Goal: Transaction & Acquisition: Purchase product/service

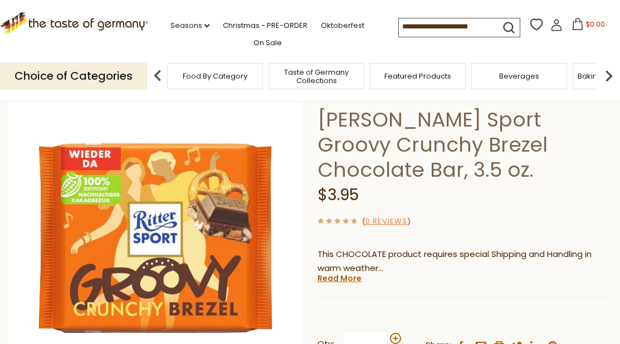
scroll to position [134, 0]
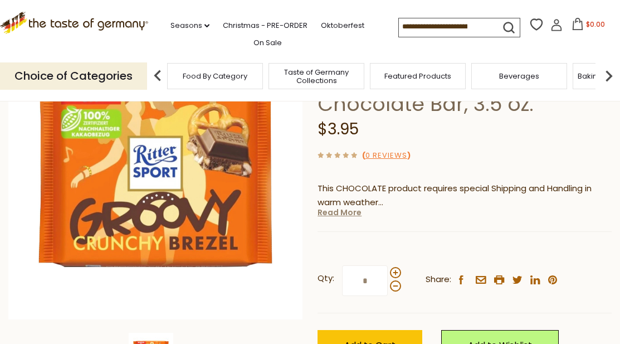
click at [336, 207] on link "Read More" at bounding box center [339, 212] width 44 height 11
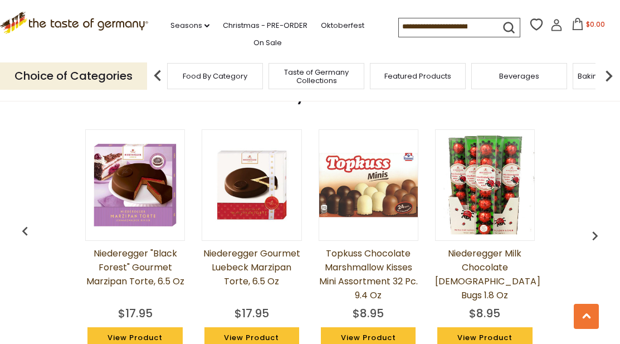
scroll to position [1045, 0]
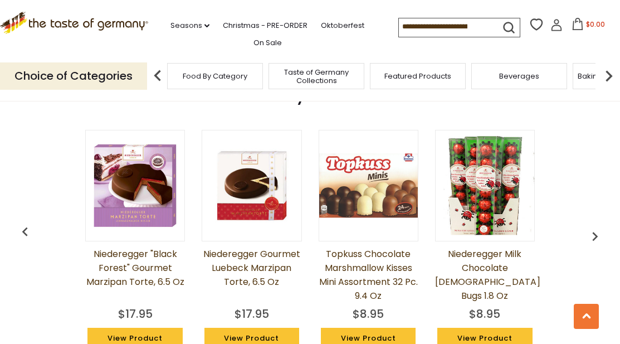
click at [592, 227] on img "button" at bounding box center [595, 236] width 18 height 18
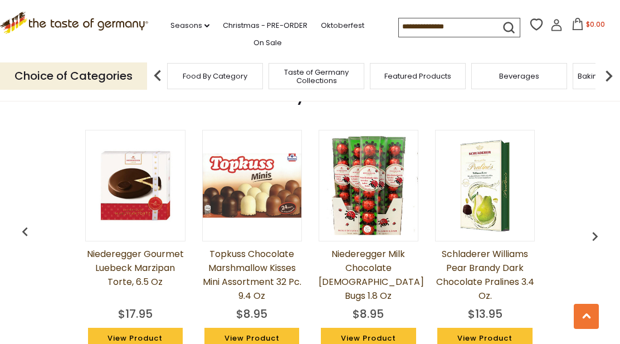
click at [592, 227] on img "button" at bounding box center [595, 236] width 18 height 18
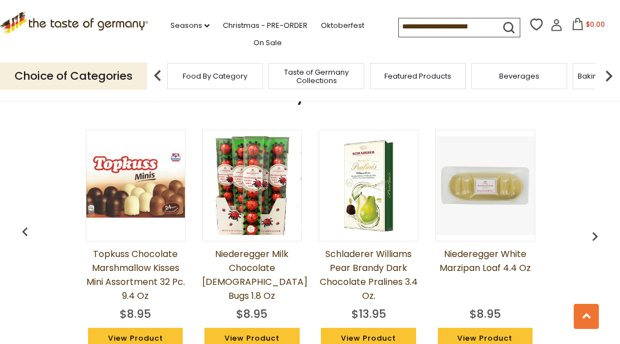
click at [592, 227] on img "button" at bounding box center [595, 236] width 18 height 18
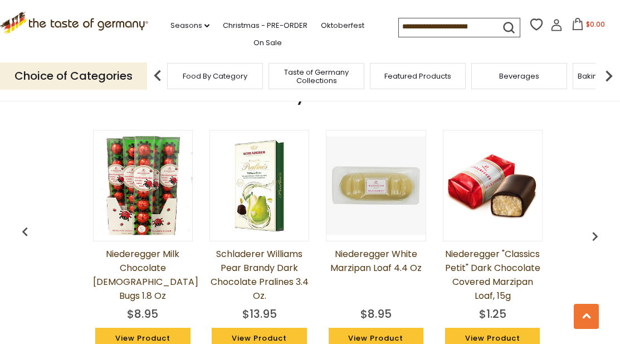
scroll to position [0, 349]
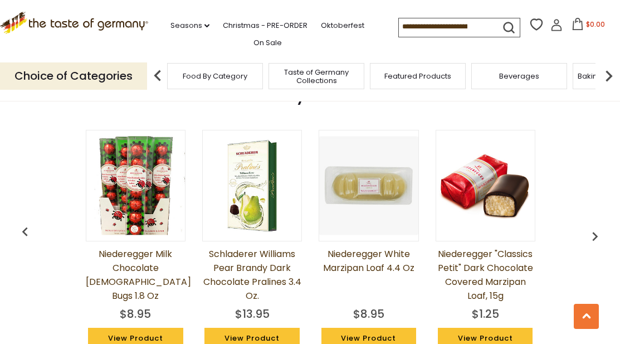
click at [594, 227] on img "button" at bounding box center [595, 236] width 18 height 18
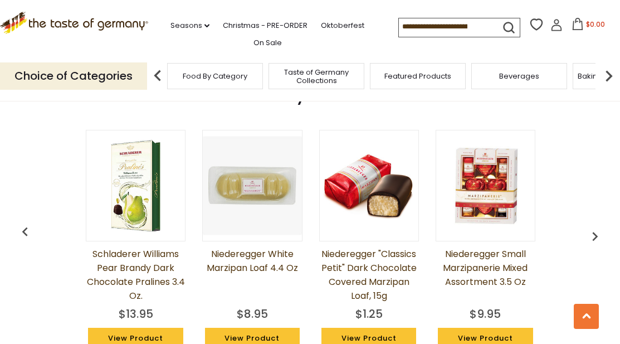
click at [594, 227] on img "button" at bounding box center [595, 236] width 18 height 18
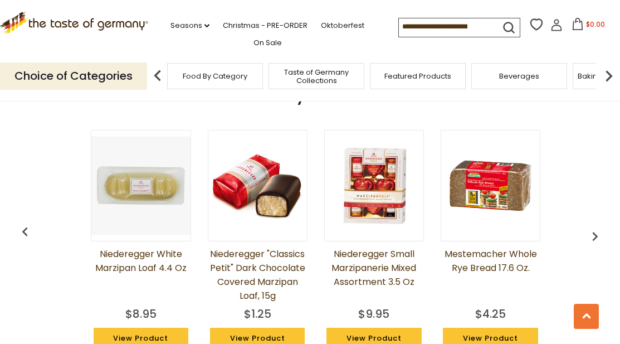
scroll to position [0, 582]
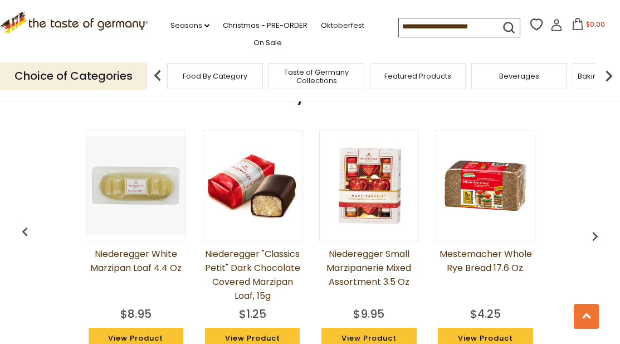
click at [594, 227] on img "button" at bounding box center [595, 236] width 18 height 18
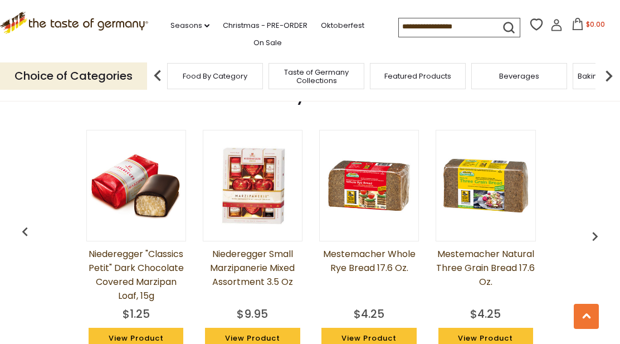
click at [594, 227] on img "button" at bounding box center [595, 236] width 18 height 18
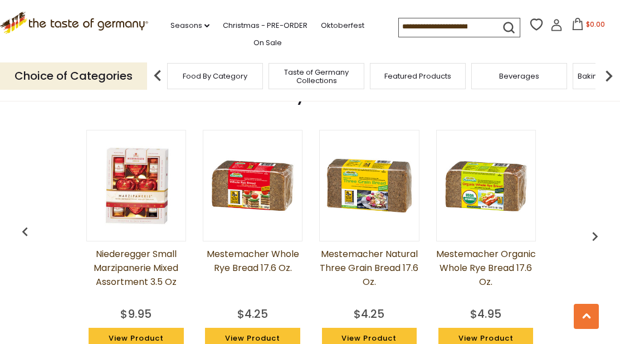
click at [594, 227] on img "button" at bounding box center [595, 236] width 18 height 18
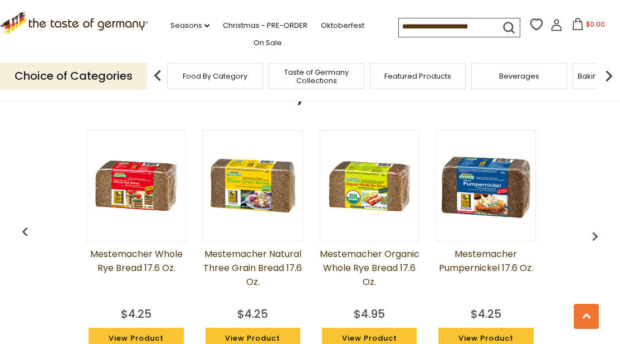
click at [594, 227] on img "button" at bounding box center [595, 236] width 18 height 18
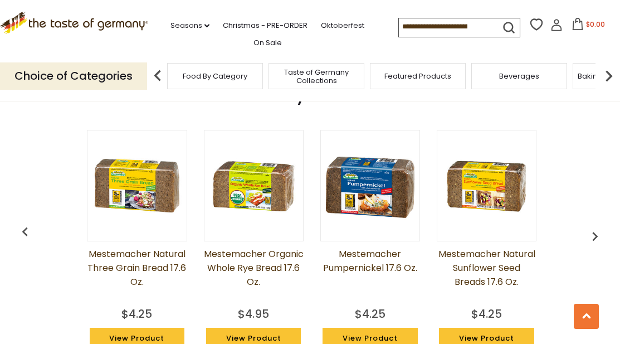
scroll to position [0, 1047]
click at [593, 227] on img "button" at bounding box center [595, 236] width 18 height 18
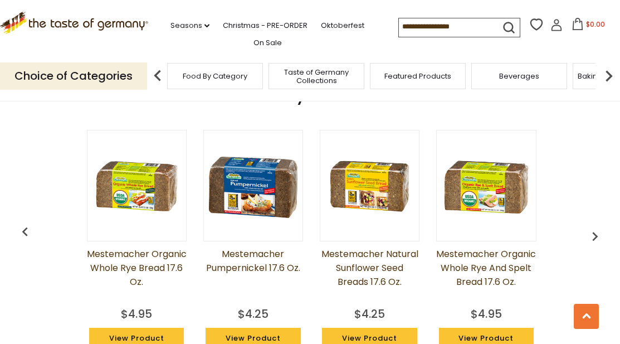
click at [593, 227] on img "button" at bounding box center [595, 236] width 18 height 18
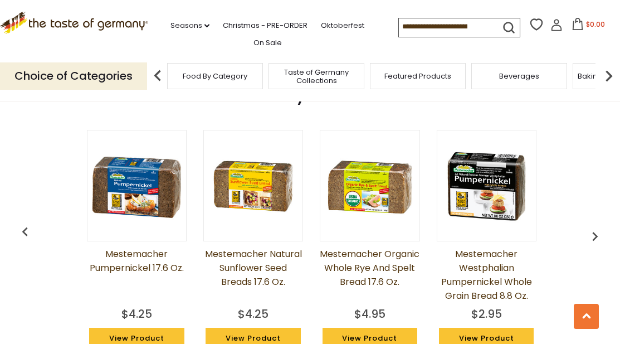
click at [593, 227] on img "button" at bounding box center [595, 236] width 18 height 18
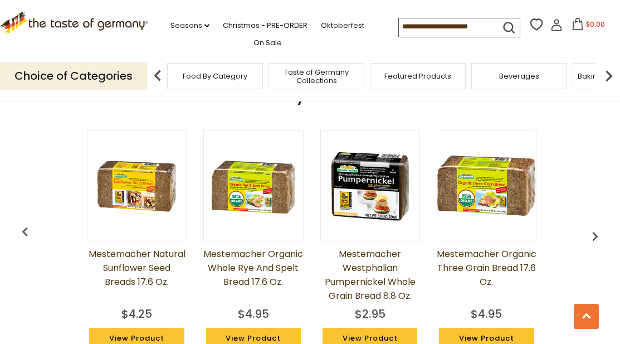
click at [593, 227] on img "button" at bounding box center [595, 236] width 18 height 18
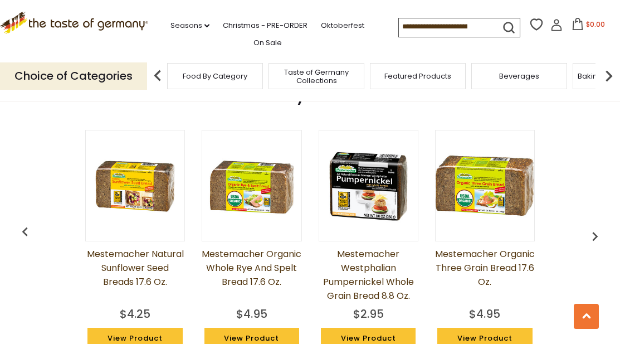
click at [593, 227] on img "button" at bounding box center [595, 236] width 18 height 18
click at [595, 227] on img "button" at bounding box center [595, 236] width 18 height 18
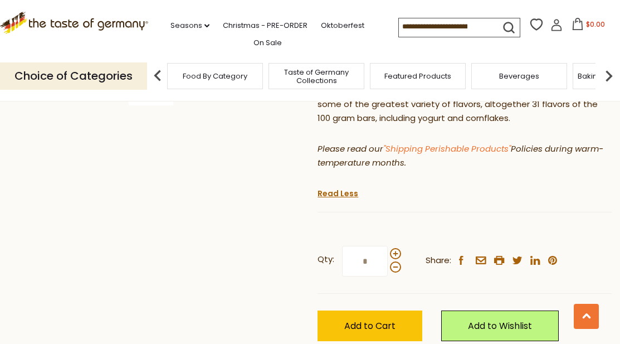
scroll to position [419, 0]
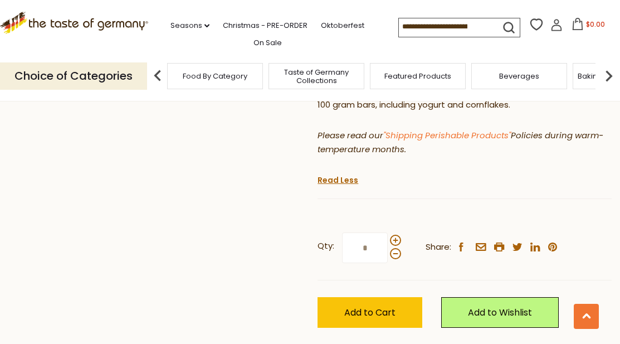
click at [351, 269] on div "Qty: * Share: facebook email printer twitter linkedin pinterest Add to Cart" at bounding box center [464, 280] width 294 height 129
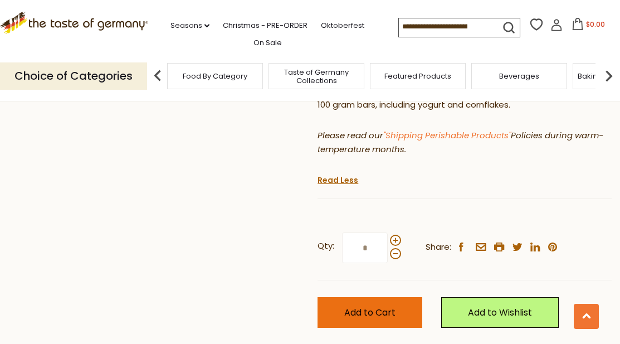
click at [353, 306] on span "Add to Cart" at bounding box center [369, 312] width 51 height 13
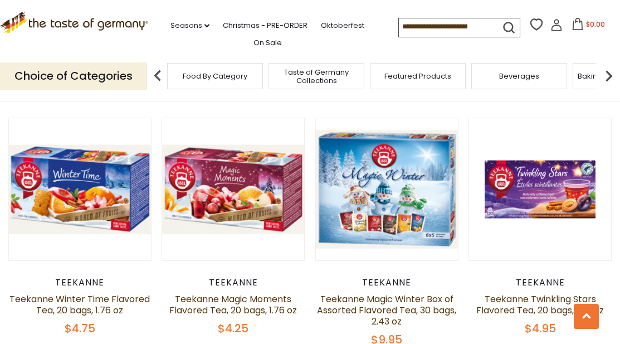
scroll to position [882, 0]
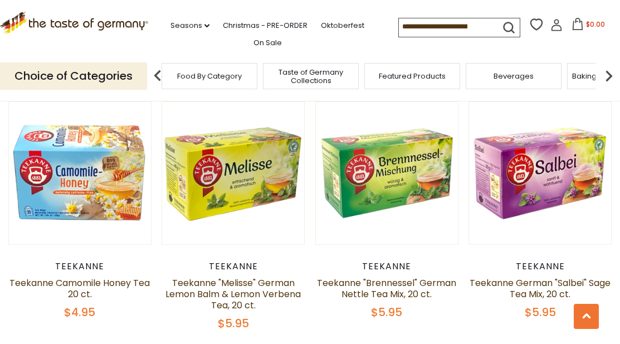
click at [511, 83] on div "Beverages" at bounding box center [514, 76] width 96 height 26
click at [511, 77] on span "Beverages" at bounding box center [513, 76] width 40 height 8
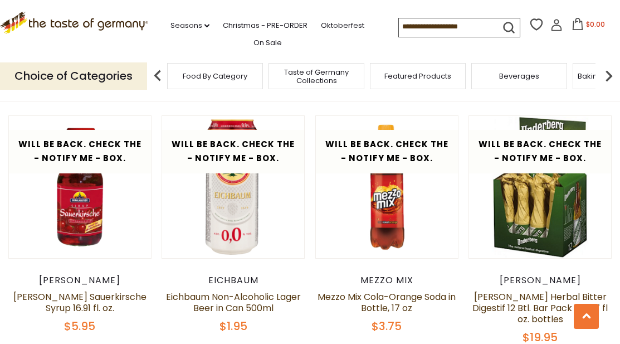
scroll to position [1828, 0]
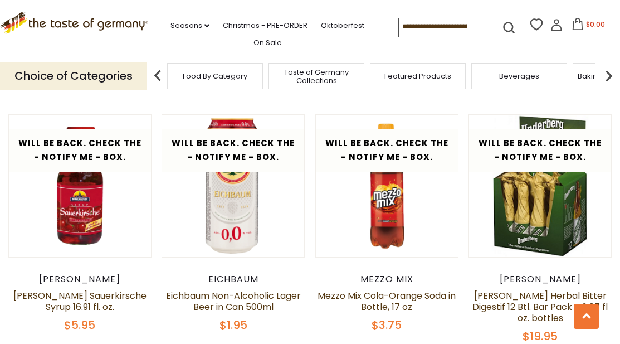
click at [431, 80] on span "Featured Products" at bounding box center [417, 76] width 67 height 8
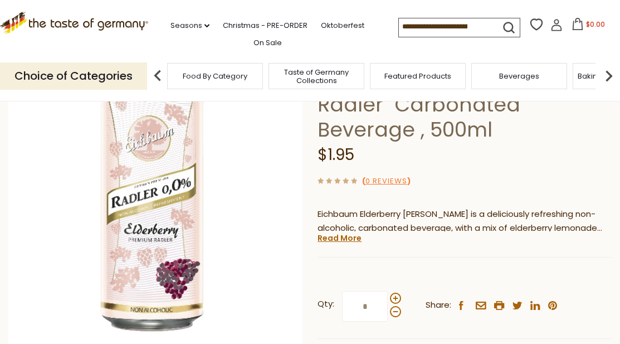
scroll to position [109, 0]
click at [337, 236] on link "Read More" at bounding box center [339, 237] width 44 height 11
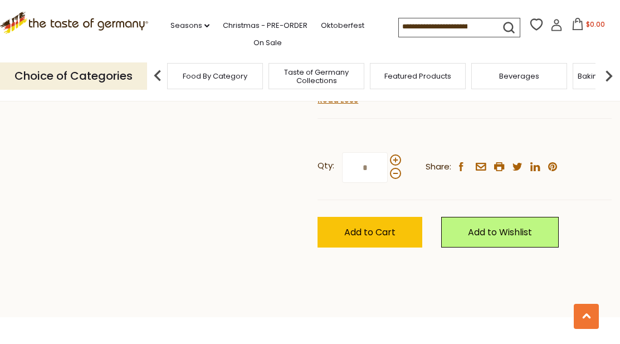
scroll to position [485, 0]
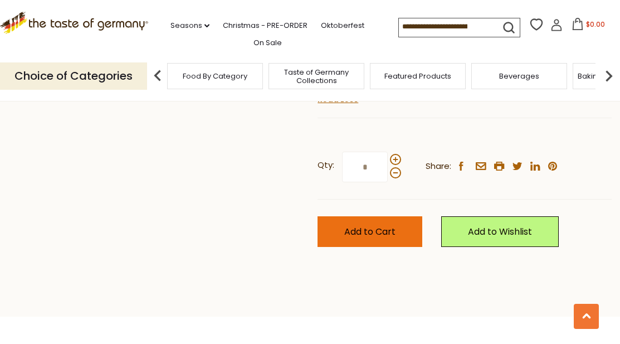
click at [379, 224] on button "Add to Cart" at bounding box center [369, 231] width 105 height 31
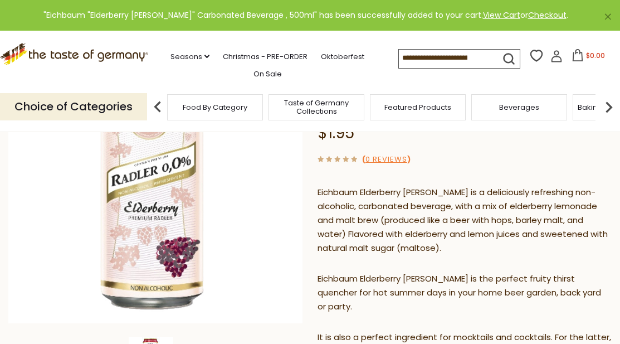
scroll to position [0, 0]
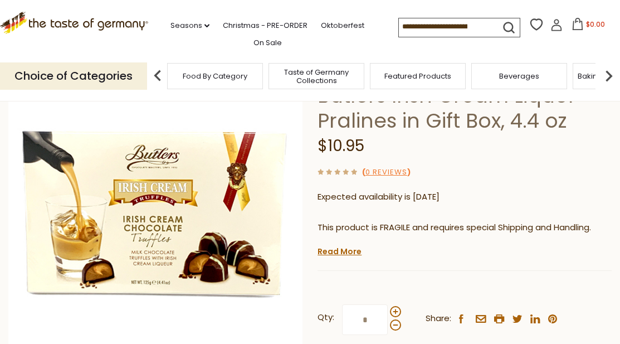
scroll to position [95, 0]
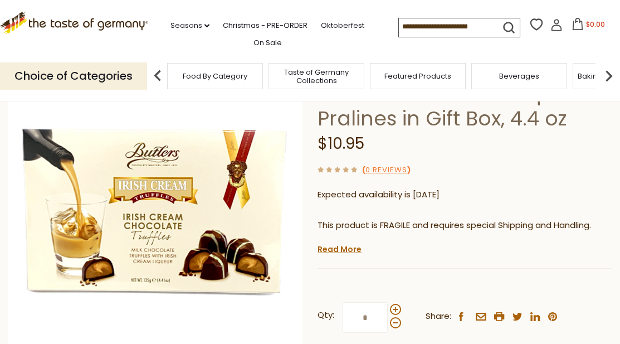
click at [339, 242] on li "We will ship this product in heat-protective, cushioned packaging and ice durin…" at bounding box center [469, 248] width 283 height 14
click at [344, 247] on link "Read More" at bounding box center [339, 248] width 44 height 11
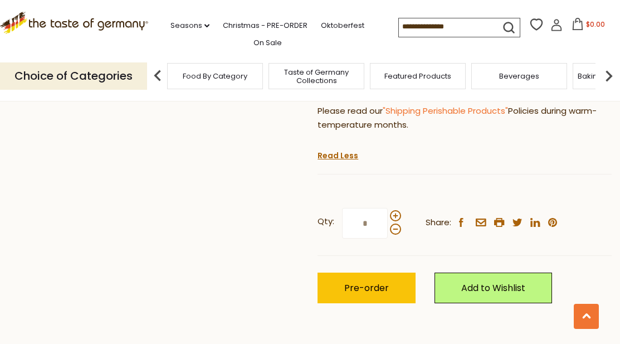
scroll to position [403, 0]
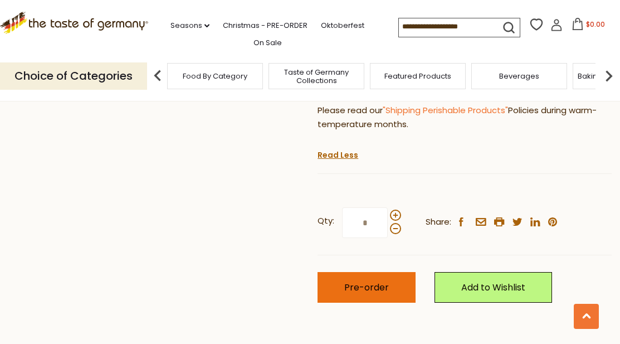
click at [347, 280] on button "Pre-order" at bounding box center [366, 287] width 98 height 31
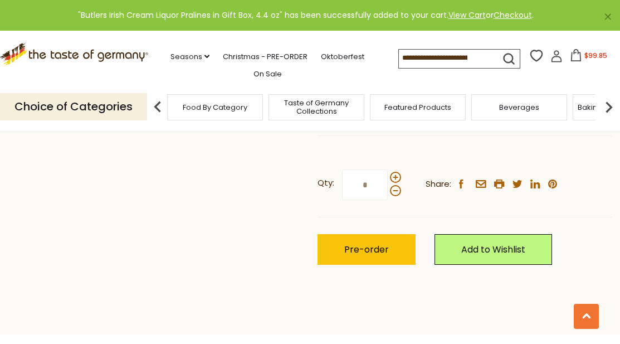
scroll to position [363, 0]
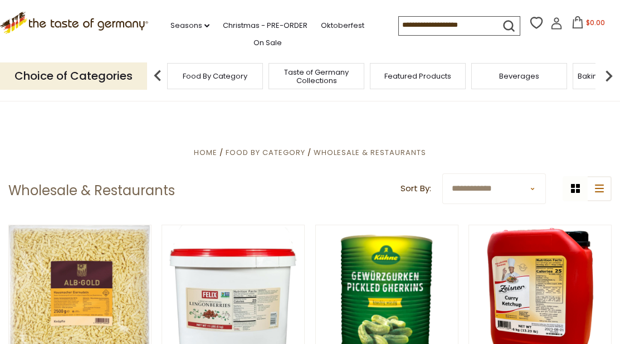
click at [606, 70] on img at bounding box center [608, 76] width 22 height 22
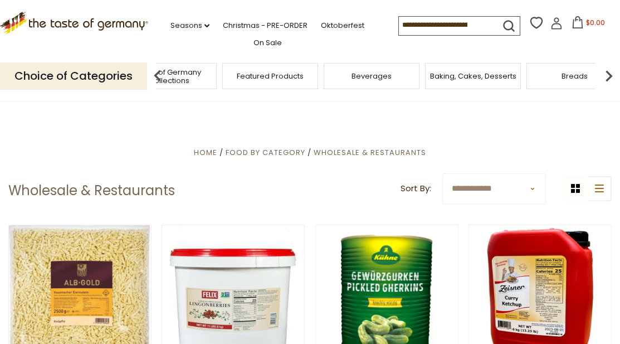
click at [606, 70] on img at bounding box center [608, 76] width 22 height 22
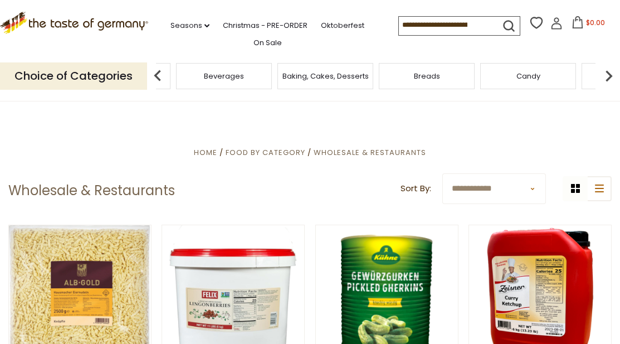
click at [609, 74] on img at bounding box center [608, 76] width 22 height 22
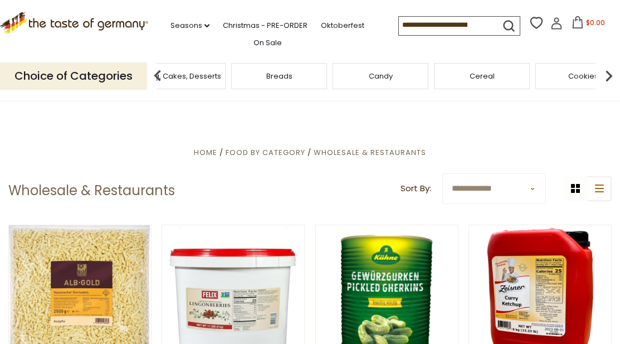
click at [603, 74] on img at bounding box center [608, 76] width 22 height 22
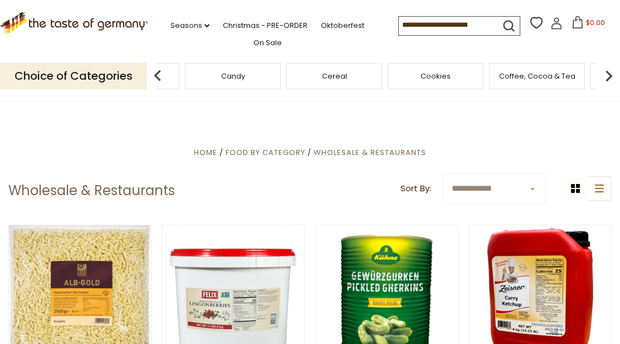
click at [603, 74] on img at bounding box center [608, 76] width 22 height 22
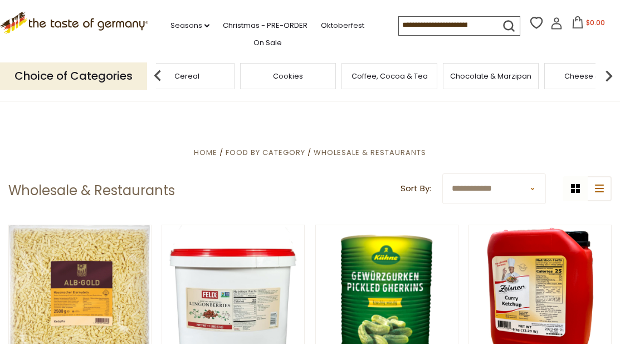
click at [603, 74] on img at bounding box center [608, 76] width 22 height 22
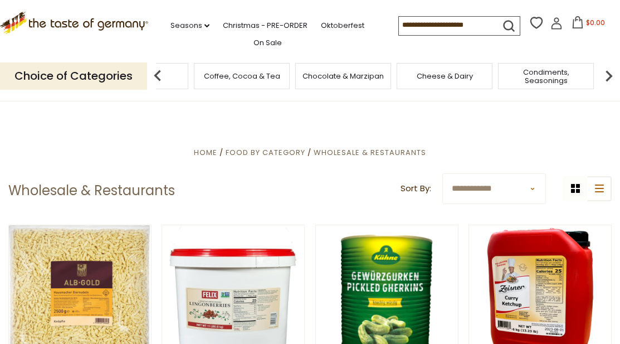
click at [603, 74] on img at bounding box center [608, 76] width 22 height 22
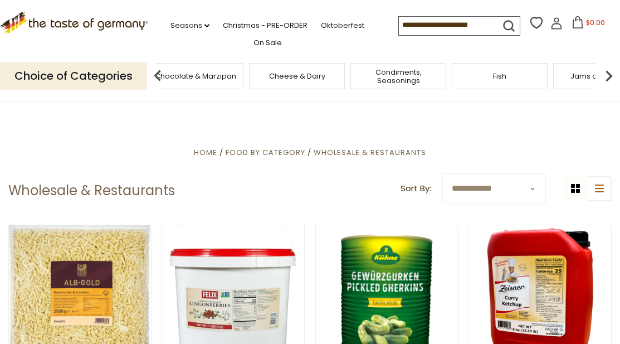
click at [607, 75] on img at bounding box center [608, 76] width 22 height 22
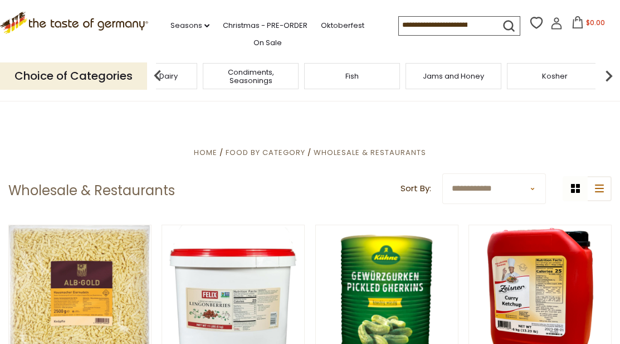
click at [607, 75] on img at bounding box center [608, 76] width 22 height 22
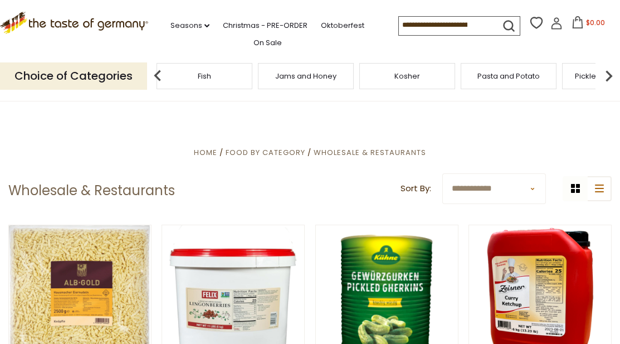
click at [607, 75] on img at bounding box center [608, 76] width 22 height 22
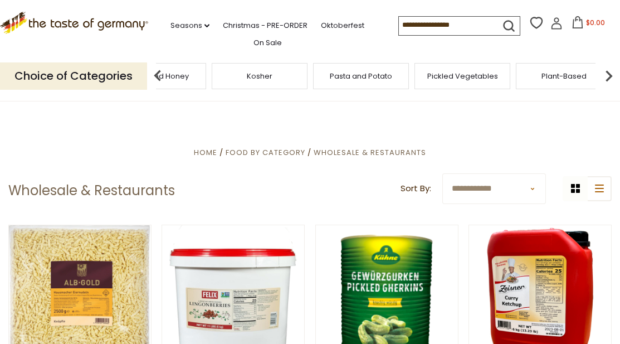
click at [371, 76] on span "Pasta and Potato" at bounding box center [361, 76] width 62 height 8
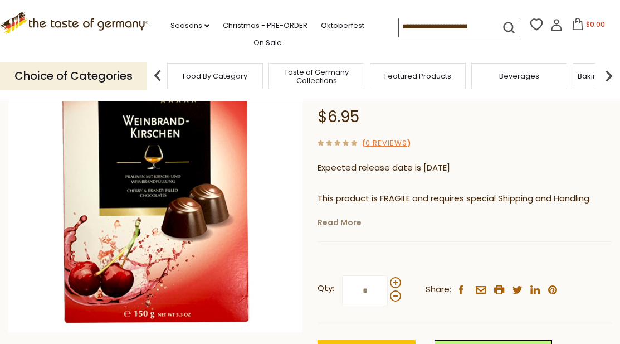
click at [341, 225] on link "Read More" at bounding box center [339, 222] width 44 height 11
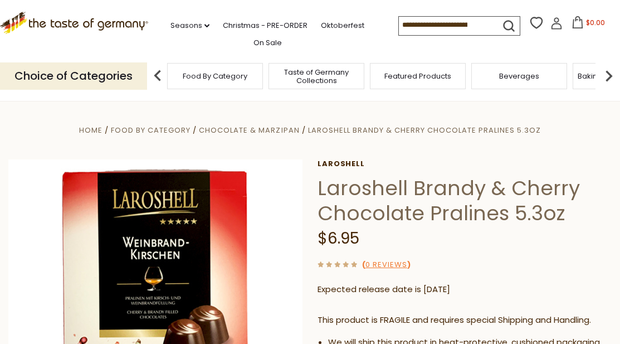
click at [417, 25] on input at bounding box center [446, 25] width 94 height 16
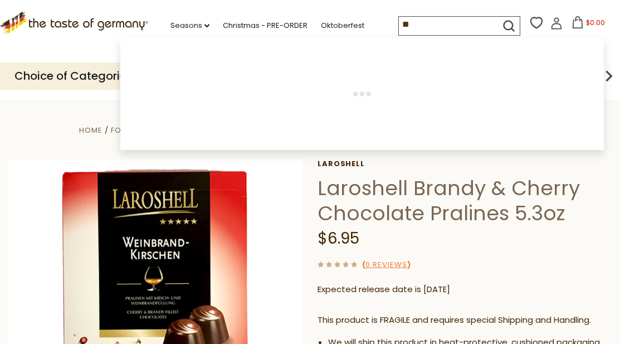
type input "*"
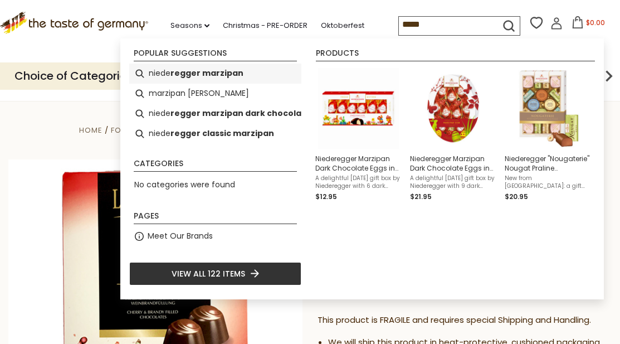
click at [170, 74] on li "niede regger marzipan" at bounding box center [215, 73] width 172 height 20
type input "**********"
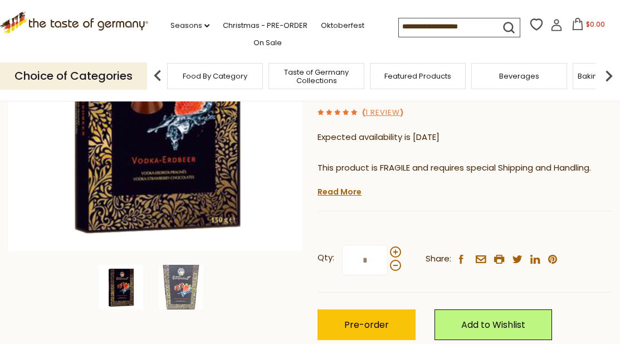
scroll to position [203, 0]
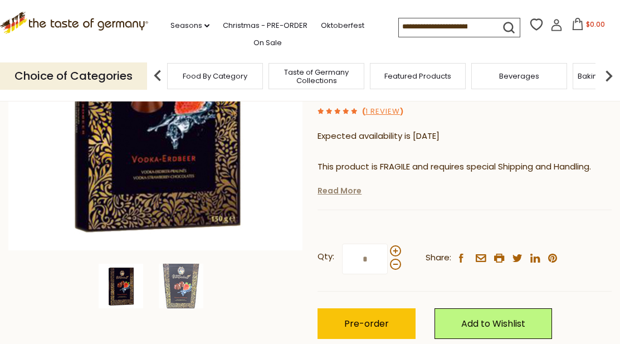
click at [336, 189] on link "Read More" at bounding box center [339, 190] width 44 height 11
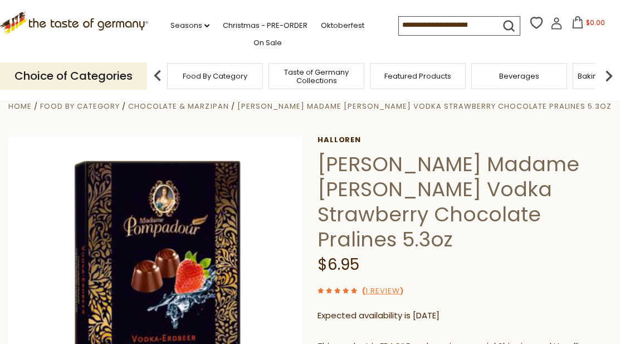
scroll to position [21, 0]
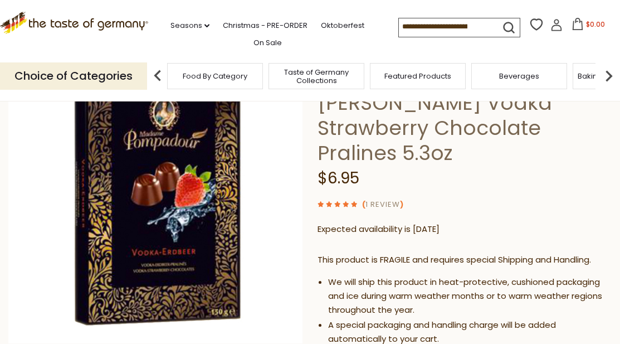
click at [380, 201] on link "1 Review" at bounding box center [382, 205] width 35 height 12
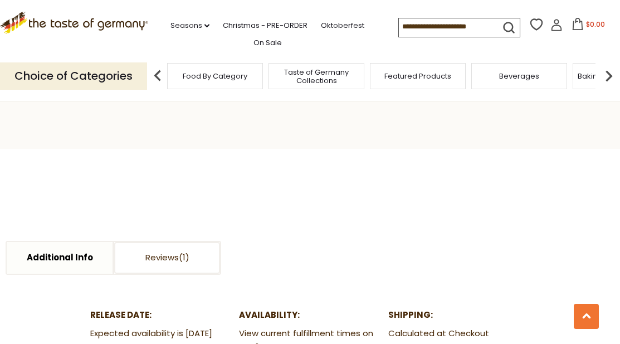
scroll to position [789, 0]
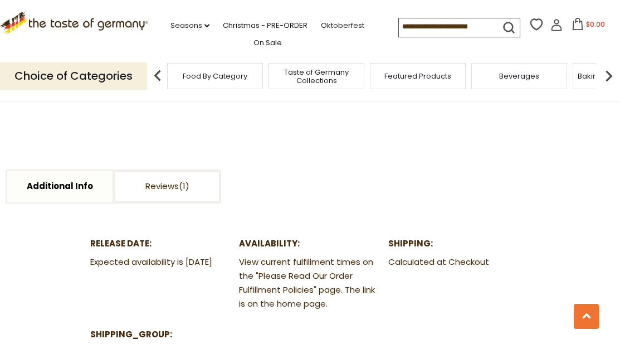
click at [169, 166] on ul "Additional Info Reviews" at bounding box center [113, 186] width 227 height 40
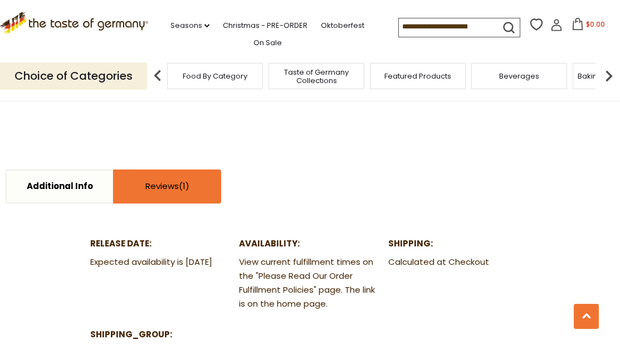
click at [166, 170] on link "Reviews" at bounding box center [167, 186] width 106 height 32
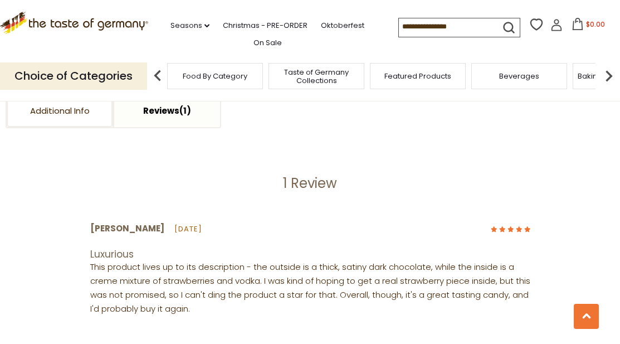
scroll to position [865, 0]
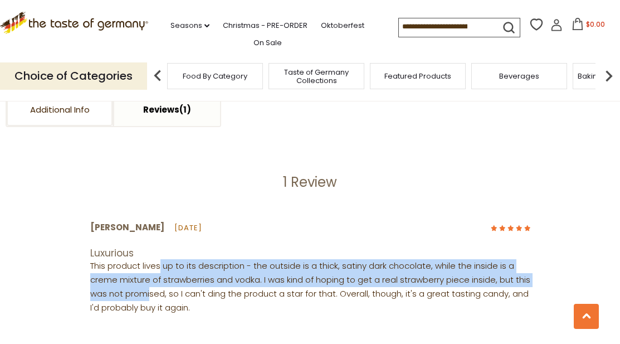
drag, startPoint x: 161, startPoint y: 250, endPoint x: 168, endPoint y: 277, distance: 27.4
click at [168, 277] on p "This product lives up to its description - the outside is a thick, satiny dark …" at bounding box center [310, 287] width 440 height 56
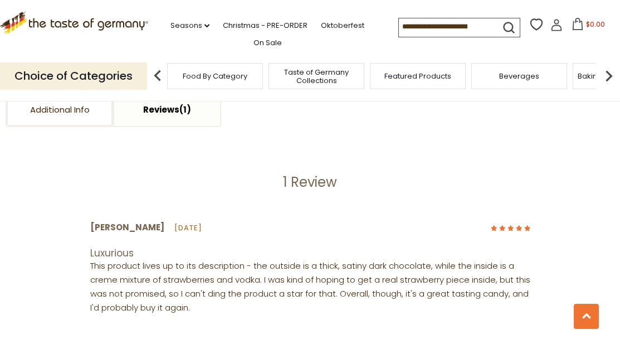
click at [188, 283] on p "This product lives up to its description - the outside is a thick, satiny dark …" at bounding box center [310, 287] width 440 height 56
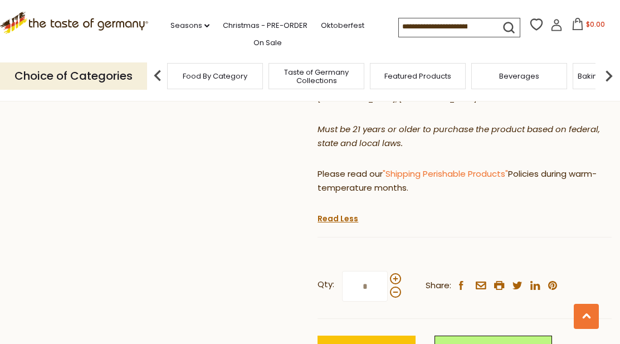
scroll to position [430, 0]
click at [391, 273] on span at bounding box center [395, 278] width 11 height 11
click at [388, 271] on input "*" at bounding box center [365, 286] width 46 height 31
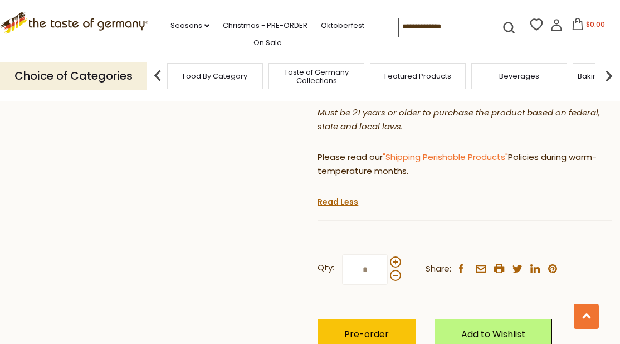
scroll to position [454, 0]
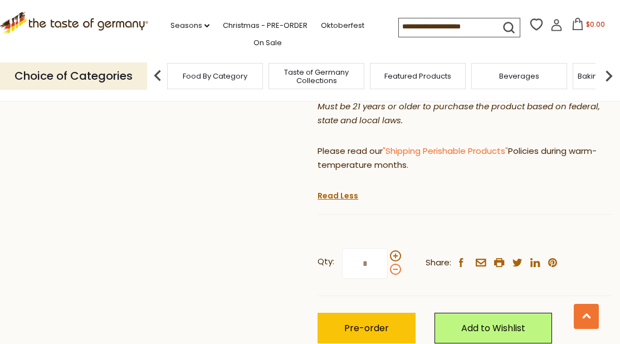
click at [395, 263] on span at bounding box center [395, 268] width 11 height 11
click at [388, 256] on input "*" at bounding box center [365, 263] width 46 height 31
click at [393, 250] on span at bounding box center [395, 255] width 11 height 11
click at [388, 248] on input "*" at bounding box center [365, 263] width 46 height 31
click at [394, 263] on span at bounding box center [395, 268] width 11 height 11
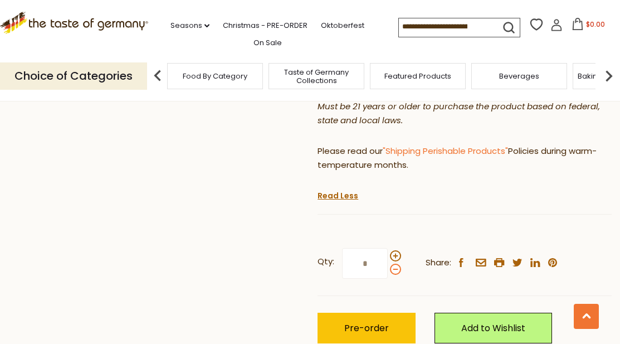
click at [388, 254] on input "*" at bounding box center [365, 263] width 46 height 31
type input "*"
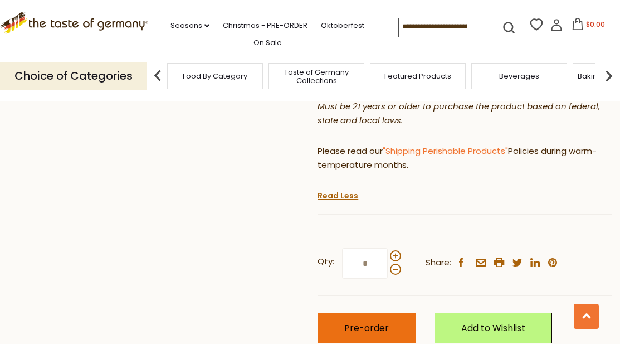
click at [375, 321] on button "Pre-order" at bounding box center [366, 327] width 98 height 31
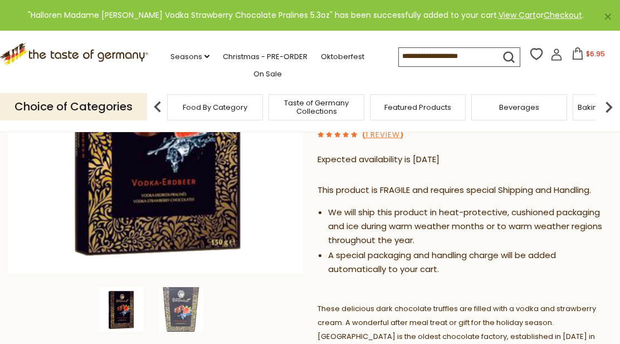
scroll to position [0, 0]
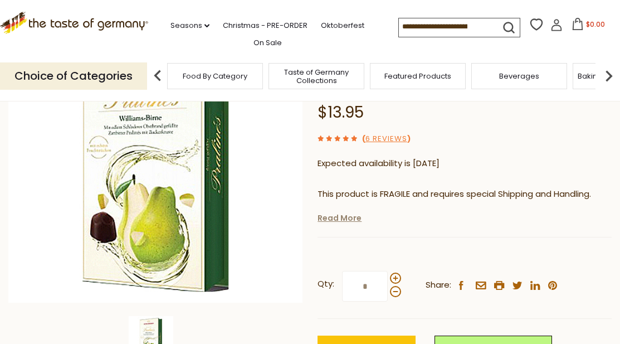
scroll to position [151, 0]
click at [339, 217] on link "Read More" at bounding box center [339, 217] width 44 height 11
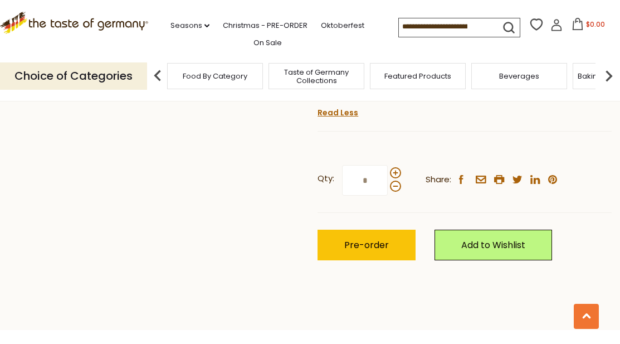
scroll to position [516, 0]
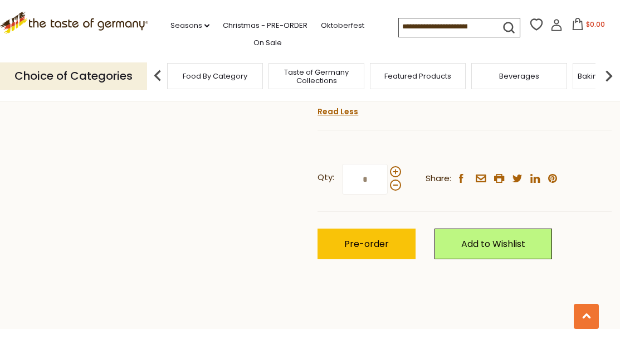
click at [355, 246] on div "Qty: * Share: facebook email printer twitter linkedin pinterest Pre-order" at bounding box center [464, 211] width 294 height 129
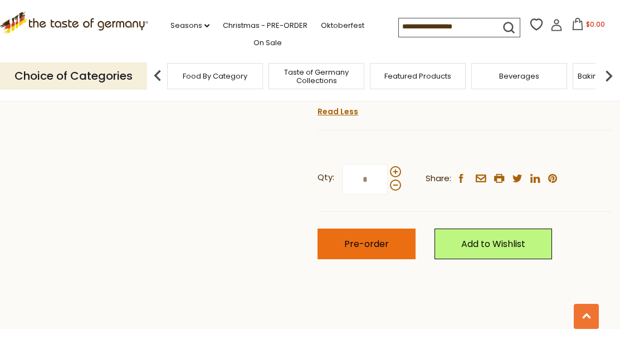
click at [364, 228] on button "Pre-order" at bounding box center [366, 243] width 98 height 31
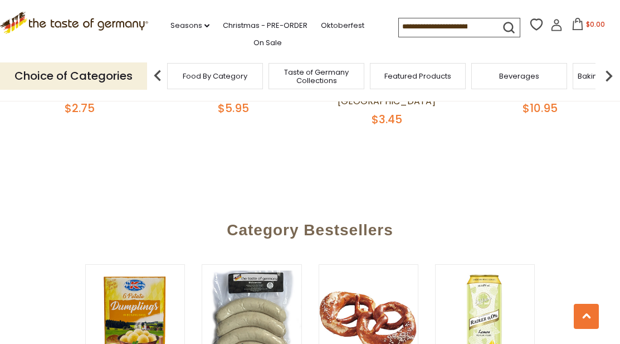
scroll to position [1129, 0]
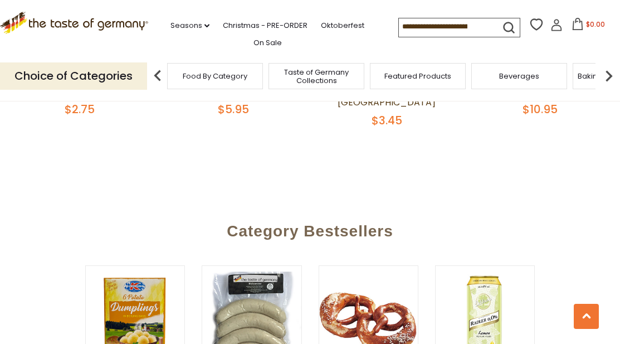
click at [605, 75] on img at bounding box center [608, 76] width 22 height 22
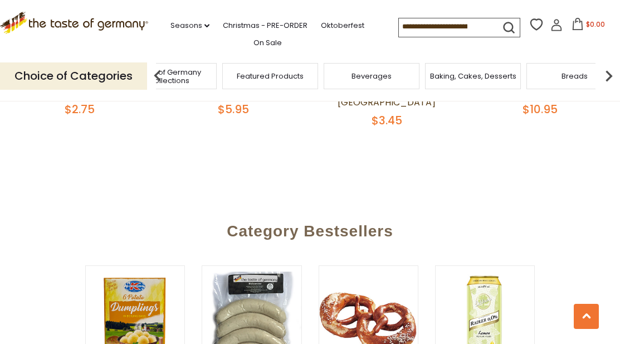
click at [605, 75] on img at bounding box center [608, 76] width 22 height 22
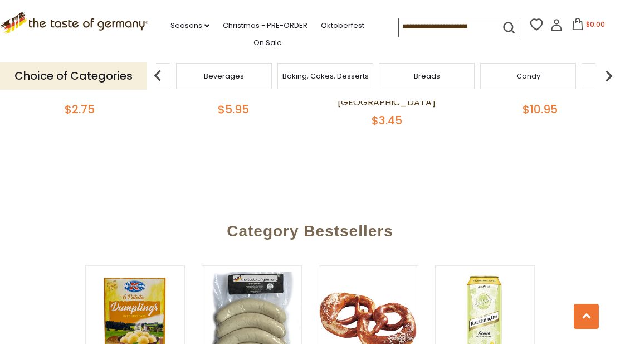
click at [605, 75] on img at bounding box center [608, 76] width 22 height 22
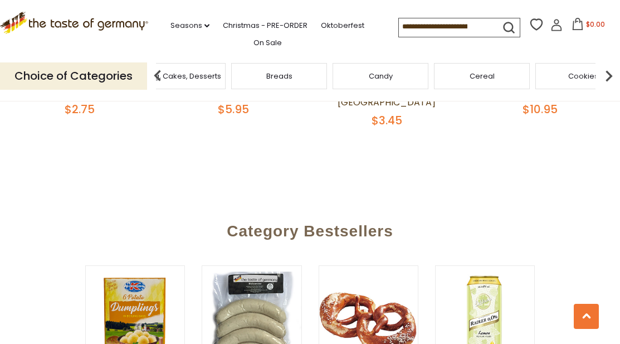
click at [605, 75] on img at bounding box center [608, 76] width 22 height 22
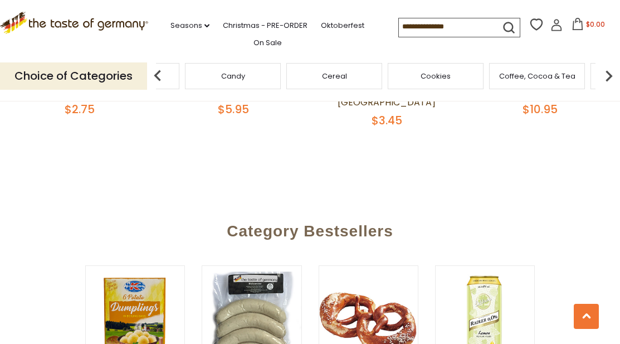
click at [442, 77] on span "Cookies" at bounding box center [435, 76] width 30 height 8
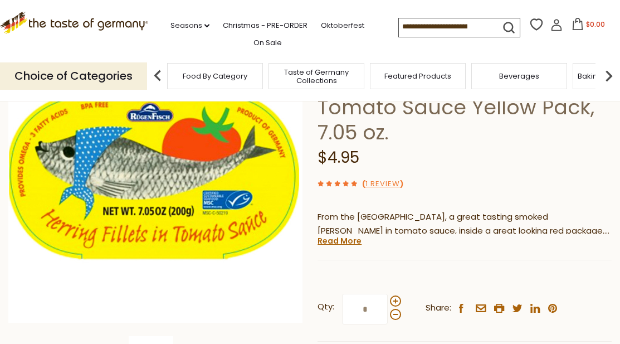
scroll to position [182, 0]
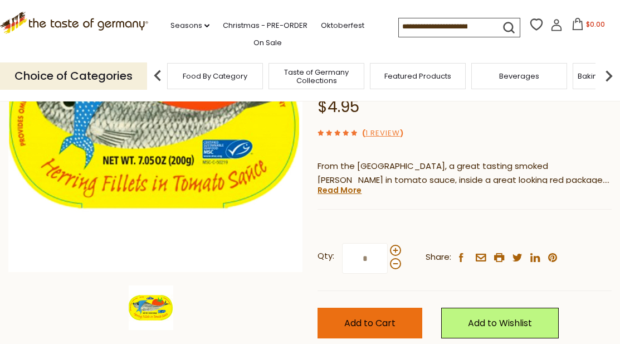
click at [356, 316] on span "Add to Cart" at bounding box center [369, 322] width 51 height 13
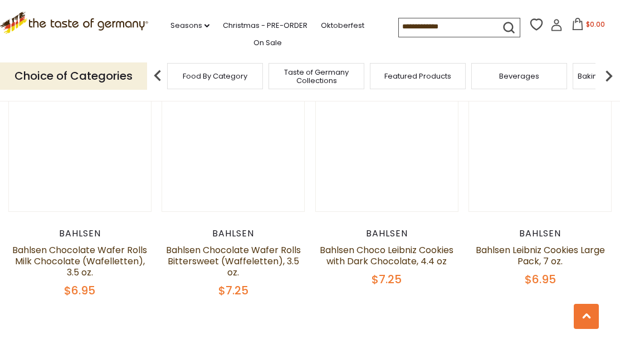
scroll to position [2391, 0]
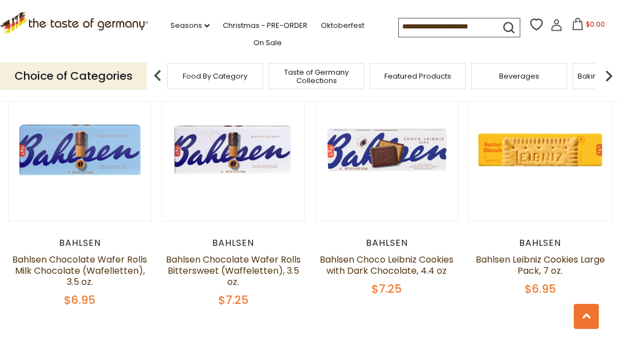
click at [607, 76] on img at bounding box center [608, 76] width 22 height 22
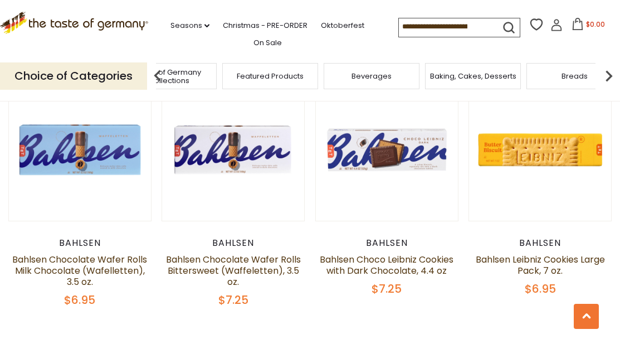
click at [607, 76] on img at bounding box center [608, 76] width 22 height 22
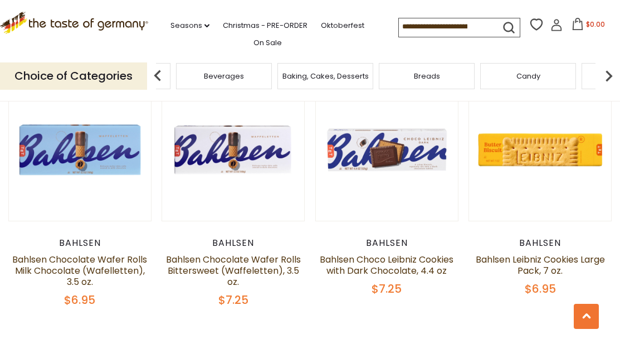
click at [320, 77] on span "Baking, Cakes, Desserts" at bounding box center [325, 76] width 86 height 8
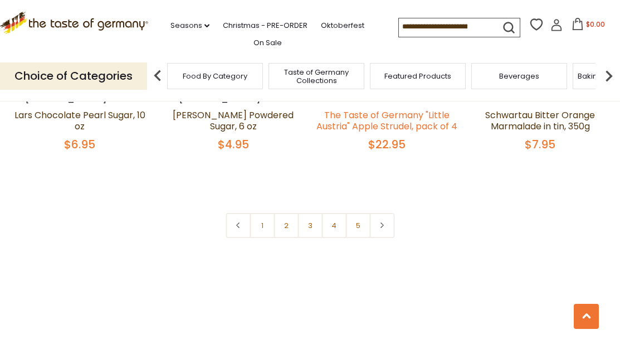
scroll to position [2555, 0]
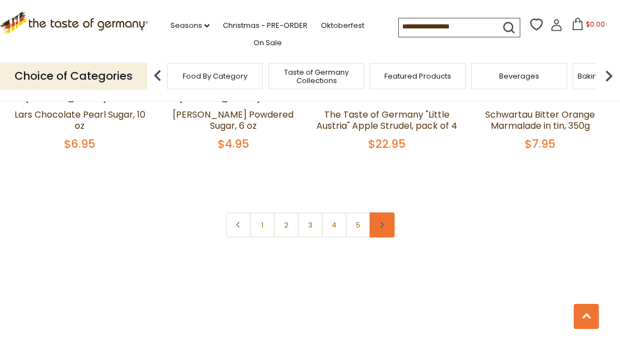
click at [374, 212] on link at bounding box center [381, 224] width 25 height 25
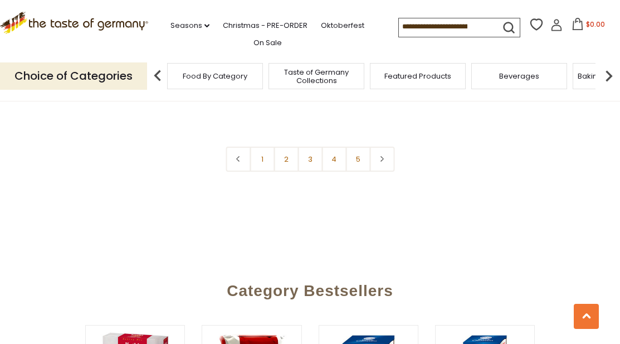
scroll to position [2582, 0]
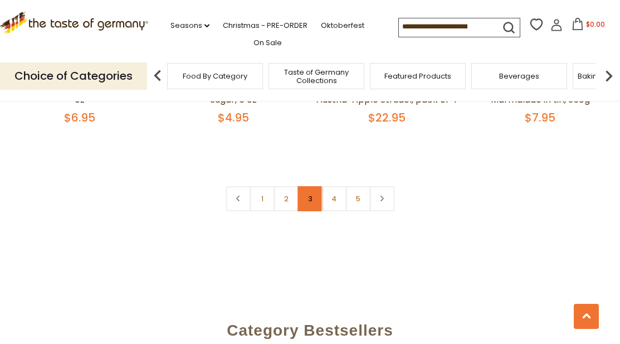
click at [306, 186] on link "3" at bounding box center [309, 198] width 25 height 25
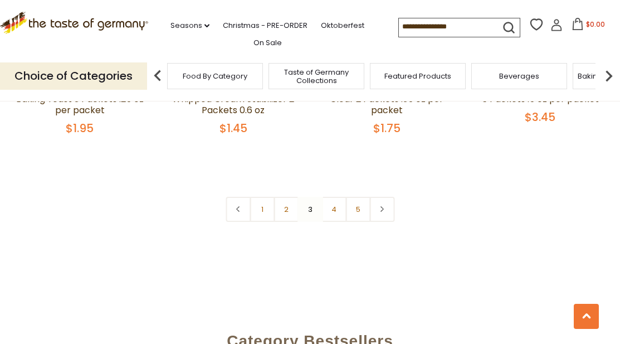
scroll to position [2599, 0]
click at [288, 196] on link "2" at bounding box center [285, 208] width 25 height 25
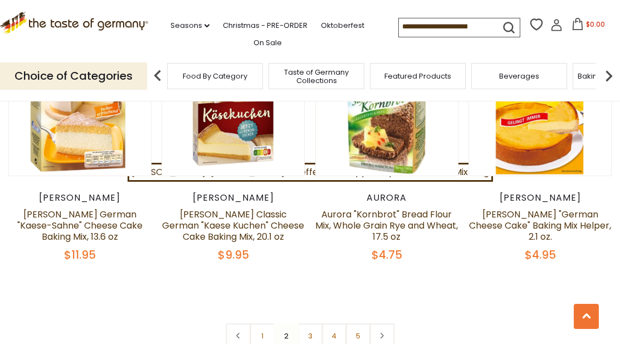
scroll to position [2478, 0]
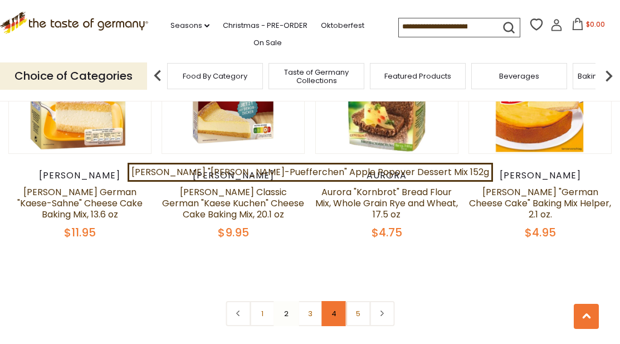
click at [336, 301] on link "4" at bounding box center [333, 313] width 25 height 25
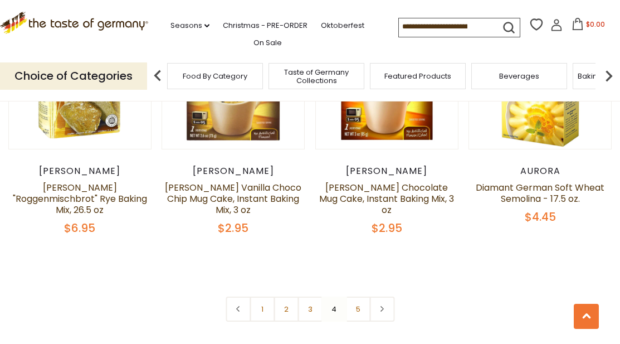
scroll to position [2371, 0]
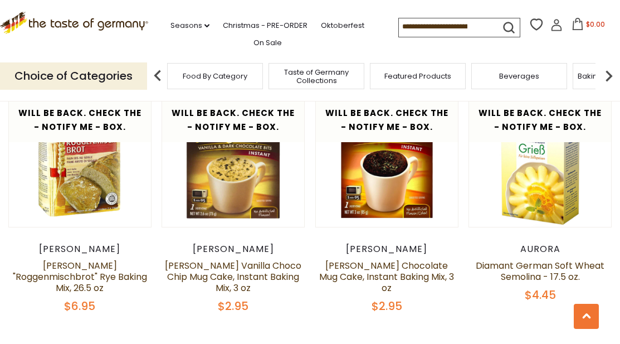
click at [603, 66] on img at bounding box center [608, 76] width 22 height 22
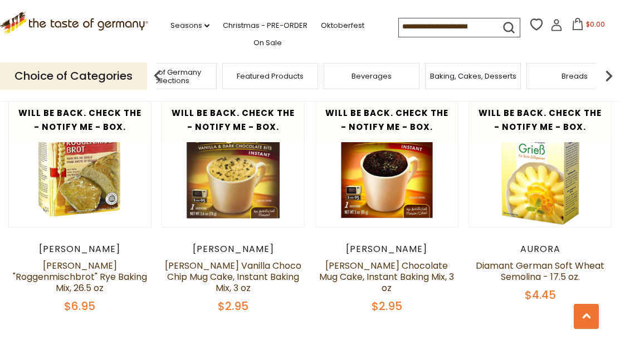
click at [607, 76] on img at bounding box center [608, 76] width 22 height 22
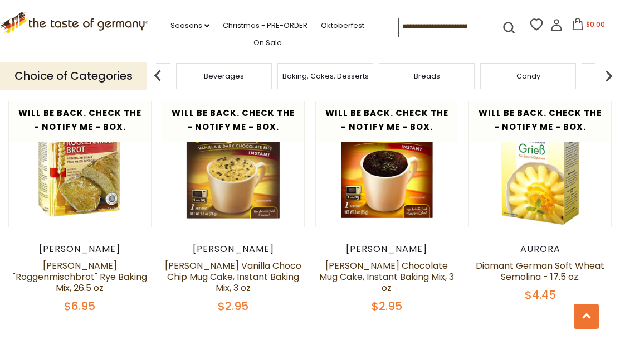
click at [607, 76] on img at bounding box center [608, 76] width 22 height 22
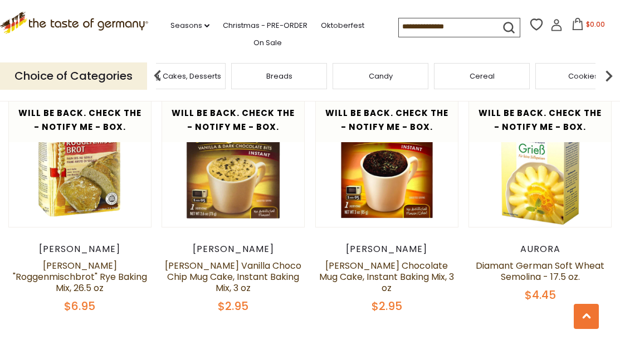
click at [607, 76] on img at bounding box center [608, 76] width 22 height 22
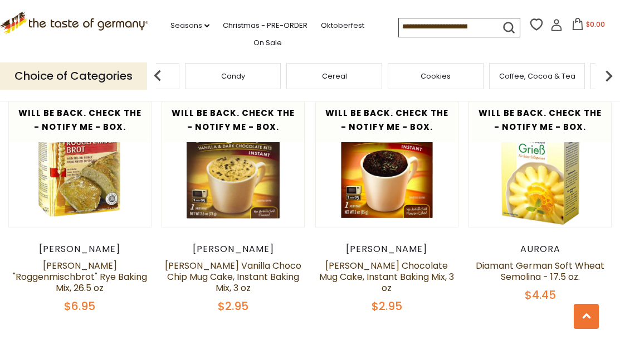
click at [606, 74] on img at bounding box center [608, 76] width 22 height 22
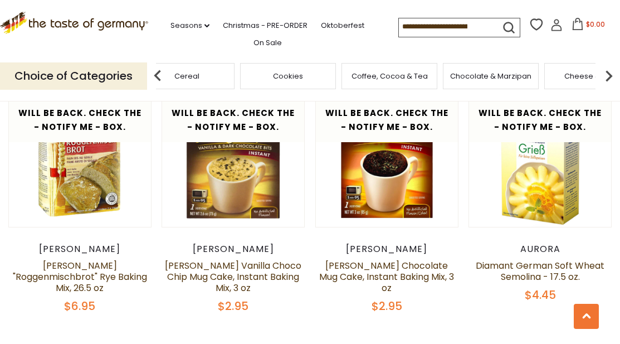
click at [389, 77] on span "Coffee, Cocoa & Tea" at bounding box center [389, 76] width 76 height 8
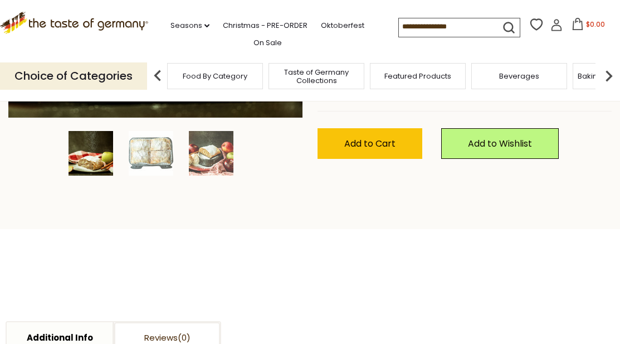
scroll to position [336, 0]
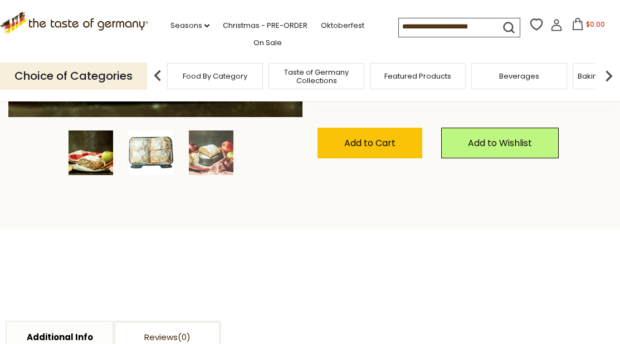
click at [158, 131] on img at bounding box center [151, 152] width 45 height 45
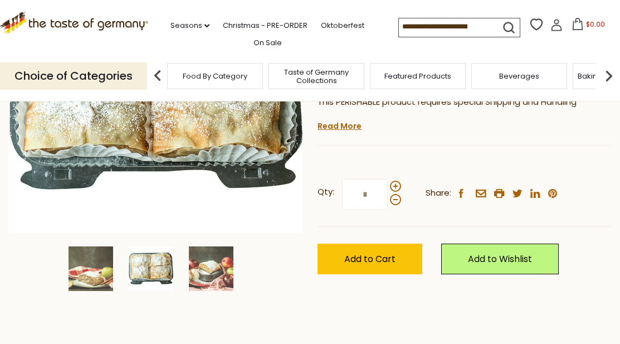
scroll to position [220, 0]
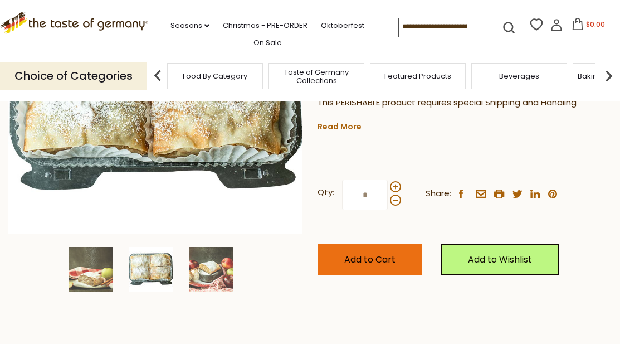
click at [340, 259] on button "Add to Cart" at bounding box center [369, 259] width 105 height 31
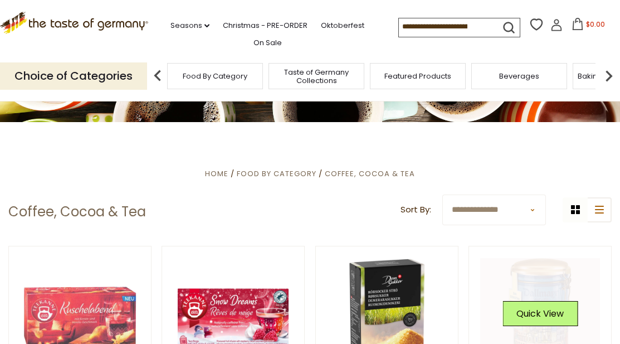
scroll to position [133, 0]
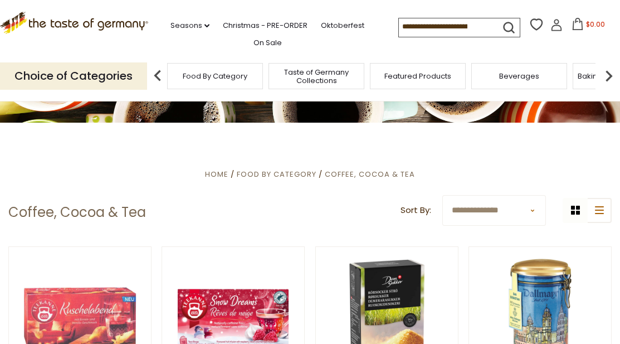
click at [489, 212] on select "**********" at bounding box center [494, 210] width 104 height 31
select select "**********"
click at [442, 195] on select "**********" at bounding box center [494, 210] width 104 height 31
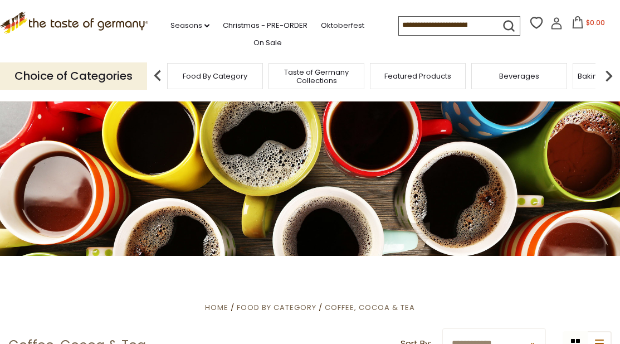
click at [609, 74] on img at bounding box center [608, 76] width 22 height 22
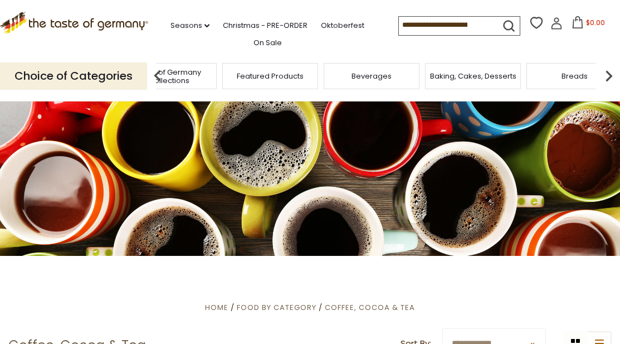
click at [609, 74] on img at bounding box center [608, 76] width 22 height 22
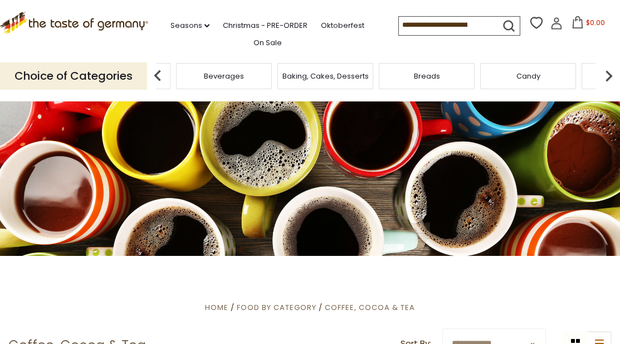
click at [609, 74] on img at bounding box center [608, 76] width 22 height 22
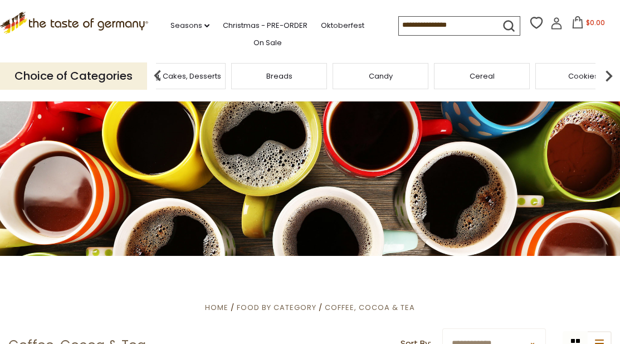
click at [609, 74] on img at bounding box center [608, 76] width 22 height 22
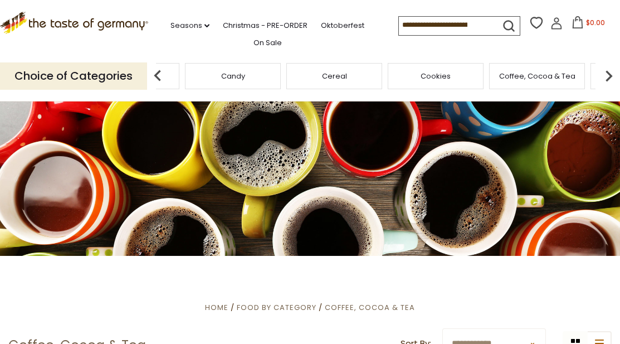
click at [609, 74] on img at bounding box center [608, 76] width 22 height 22
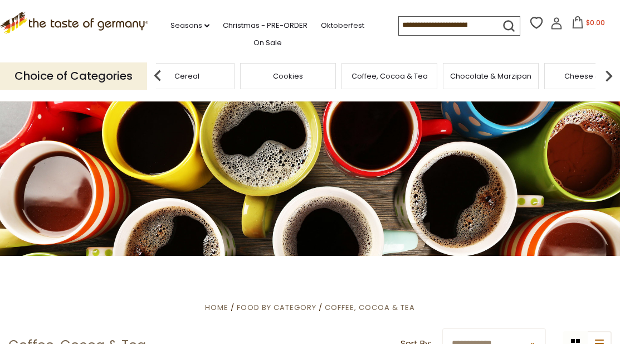
click at [609, 74] on img at bounding box center [608, 76] width 22 height 22
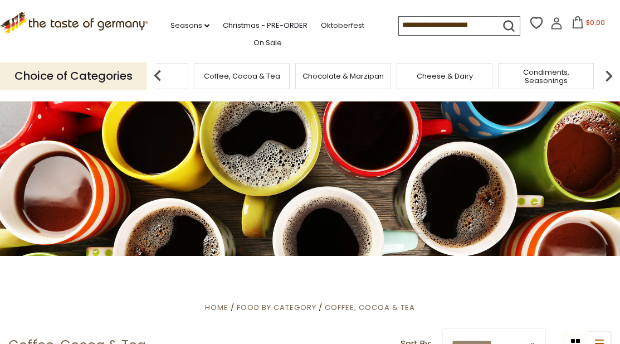
click at [462, 76] on span "Cheese & Dairy" at bounding box center [445, 76] width 56 height 8
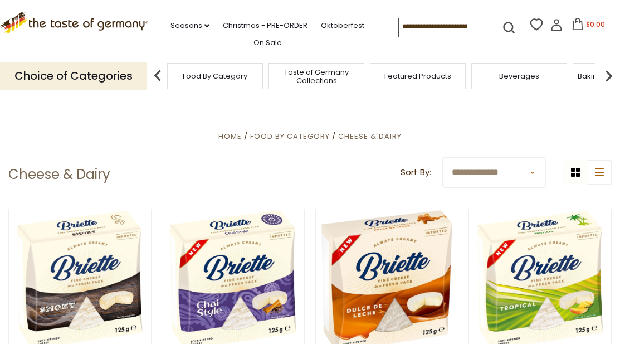
scroll to position [172, 0]
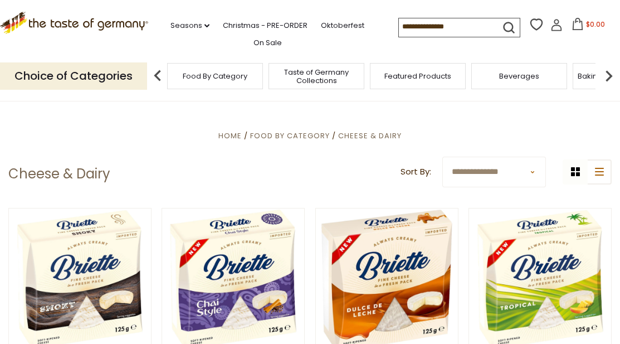
click at [477, 169] on select "**********" at bounding box center [494, 171] width 104 height 31
select select "**********"
click at [442, 156] on select "**********" at bounding box center [494, 171] width 104 height 31
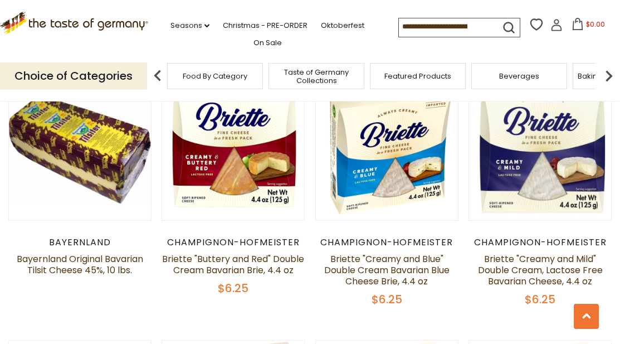
scroll to position [565, 0]
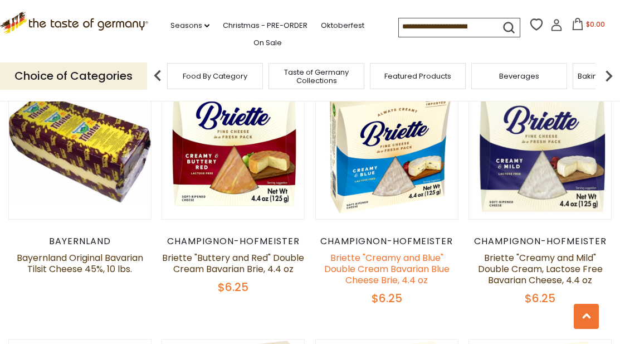
click at [386, 255] on link "Briette "Creamy and Blue" Double Cream Bavarian Blue Cheese Brie, 4.4 oz" at bounding box center [386, 268] width 125 height 35
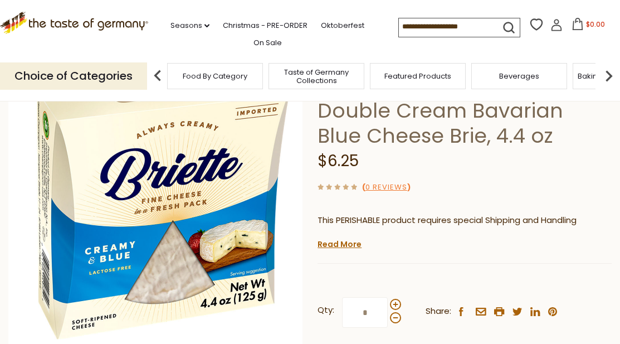
scroll to position [108, 0]
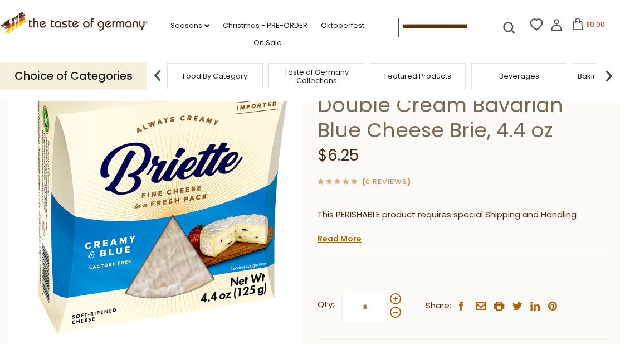
click at [314, 234] on div "Home Food By Category Cheese & Dairy Briette "Creamy and Blue" Double Cream Bav…" at bounding box center [310, 213] width 620 height 396
click at [330, 236] on link "Read More" at bounding box center [339, 238] width 44 height 11
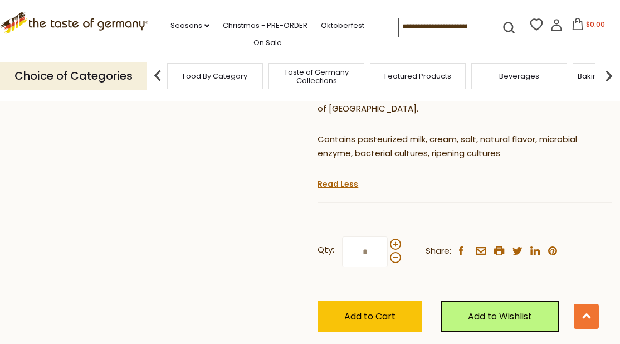
scroll to position [507, 0]
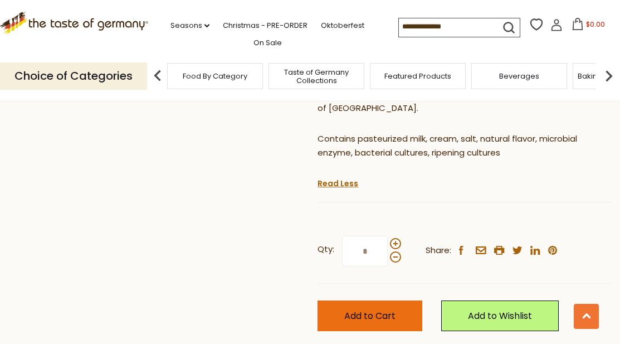
click at [342, 300] on button "Add to Cart" at bounding box center [369, 315] width 105 height 31
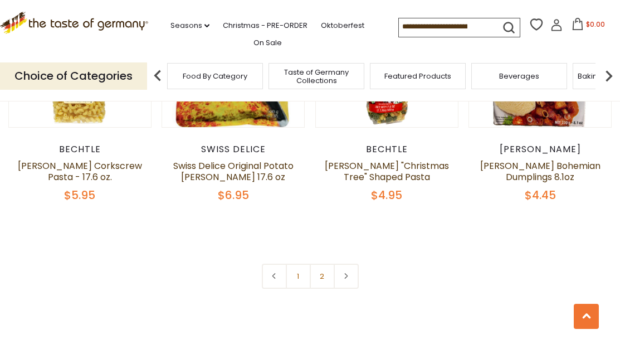
scroll to position [2544, 0]
click at [321, 263] on link "2" at bounding box center [322, 275] width 25 height 25
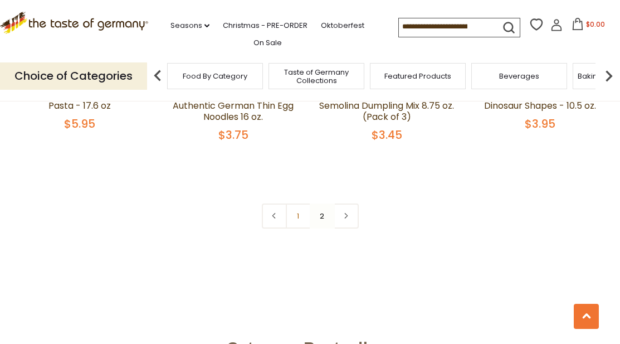
scroll to position [1530, 0]
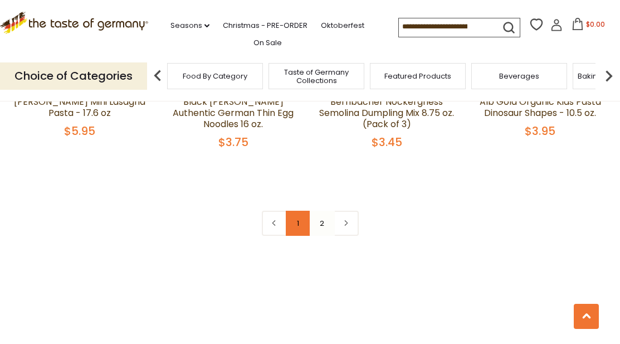
click at [296, 210] on link "1" at bounding box center [298, 222] width 25 height 25
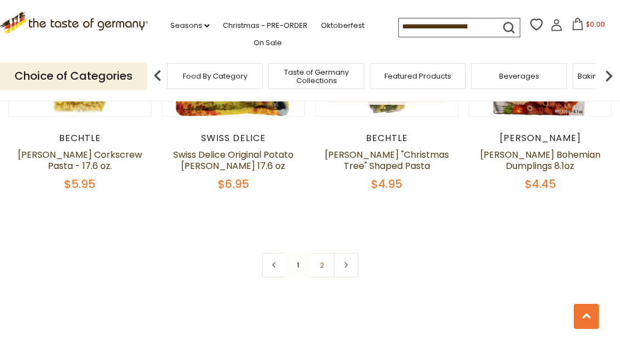
scroll to position [2548, 0]
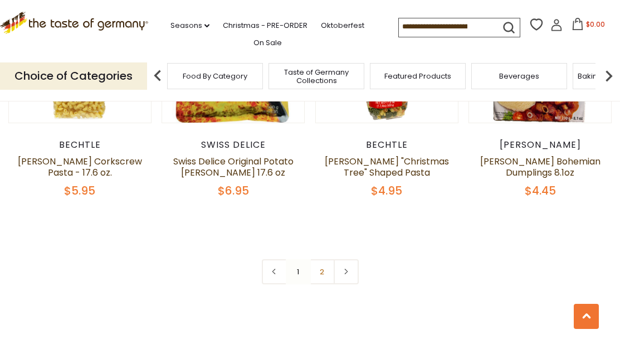
click at [610, 79] on img at bounding box center [608, 76] width 22 height 22
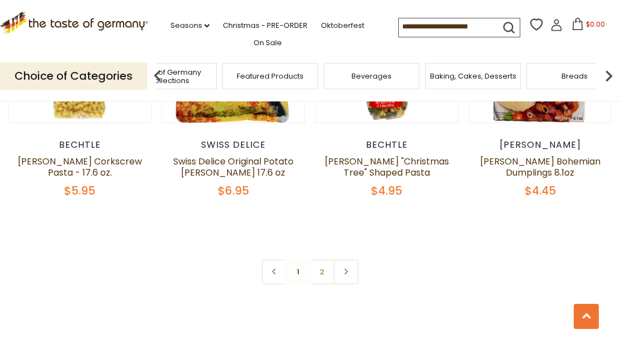
click at [610, 79] on img at bounding box center [608, 76] width 22 height 22
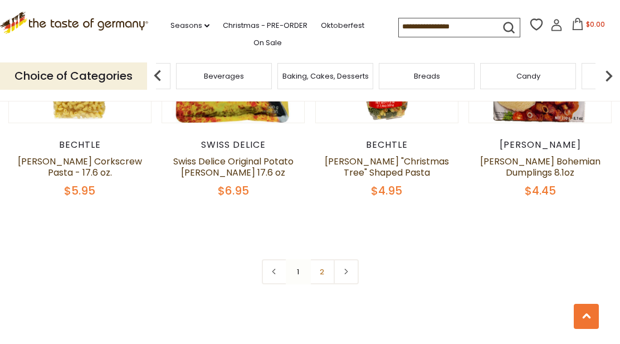
click at [610, 79] on img at bounding box center [608, 76] width 22 height 22
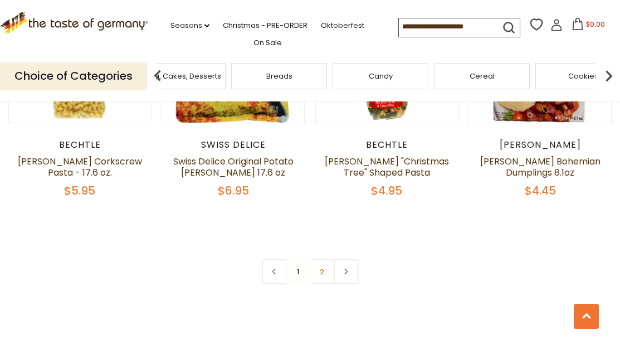
click at [610, 79] on img at bounding box center [608, 76] width 22 height 22
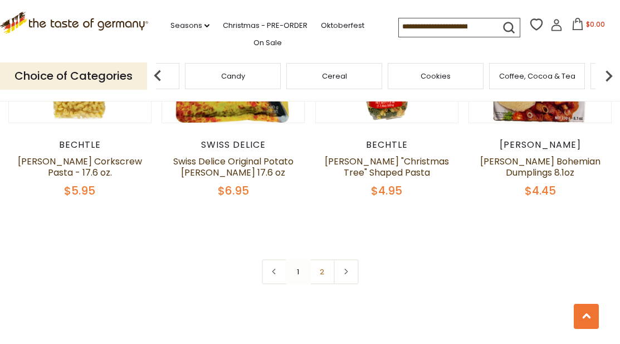
click at [610, 79] on img at bounding box center [608, 76] width 22 height 22
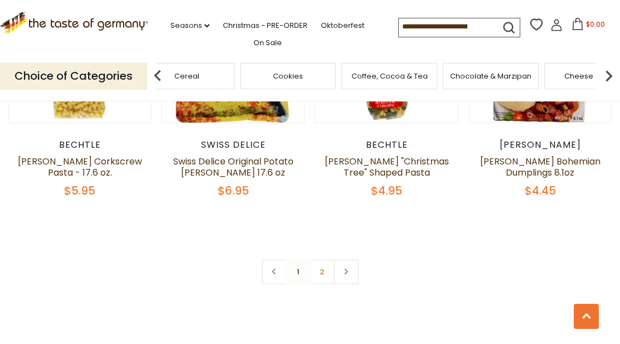
click at [610, 79] on img at bounding box center [608, 76] width 22 height 22
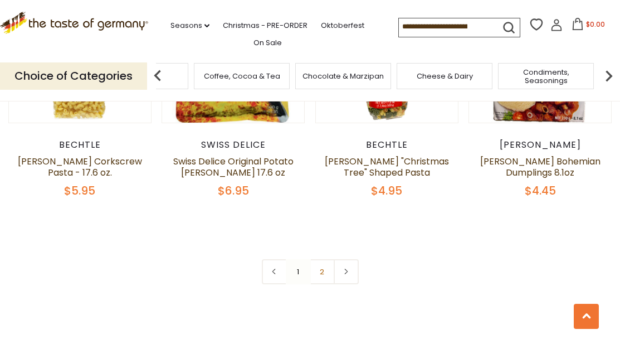
click at [610, 79] on img at bounding box center [608, 76] width 22 height 22
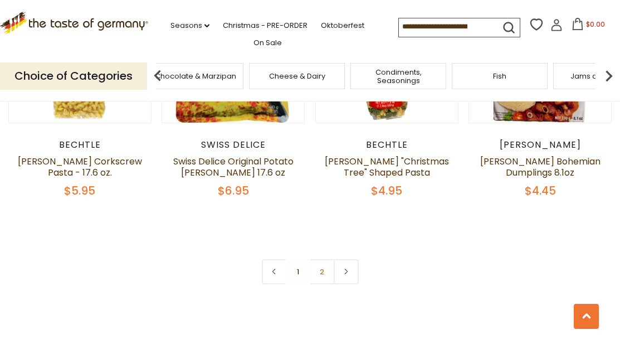
click at [610, 79] on img at bounding box center [608, 76] width 22 height 22
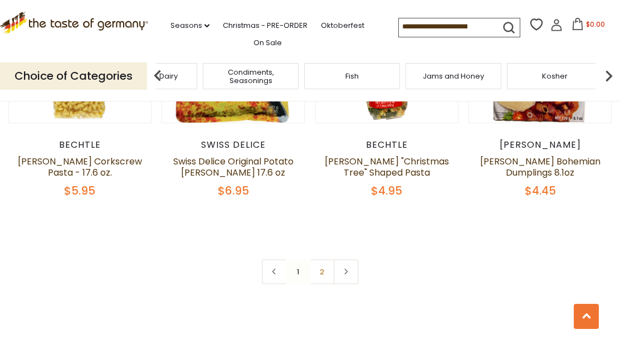
click at [610, 79] on img at bounding box center [608, 76] width 22 height 22
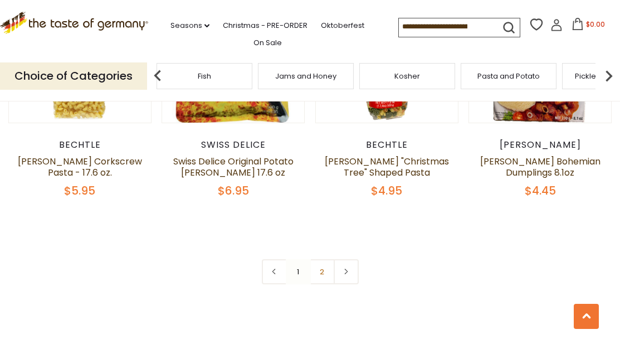
click at [609, 78] on img at bounding box center [608, 76] width 22 height 22
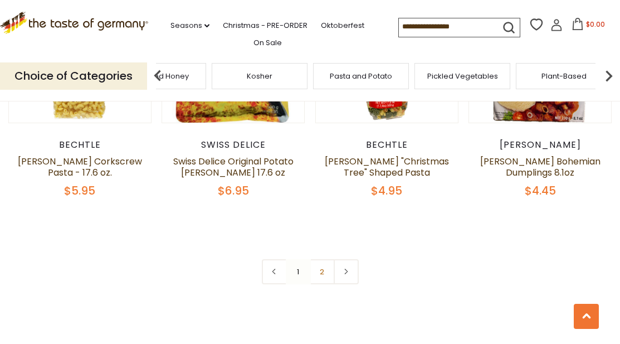
click at [609, 78] on img at bounding box center [608, 76] width 22 height 22
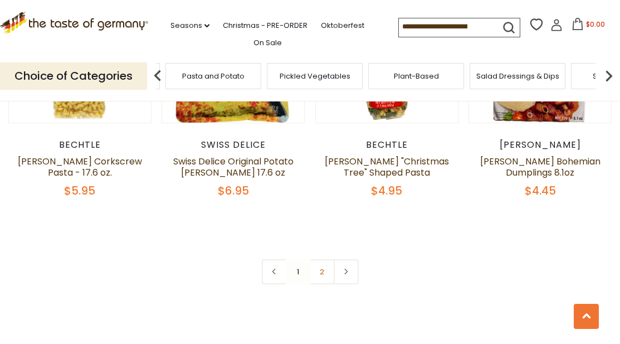
click at [609, 78] on img at bounding box center [608, 76] width 22 height 22
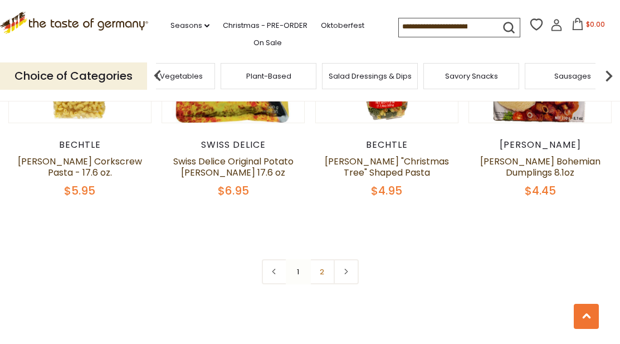
click at [476, 75] on span "Savory Snacks" at bounding box center [471, 76] width 53 height 8
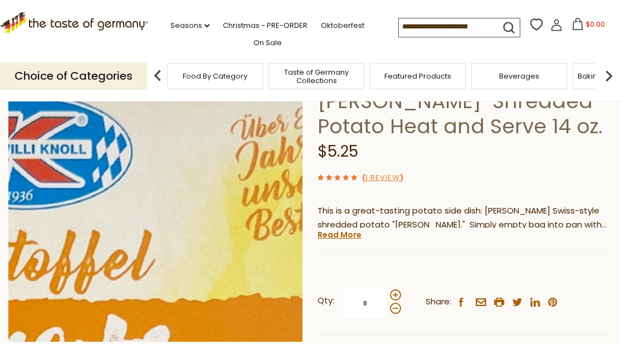
scroll to position [112, 0]
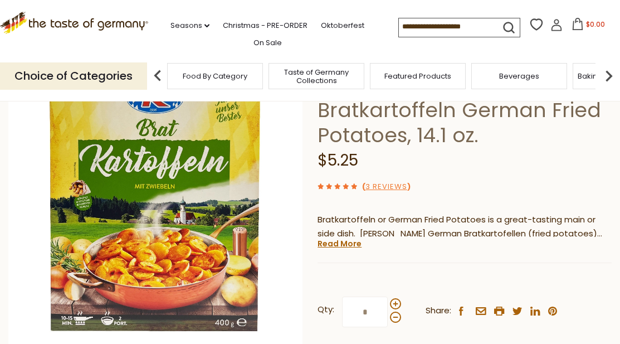
scroll to position [307, 0]
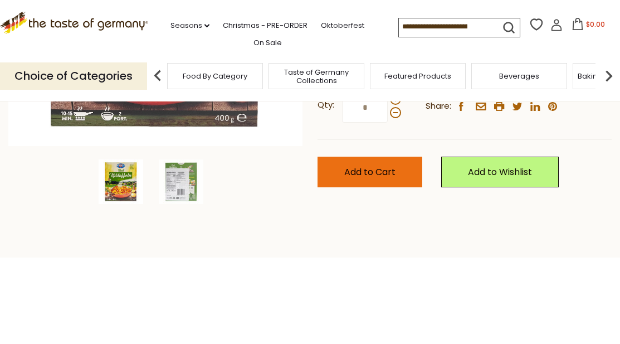
click at [374, 171] on span "Add to Cart" at bounding box center [369, 171] width 51 height 13
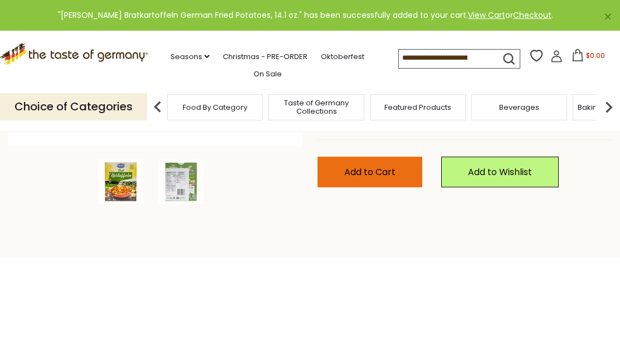
scroll to position [0, 0]
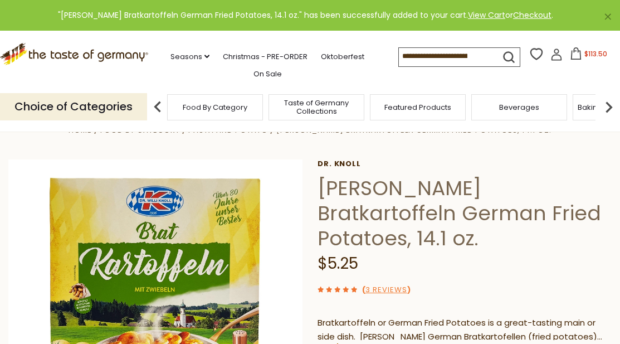
click at [426, 45] on div ".st0{fill:#EDD300;} .st1{fill:#D33E21;} .st0{fill:#EDD300;} .st1{fill:#D33E21;}…" at bounding box center [310, 56] width 620 height 51
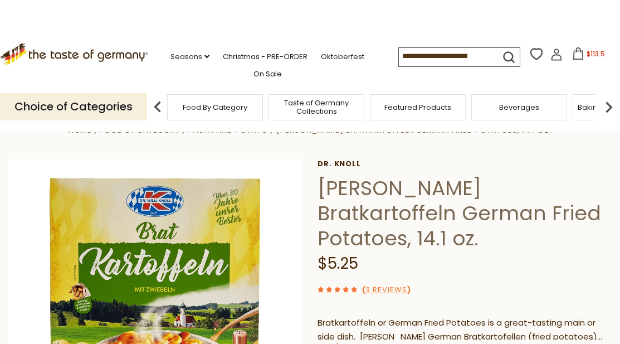
click at [568, 146] on div "Home Food By Category Pasta and Potato [PERSON_NAME] Bratkartoffeln German Frie…" at bounding box center [310, 321] width 620 height 396
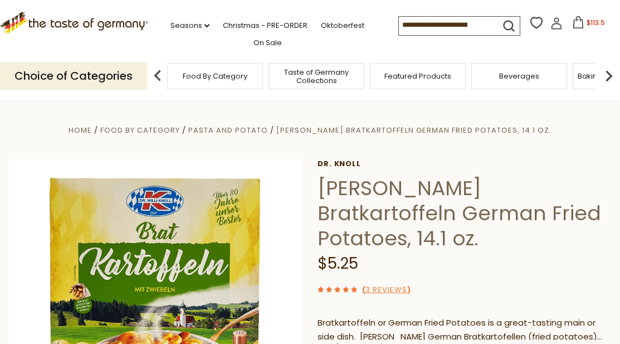
click at [432, 21] on input at bounding box center [446, 25] width 94 height 16
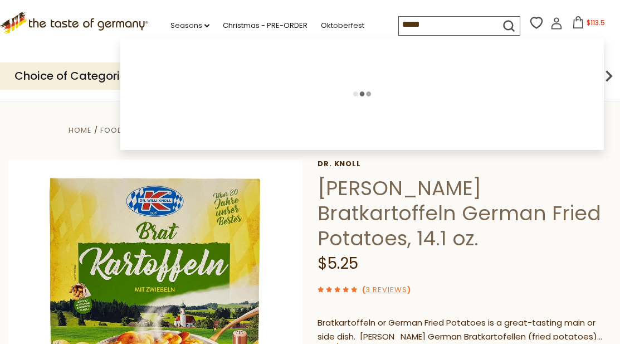
type input "******"
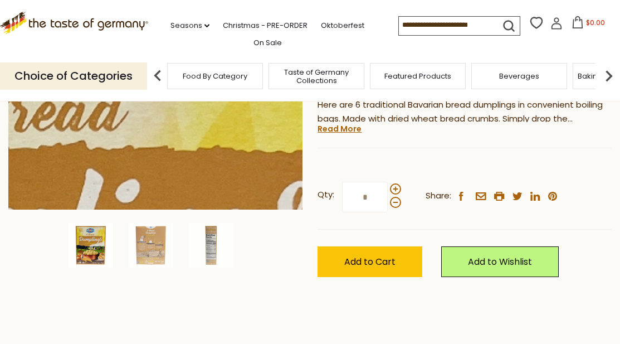
scroll to position [247, 0]
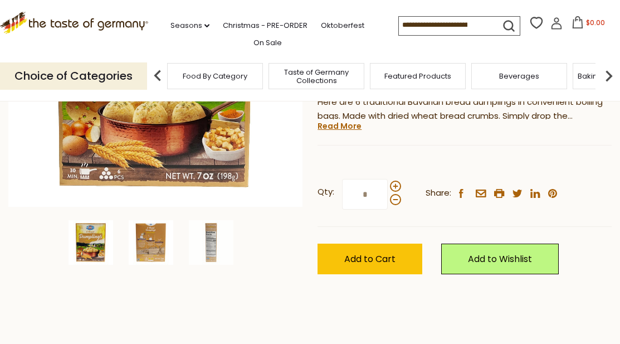
drag, startPoint x: 152, startPoint y: 239, endPoint x: 138, endPoint y: 254, distance: 20.9
click at [138, 254] on img at bounding box center [151, 242] width 45 height 45
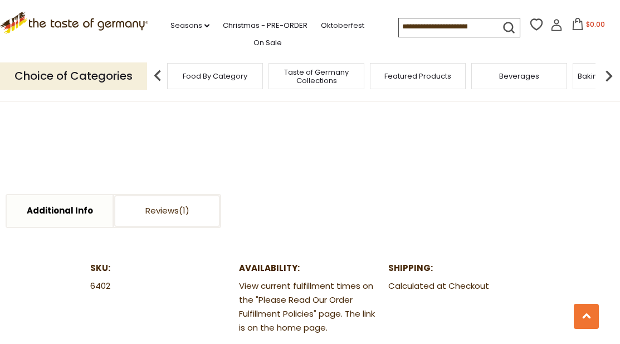
scroll to position [472, 0]
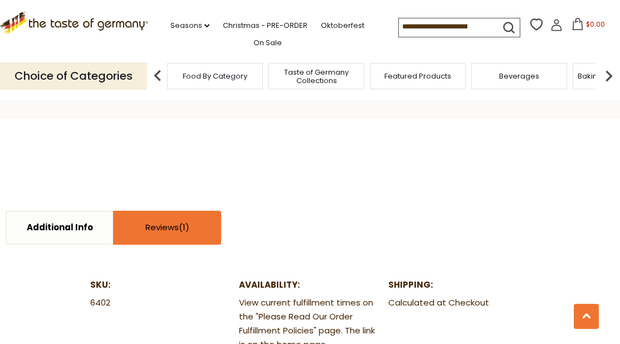
click at [165, 216] on link "Reviews" at bounding box center [167, 228] width 106 height 32
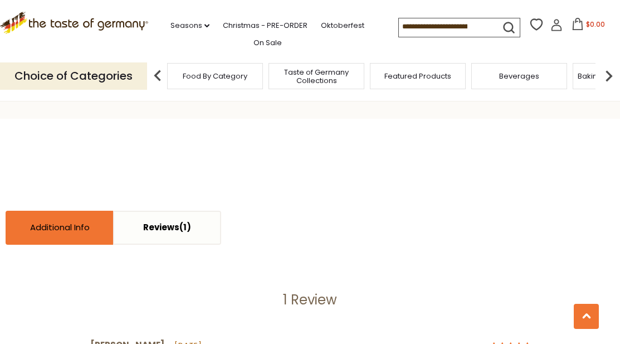
click at [77, 221] on link "Additional Info" at bounding box center [60, 228] width 106 height 32
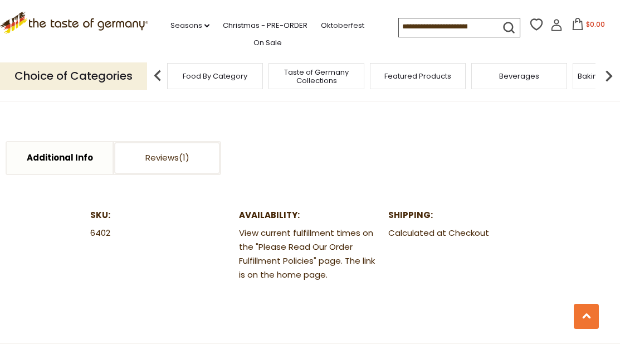
scroll to position [540, 0]
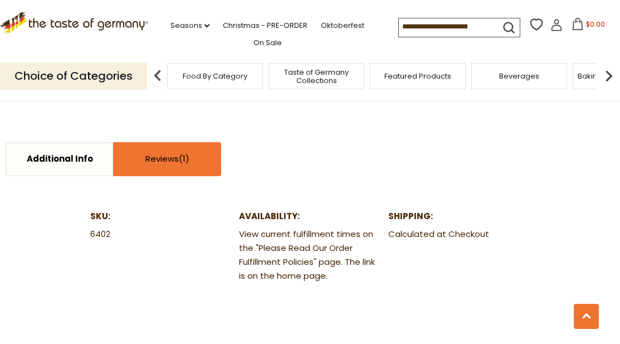
click at [163, 162] on link "Reviews" at bounding box center [167, 159] width 106 height 32
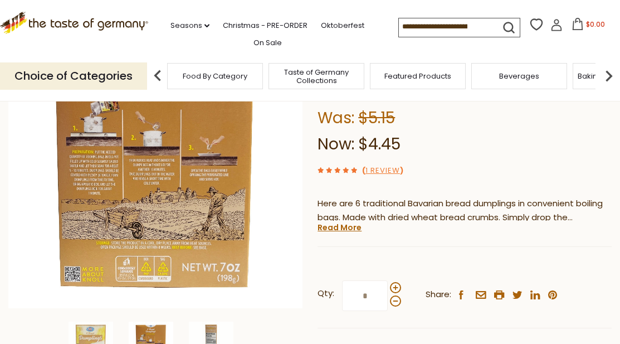
scroll to position [148, 0]
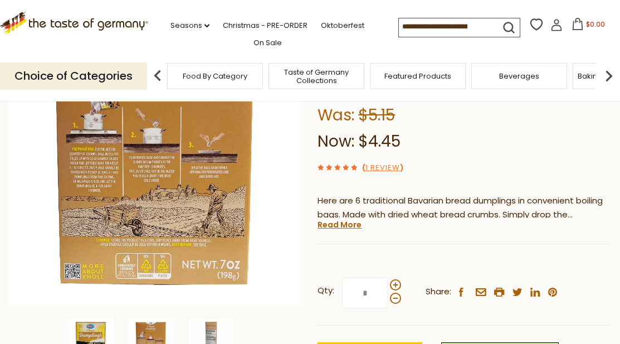
drag, startPoint x: 97, startPoint y: 331, endPoint x: 81, endPoint y: 329, distance: 15.8
click at [81, 329] on img at bounding box center [90, 341] width 45 height 45
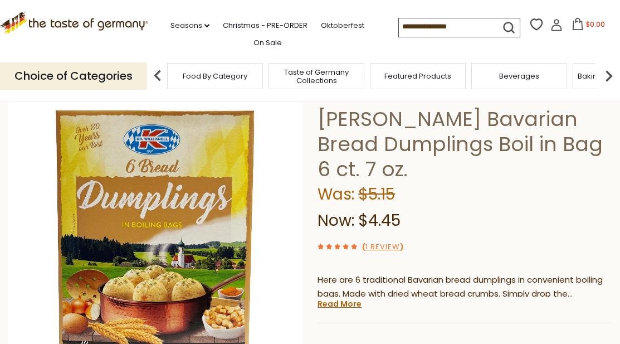
scroll to position [67, 0]
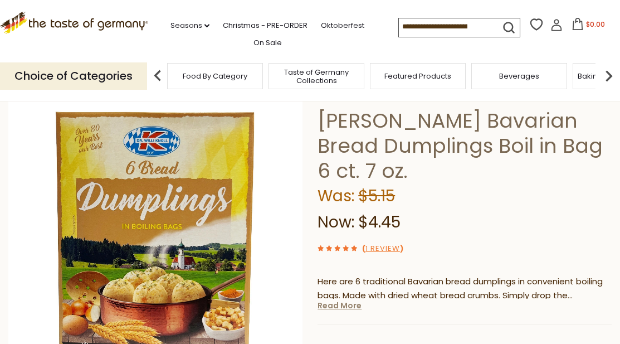
click at [346, 307] on link "Read More" at bounding box center [339, 305] width 44 height 11
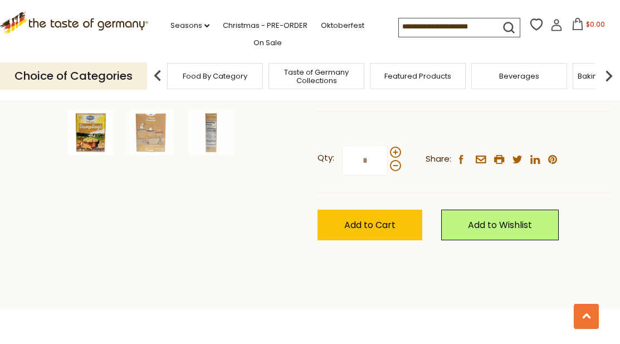
scroll to position [357, 0]
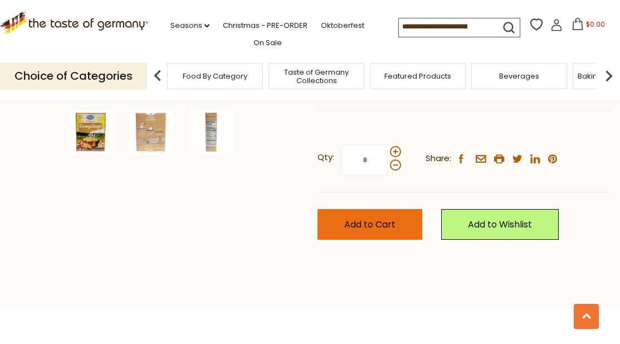
click at [351, 217] on button "Add to Cart" at bounding box center [369, 224] width 105 height 31
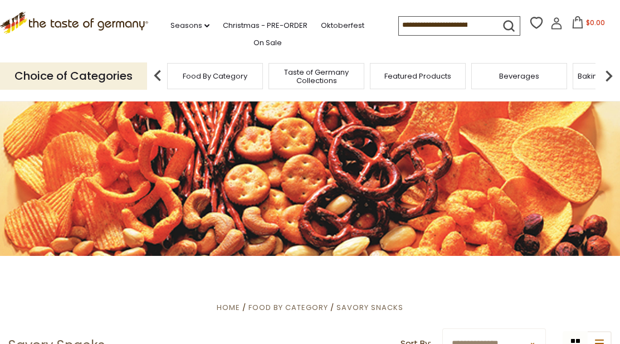
click at [613, 81] on img at bounding box center [608, 76] width 22 height 22
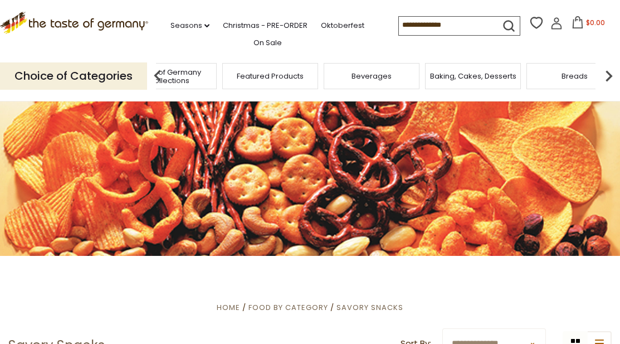
click at [613, 81] on img at bounding box center [608, 76] width 22 height 22
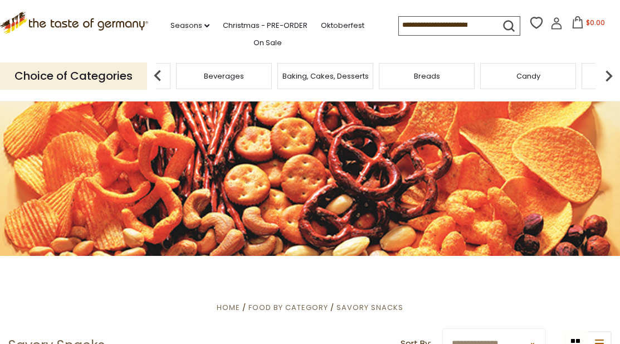
click at [613, 81] on img at bounding box center [608, 76] width 22 height 22
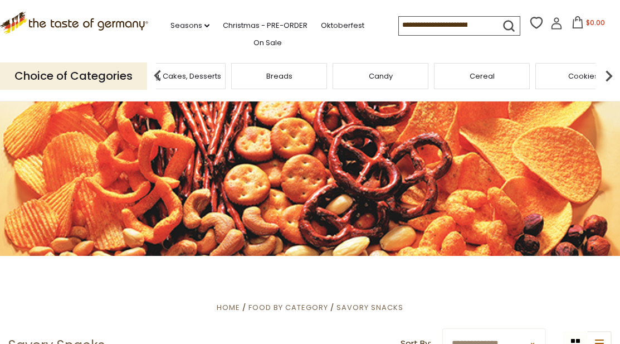
click at [613, 81] on img at bounding box center [608, 76] width 22 height 22
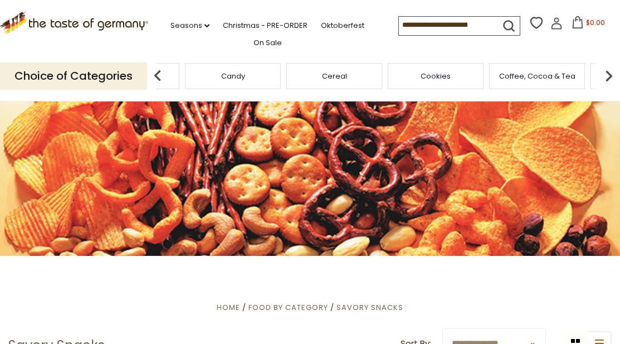
click at [613, 81] on img at bounding box center [608, 76] width 22 height 22
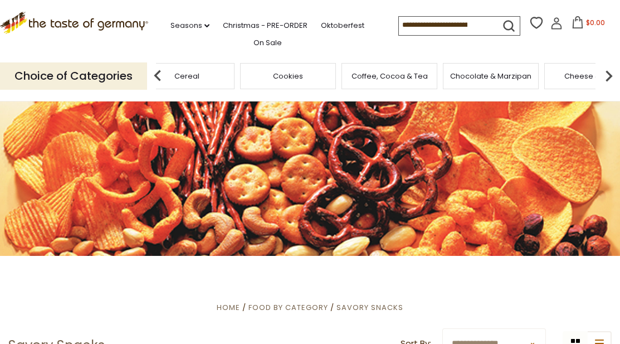
click at [613, 81] on img at bounding box center [608, 76] width 22 height 22
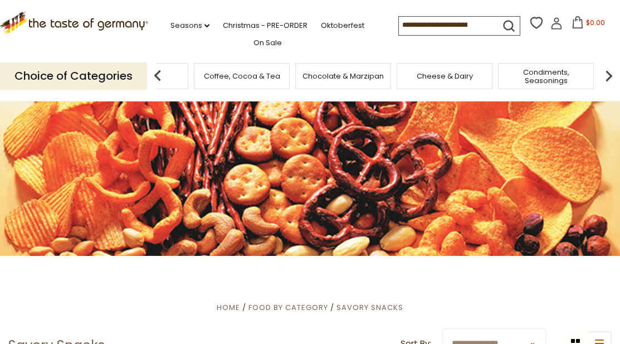
click at [613, 81] on img at bounding box center [608, 76] width 22 height 22
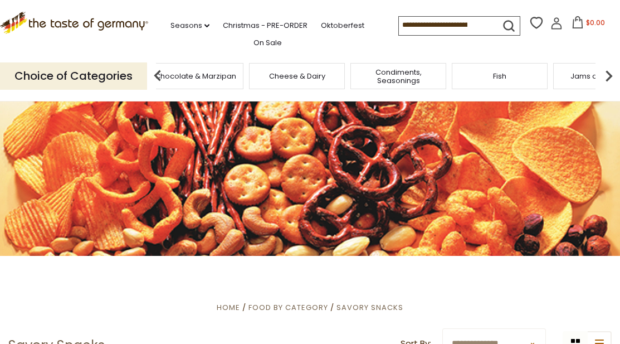
click at [613, 81] on img at bounding box center [608, 76] width 22 height 22
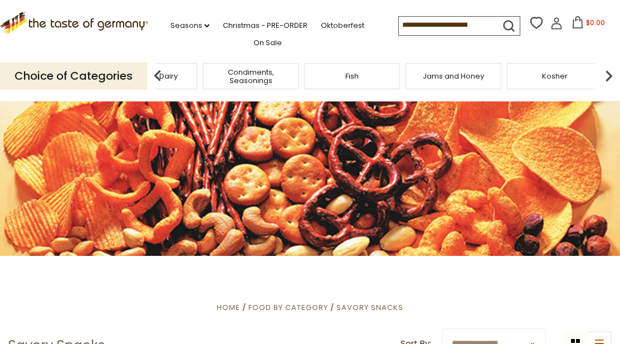
click at [613, 81] on img at bounding box center [608, 76] width 22 height 22
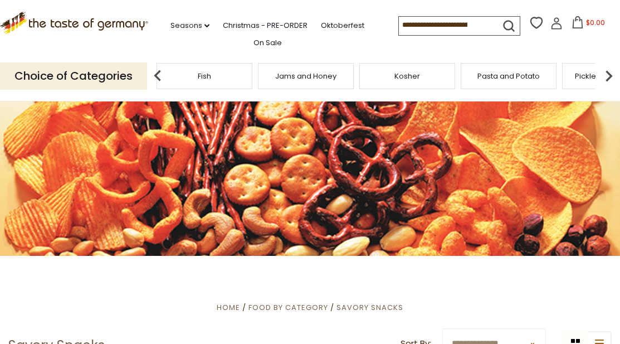
click at [613, 81] on img at bounding box center [608, 76] width 22 height 22
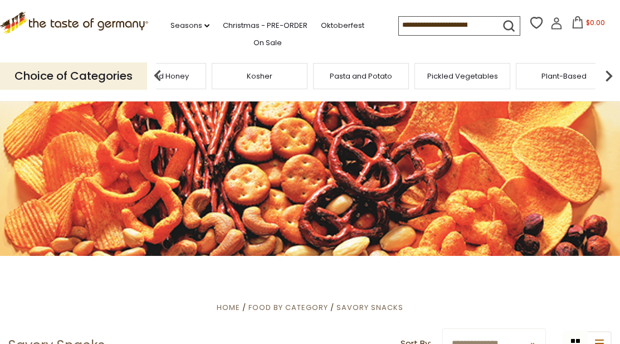
click at [613, 81] on img at bounding box center [608, 76] width 22 height 22
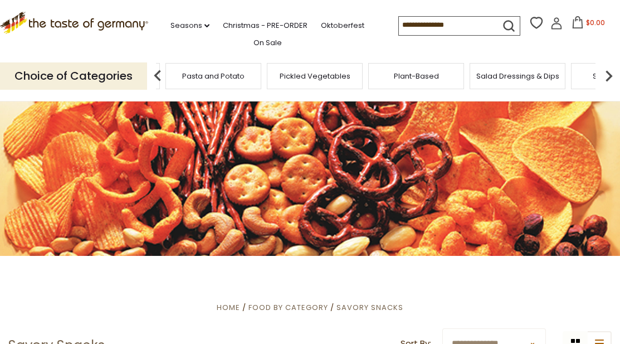
click at [613, 81] on img at bounding box center [608, 76] width 22 height 22
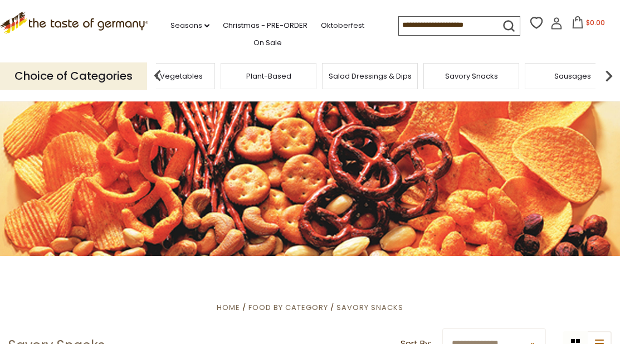
click at [613, 81] on img at bounding box center [608, 76] width 22 height 22
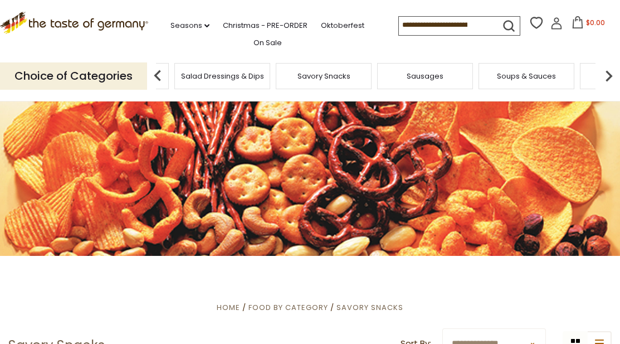
click at [613, 81] on img at bounding box center [608, 76] width 22 height 22
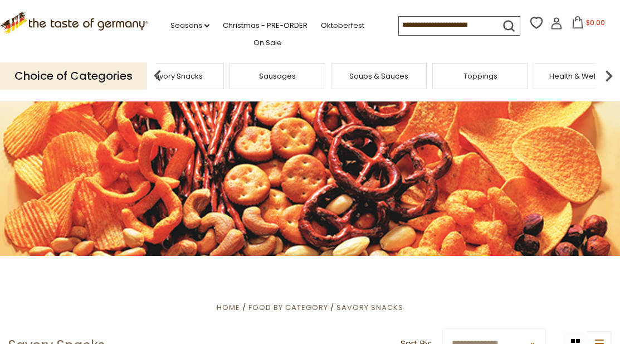
click at [613, 81] on img at bounding box center [608, 76] width 22 height 22
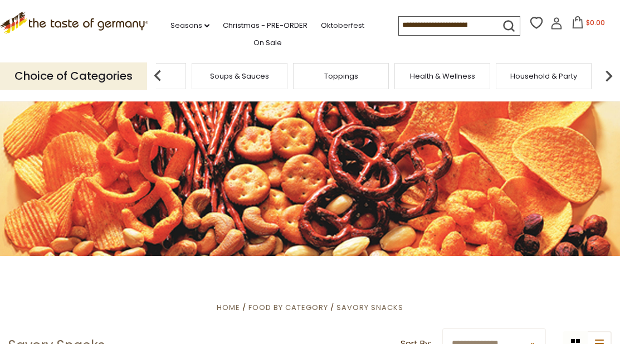
click at [231, 79] on span "Soups & Sauces" at bounding box center [239, 76] width 59 height 8
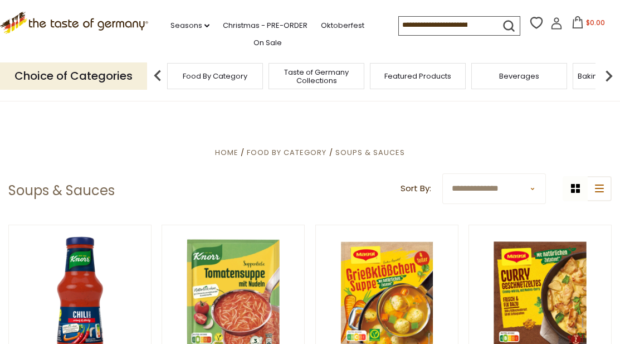
click at [164, 72] on img at bounding box center [157, 76] width 22 height 22
click at [608, 82] on img at bounding box center [608, 76] width 22 height 22
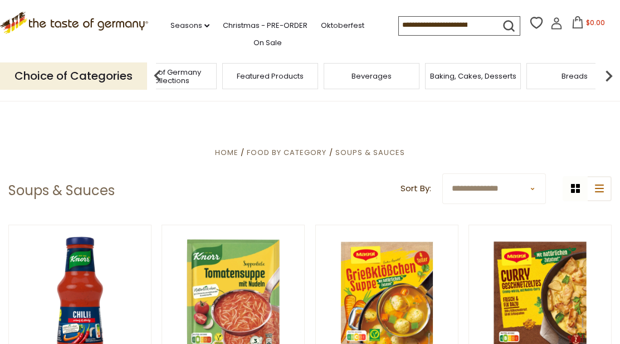
click at [608, 82] on img at bounding box center [608, 76] width 22 height 22
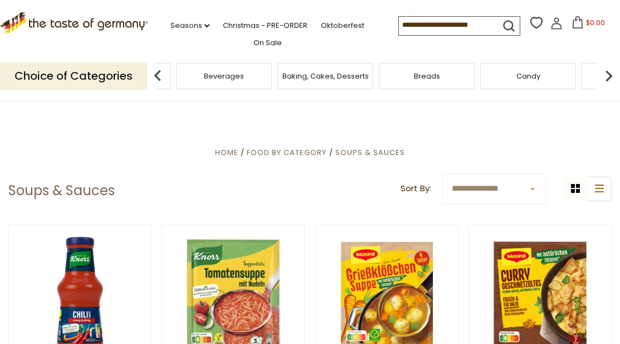
click at [608, 82] on img at bounding box center [608, 76] width 22 height 22
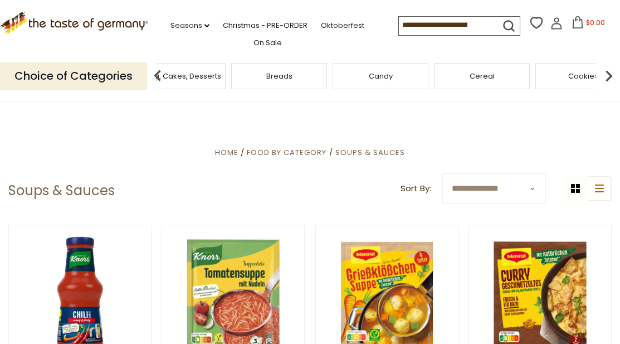
click at [608, 82] on img at bounding box center [608, 76] width 22 height 22
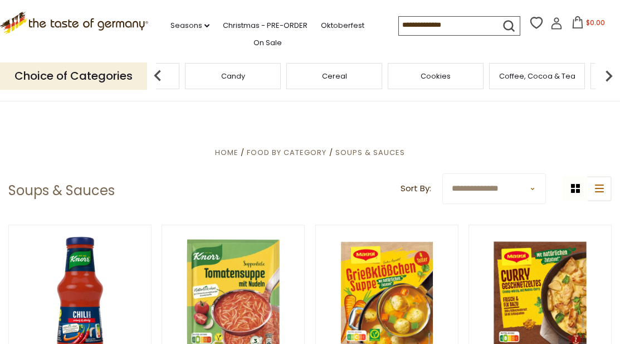
click at [608, 82] on img at bounding box center [608, 76] width 22 height 22
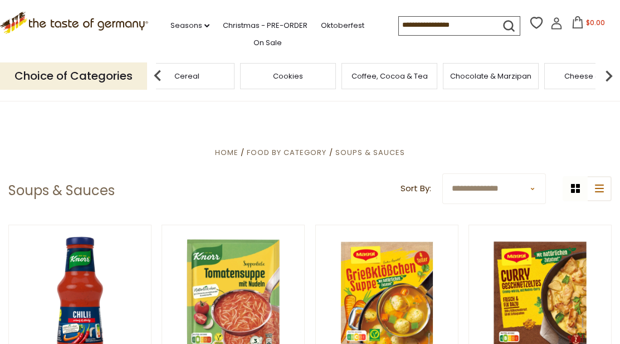
click at [608, 82] on img at bounding box center [608, 76] width 22 height 22
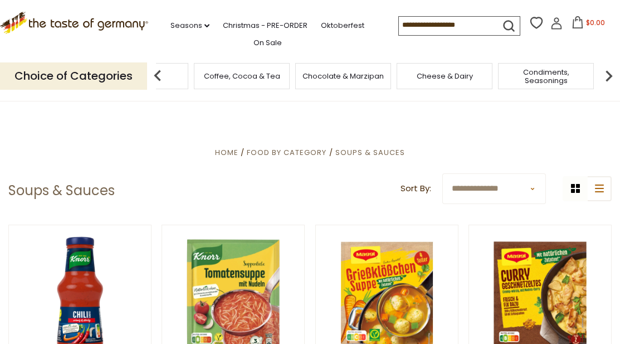
click at [608, 82] on img at bounding box center [608, 76] width 22 height 22
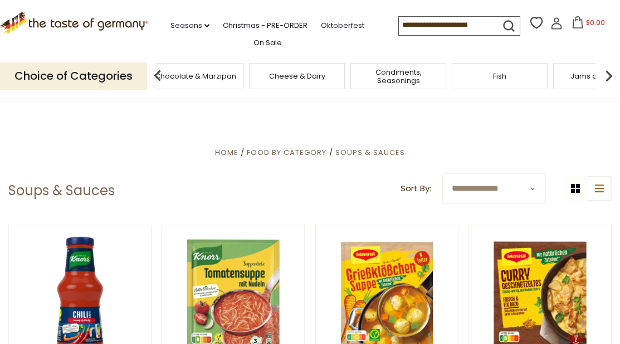
click at [608, 82] on img at bounding box center [608, 76] width 22 height 22
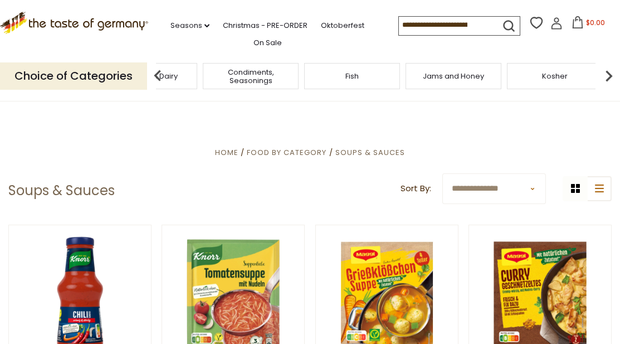
click at [608, 82] on img at bounding box center [608, 76] width 22 height 22
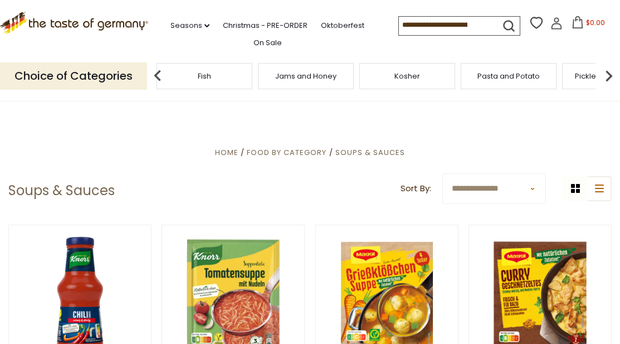
click at [608, 82] on img at bounding box center [608, 76] width 22 height 22
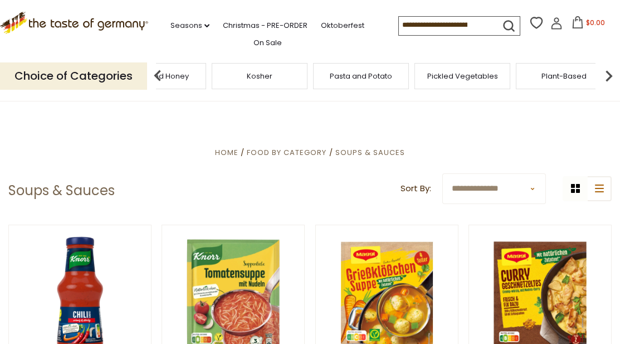
click at [608, 82] on img at bounding box center [608, 76] width 22 height 22
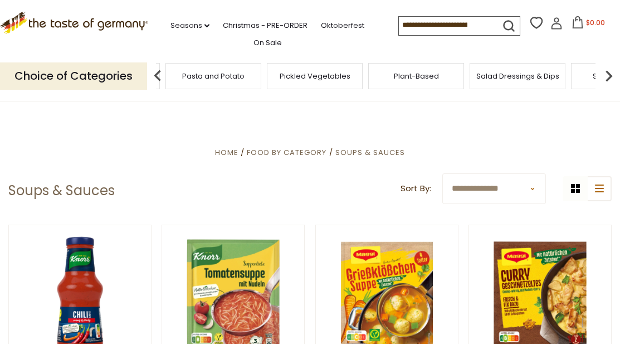
click at [608, 82] on img at bounding box center [608, 76] width 22 height 22
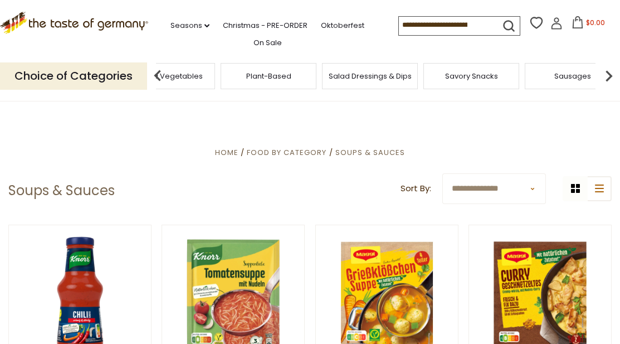
click at [608, 82] on img at bounding box center [608, 76] width 22 height 22
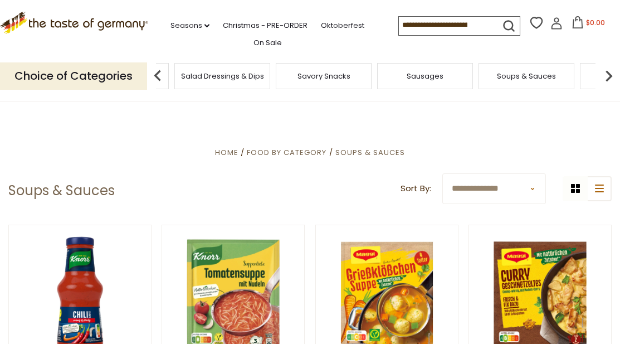
click at [608, 82] on img at bounding box center [608, 76] width 22 height 22
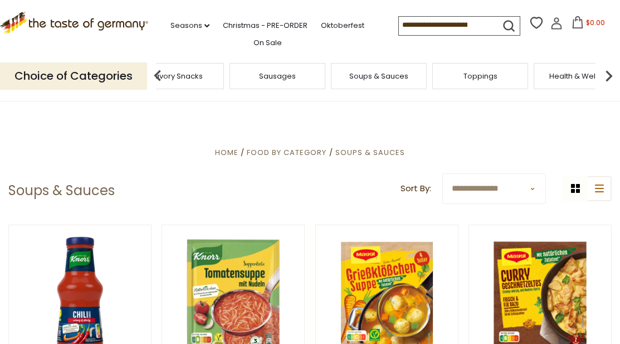
click at [608, 77] on img at bounding box center [608, 76] width 22 height 22
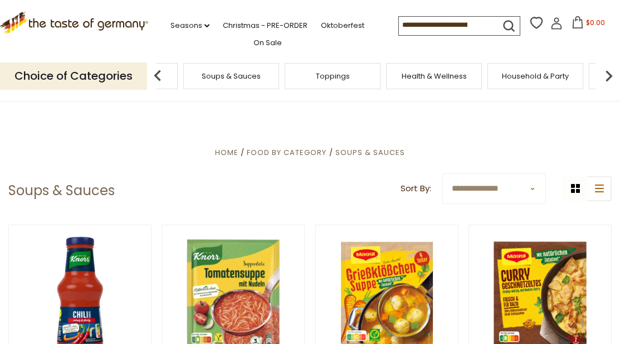
click at [608, 77] on img at bounding box center [608, 76] width 22 height 22
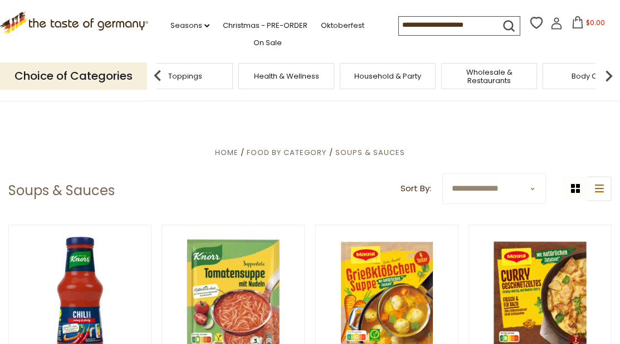
click at [608, 77] on img at bounding box center [608, 76] width 22 height 22
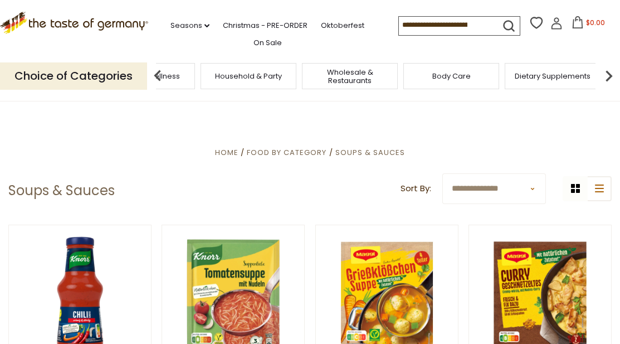
click at [359, 80] on span "Wholesale & Restaurants" at bounding box center [349, 76] width 89 height 17
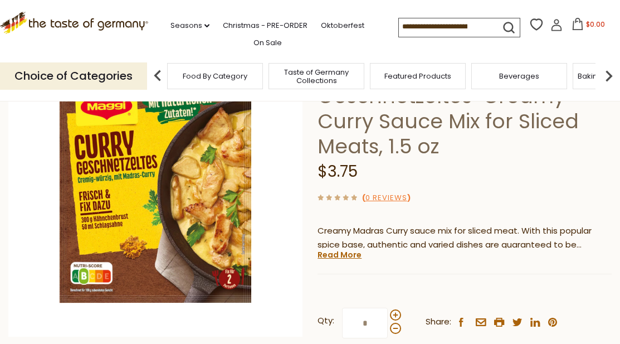
scroll to position [118, 0]
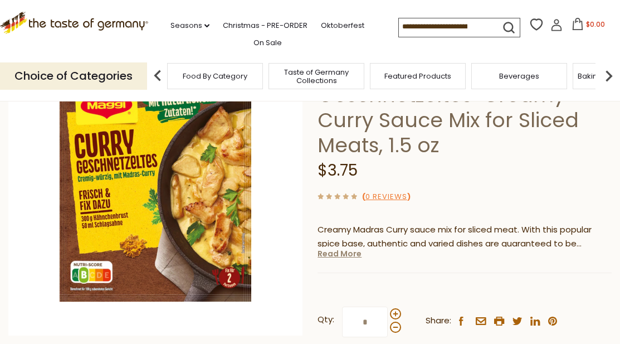
click at [337, 249] on link "Read More" at bounding box center [339, 253] width 44 height 11
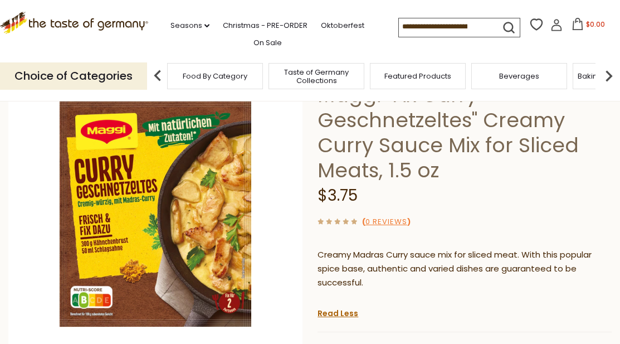
scroll to position [79, 0]
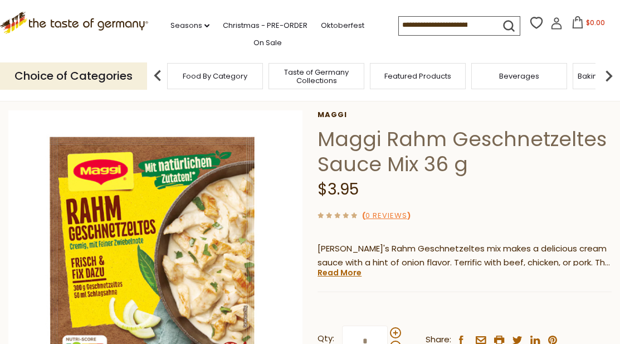
scroll to position [50, 0]
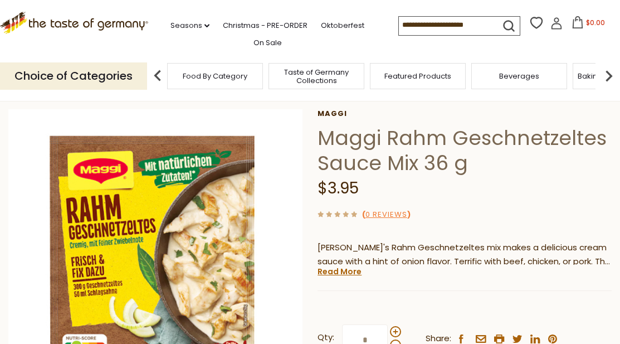
click at [334, 263] on p "[PERSON_NAME]'s Rahm Geschnetzeltes mix makes a delicious cream sauce with a hi…" at bounding box center [464, 255] width 294 height 28
click at [340, 267] on link "Read More" at bounding box center [339, 271] width 44 height 11
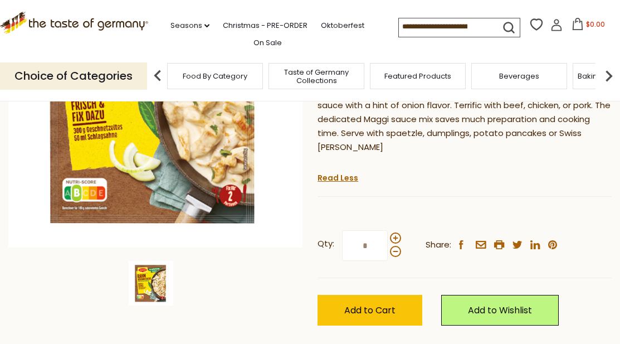
scroll to position [201, 0]
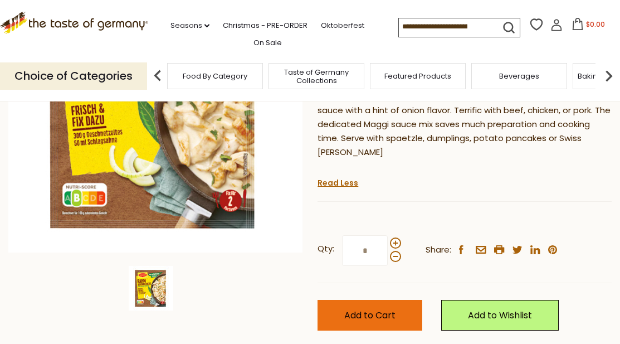
click at [346, 300] on button "Add to Cart" at bounding box center [369, 315] width 105 height 31
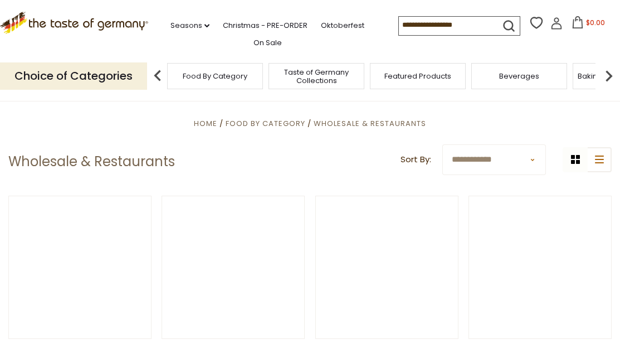
scroll to position [27, 0]
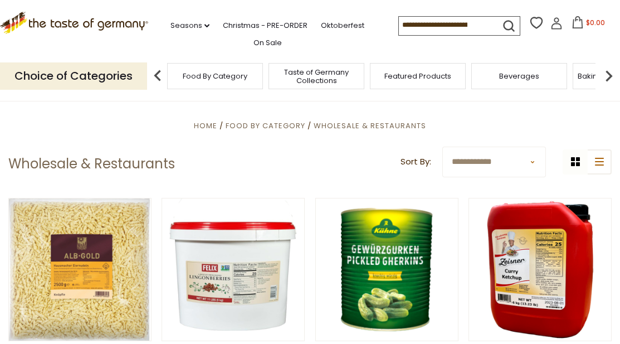
drag, startPoint x: 606, startPoint y: 81, endPoint x: 353, endPoint y: 169, distance: 268.2
click at [353, 169] on header "**********" at bounding box center [309, 163] width 603 height 35
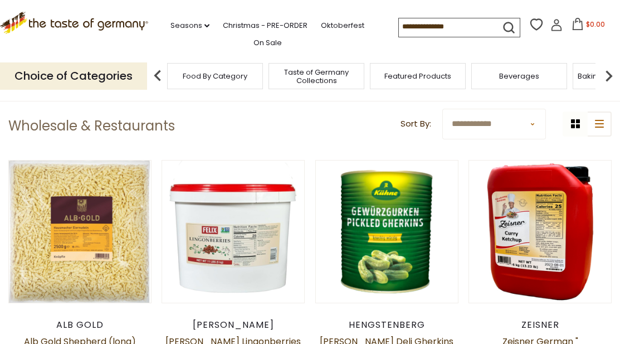
scroll to position [0, 0]
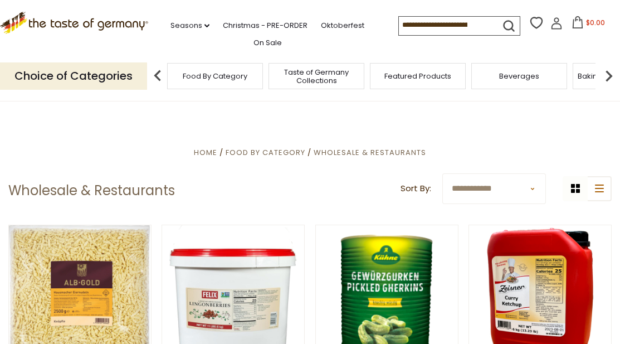
click at [604, 74] on img at bounding box center [608, 76] width 22 height 22
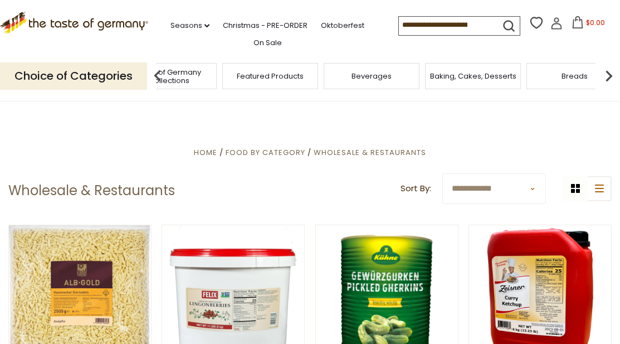
click at [604, 74] on img at bounding box center [608, 76] width 22 height 22
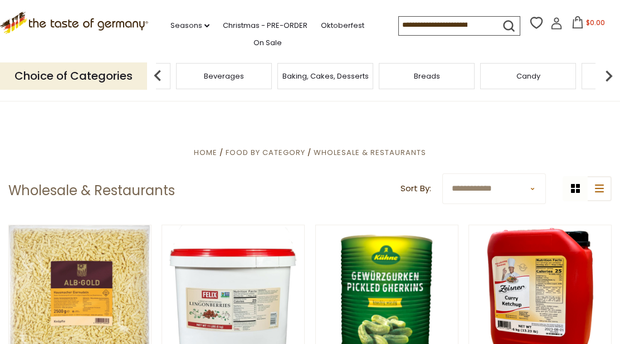
click at [604, 74] on img at bounding box center [608, 76] width 22 height 22
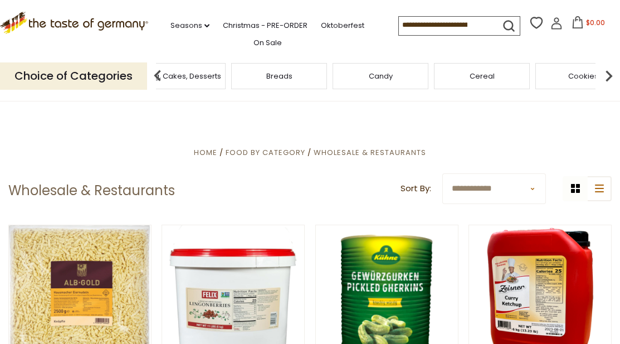
click at [604, 74] on img at bounding box center [608, 76] width 22 height 22
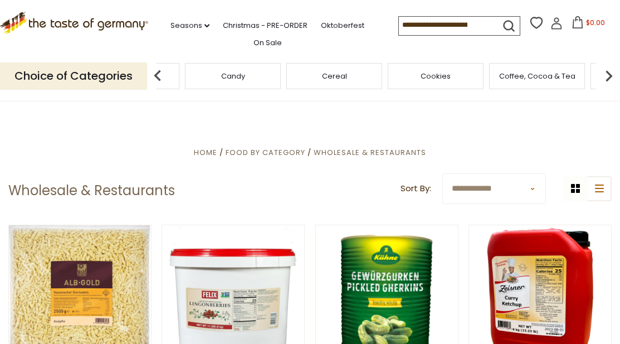
click at [604, 74] on img at bounding box center [608, 76] width 22 height 22
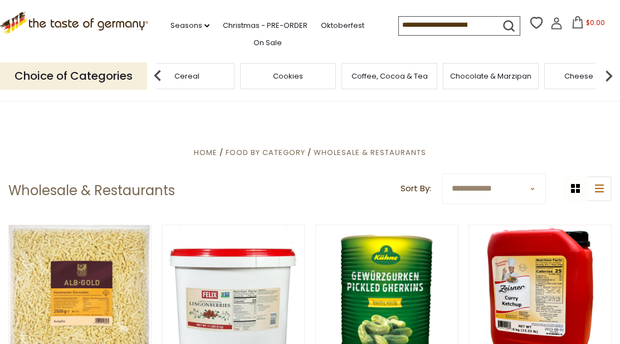
click at [604, 74] on img at bounding box center [608, 76] width 22 height 22
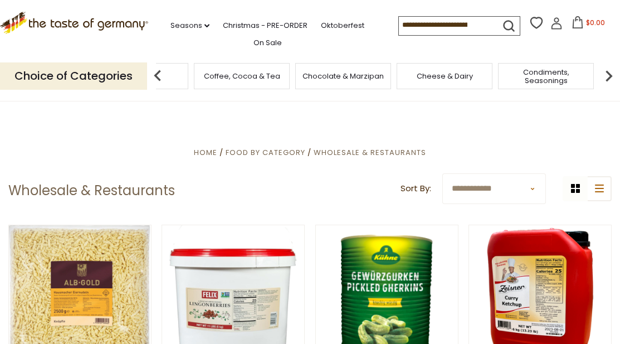
click at [604, 74] on img at bounding box center [608, 76] width 22 height 22
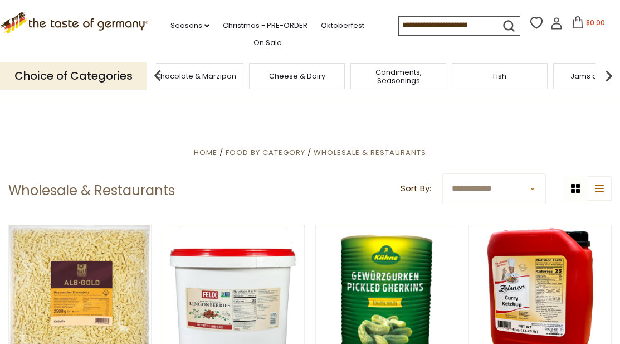
click at [604, 74] on img at bounding box center [608, 76] width 22 height 22
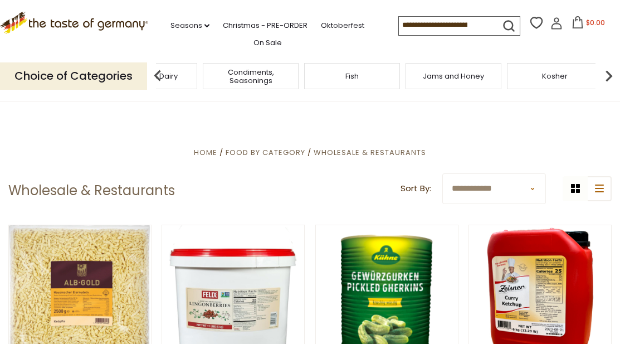
click at [604, 74] on img at bounding box center [608, 76] width 22 height 22
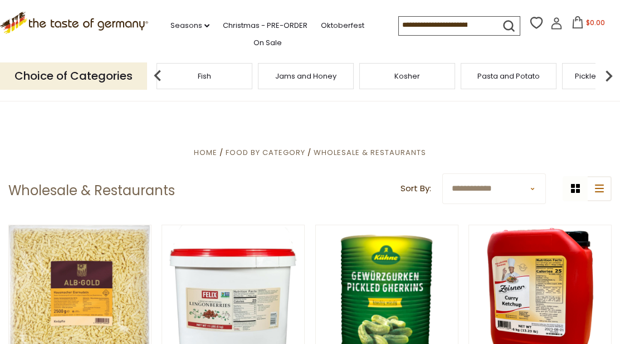
click at [604, 74] on img at bounding box center [608, 76] width 22 height 22
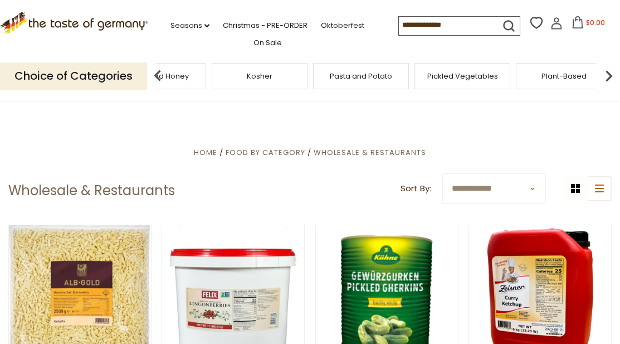
click at [604, 74] on img at bounding box center [608, 76] width 22 height 22
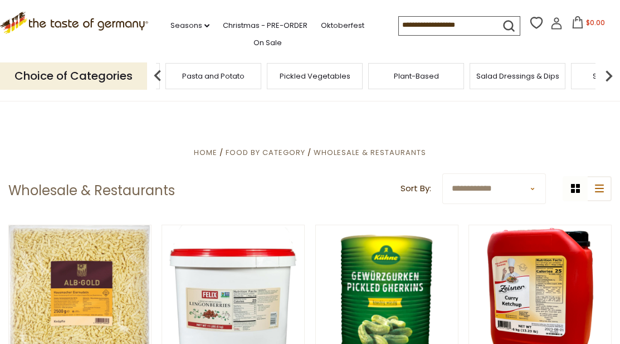
click at [604, 74] on img at bounding box center [608, 76] width 22 height 22
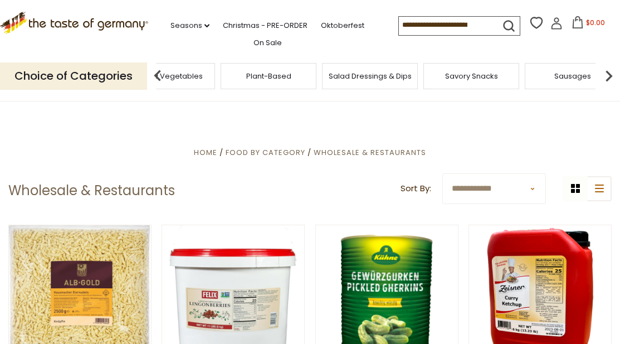
click at [604, 74] on img at bounding box center [608, 76] width 22 height 22
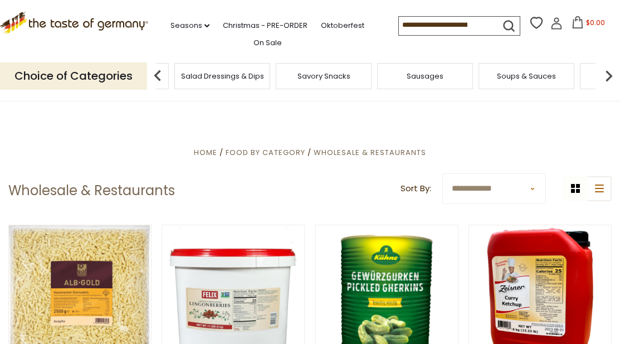
click at [604, 74] on img at bounding box center [608, 76] width 22 height 22
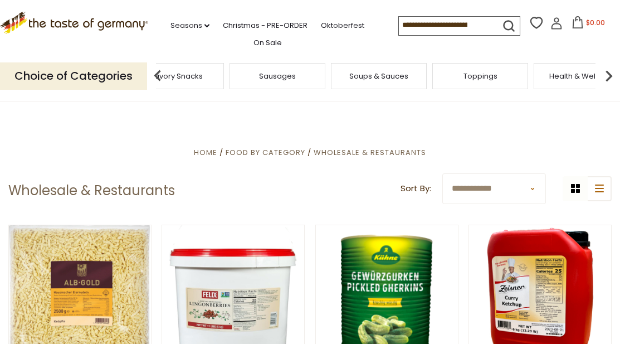
click at [604, 74] on img at bounding box center [608, 76] width 22 height 22
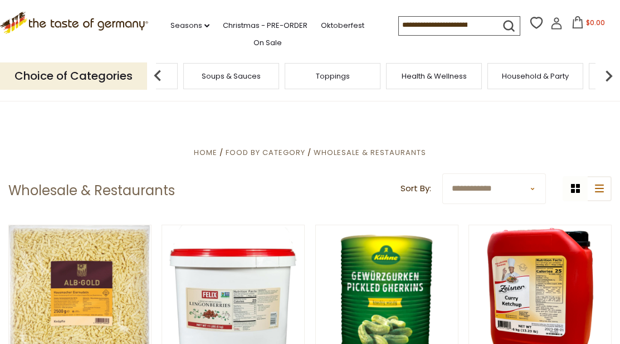
click at [604, 74] on img at bounding box center [608, 76] width 22 height 22
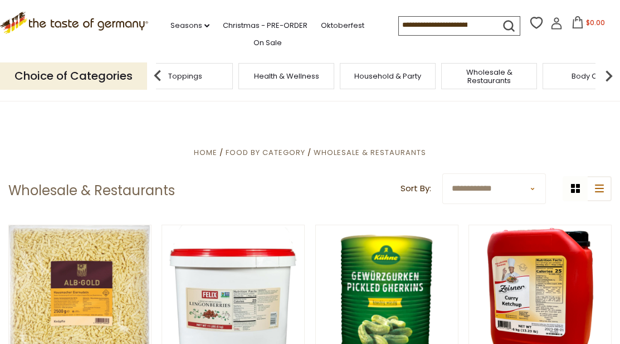
click at [604, 74] on img at bounding box center [608, 76] width 22 height 22
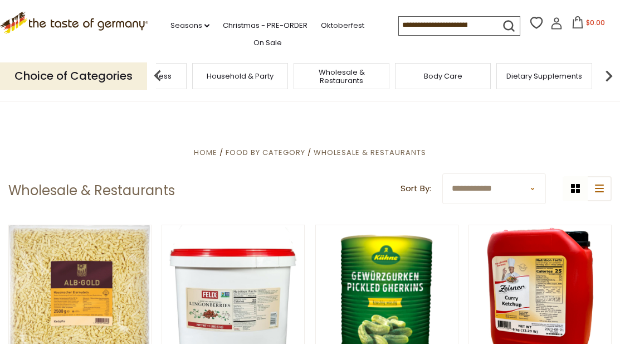
click at [604, 74] on img at bounding box center [608, 76] width 22 height 22
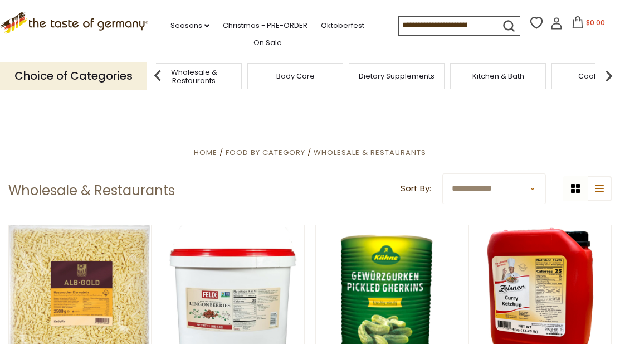
click at [604, 74] on img at bounding box center [608, 76] width 22 height 22
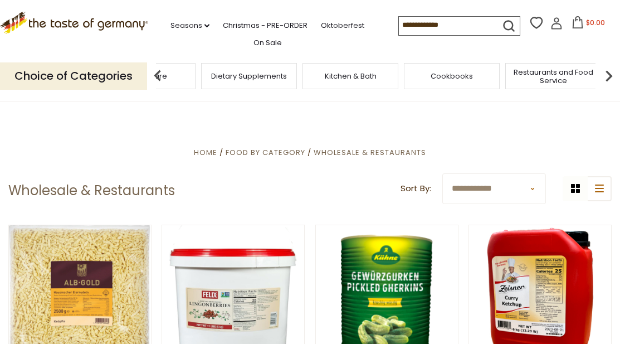
click at [607, 75] on img at bounding box center [608, 76] width 22 height 22
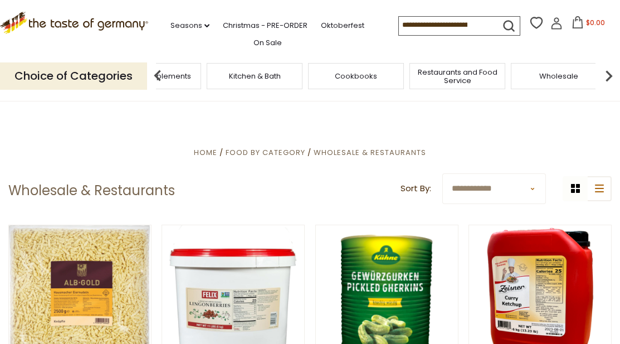
click at [511, 74] on div "Wholesale" at bounding box center [559, 76] width 96 height 26
click at [552, 84] on div "Wholesale" at bounding box center [559, 76] width 96 height 26
click at [559, 81] on div "Wholesale" at bounding box center [559, 76] width 96 height 26
click at [556, 74] on span "Wholesale" at bounding box center [558, 76] width 39 height 8
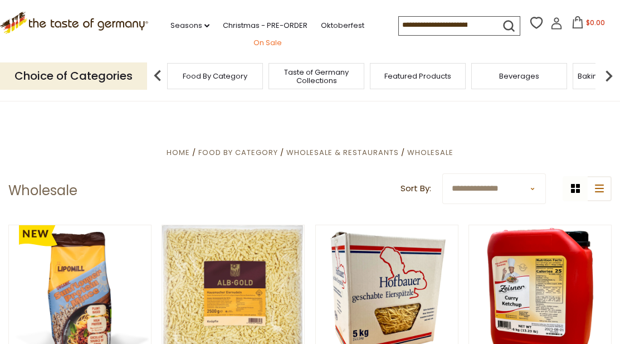
click at [264, 40] on link "On Sale" at bounding box center [267, 43] width 28 height 12
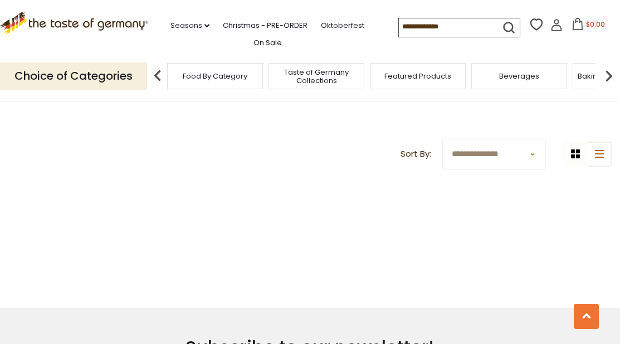
scroll to position [505, 0]
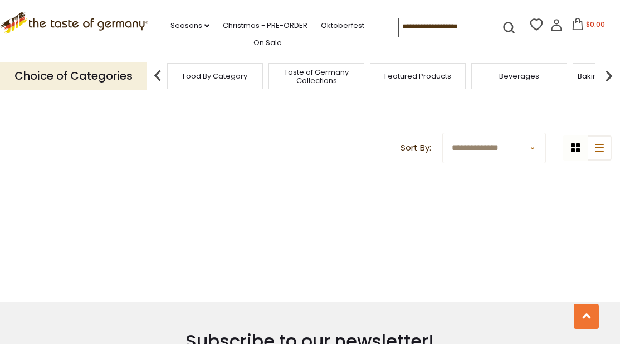
click at [479, 138] on select "**********" at bounding box center [494, 148] width 104 height 31
select select "******"
click at [442, 133] on select "**********" at bounding box center [494, 148] width 104 height 31
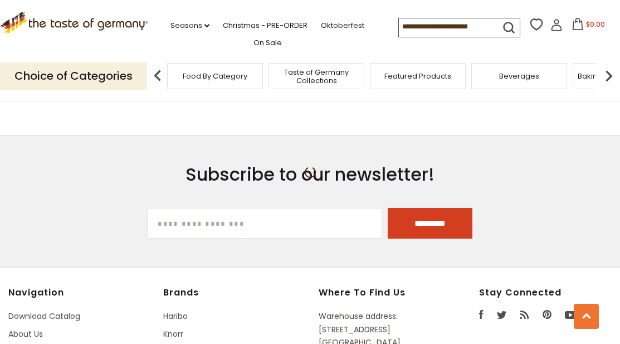
scroll to position [606, 0]
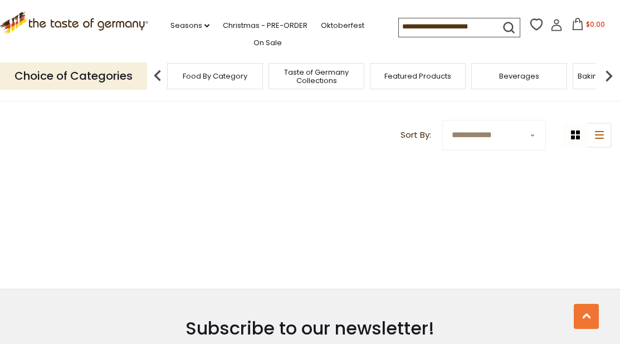
scroll to position [518, 0]
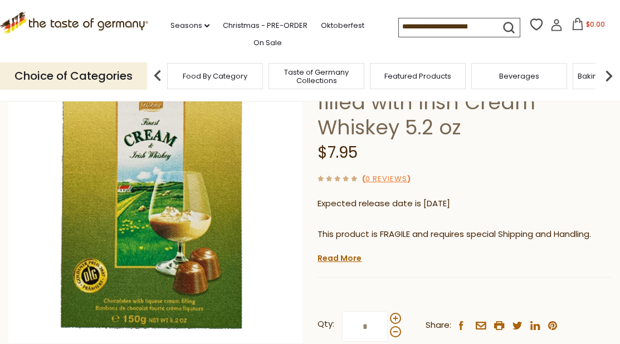
scroll to position [111, 0]
click at [346, 252] on link "Read More" at bounding box center [339, 257] width 44 height 11
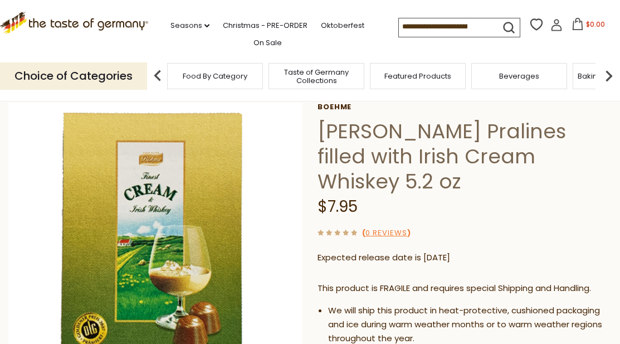
scroll to position [55, 0]
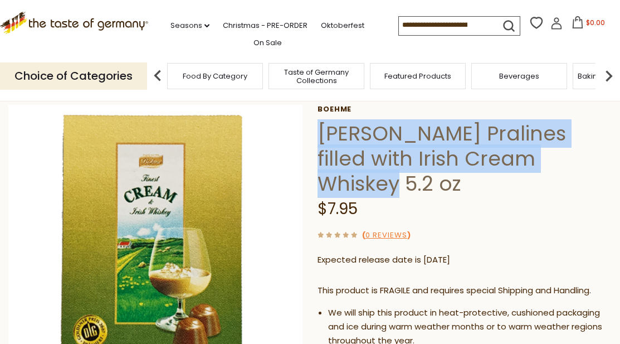
drag, startPoint x: 320, startPoint y: 137, endPoint x: 593, endPoint y: 150, distance: 273.2
click at [593, 150] on h1 "Boehme Pralines filled with Irish Cream Whiskey 5.2 oz" at bounding box center [464, 158] width 294 height 75
copy h1 "Boehme Pralines filled with Irish Cream Whiskey 5.2 oz"
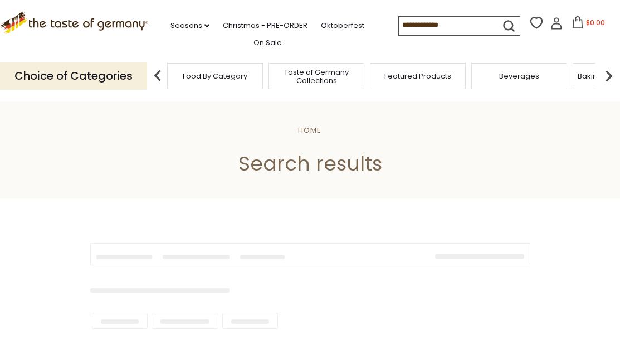
type input "**********"
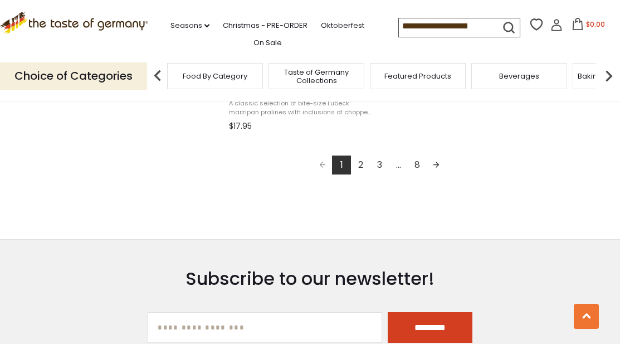
click at [360, 165] on link "2" at bounding box center [360, 164] width 19 height 19
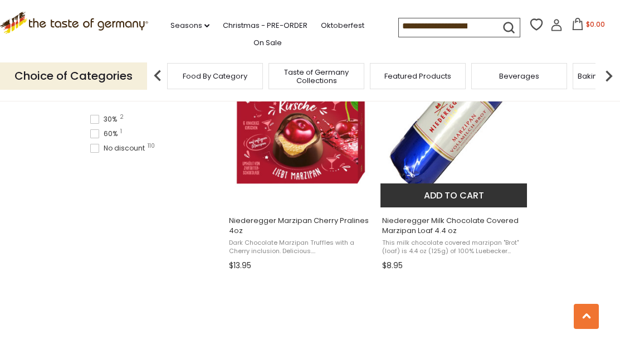
scroll to position [757, 0]
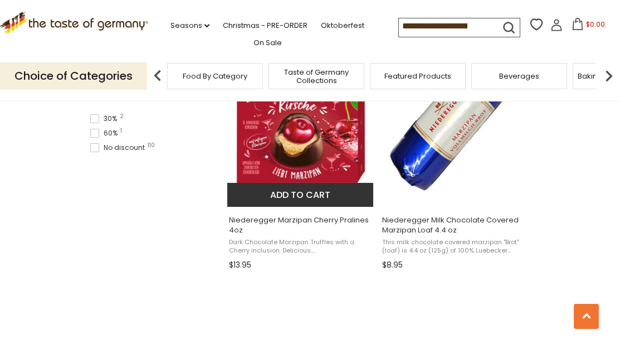
click at [310, 128] on img "Niederegger Marzipan Cherry Pralines 4oz" at bounding box center [301, 123] width 148 height 148
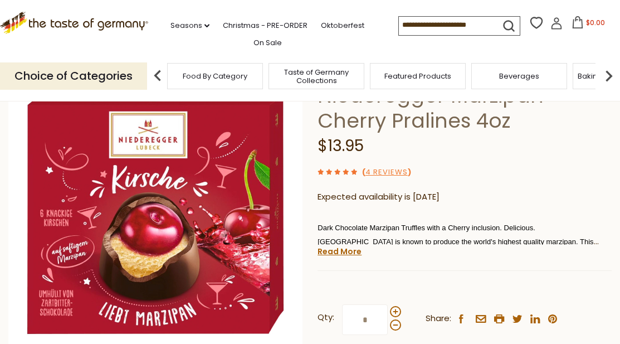
scroll to position [95, 0]
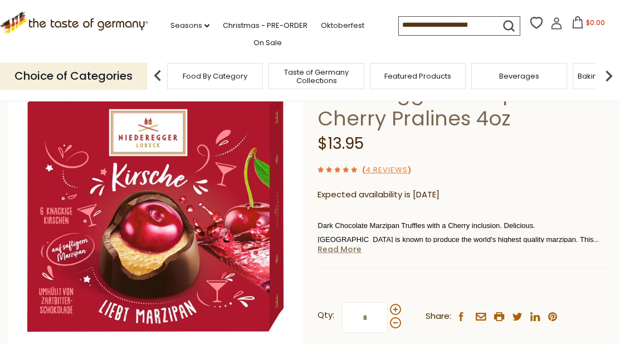
click at [341, 246] on link "Read More" at bounding box center [339, 248] width 44 height 11
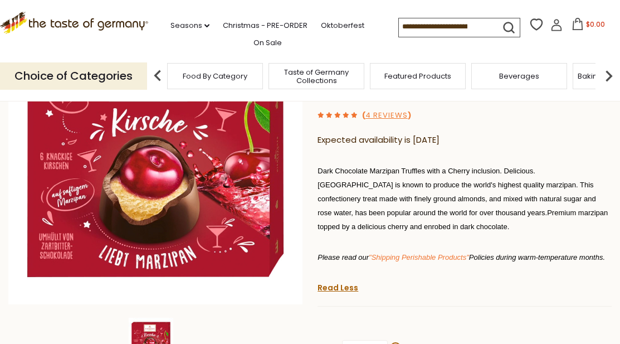
scroll to position [132, 0]
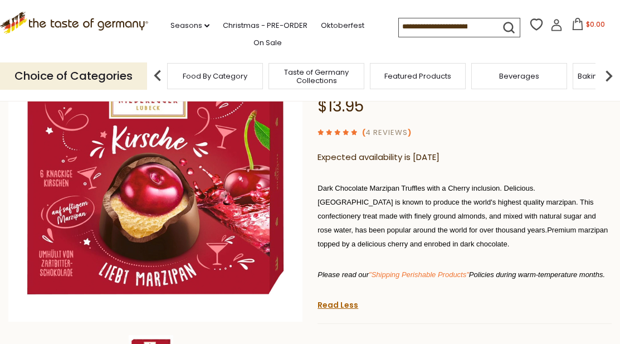
click at [388, 133] on link "4 Reviews" at bounding box center [386, 133] width 42 height 12
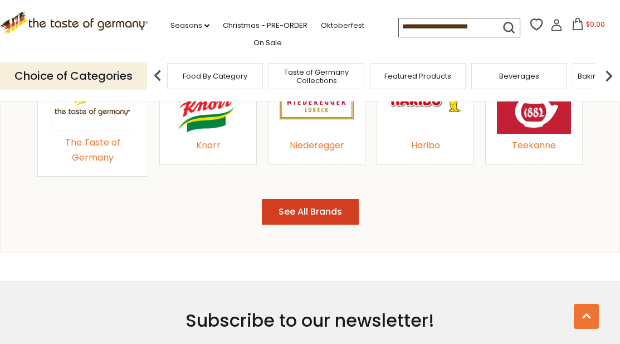
scroll to position [1354, 0]
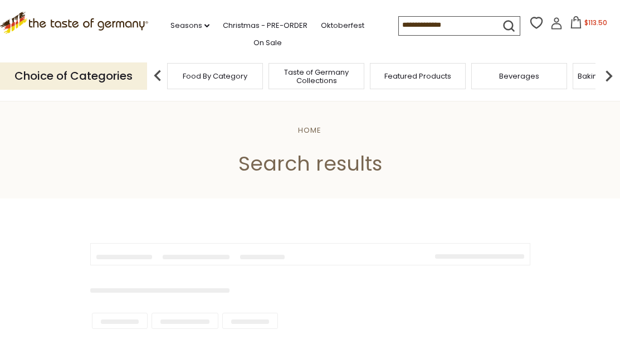
type input "******"
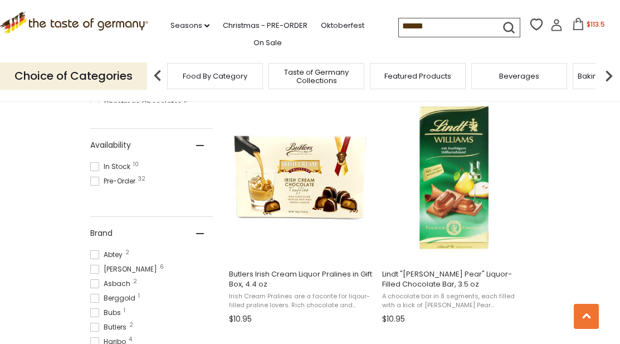
scroll to position [460, 0]
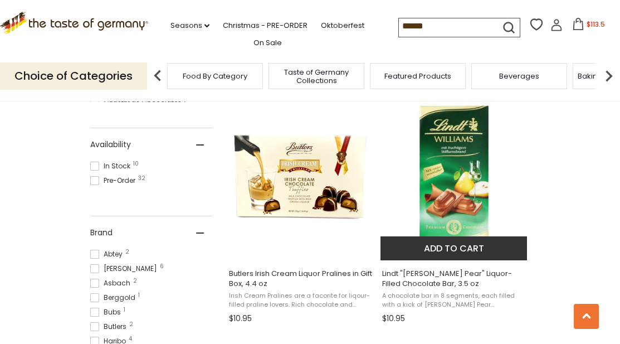
click at [478, 175] on img "Lindt" at bounding box center [454, 177] width 148 height 148
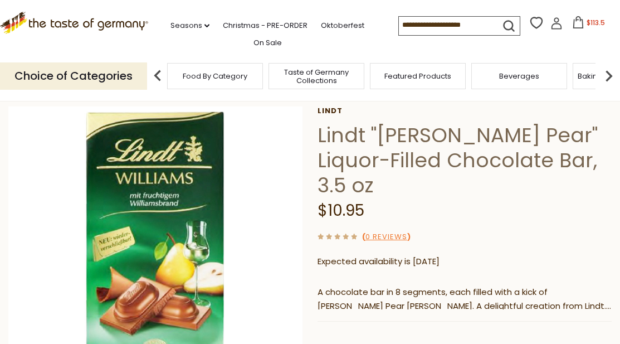
scroll to position [53, 0]
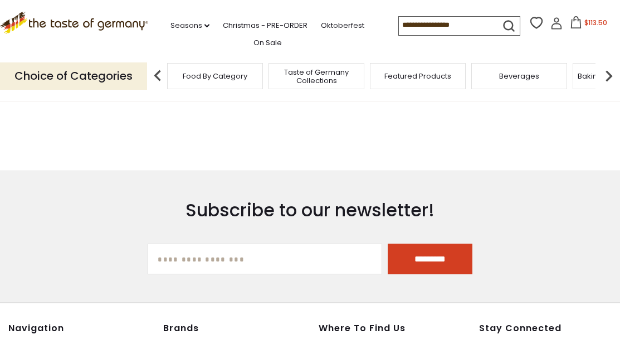
type input "******"
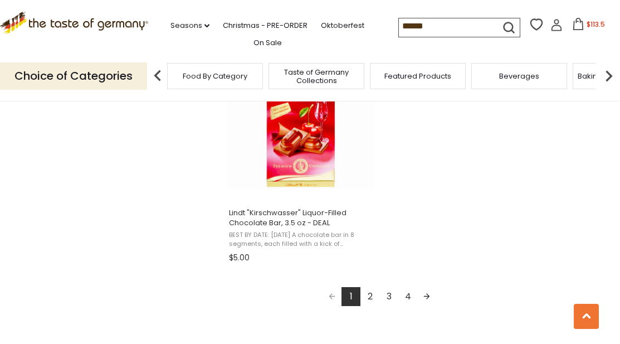
scroll to position [1979, 0]
click at [368, 292] on link "2" at bounding box center [369, 295] width 19 height 19
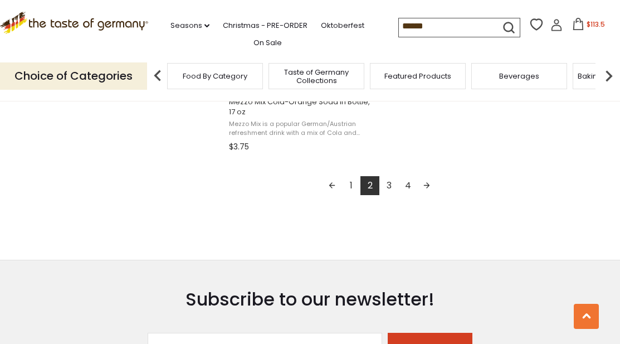
scroll to position [2078, 0]
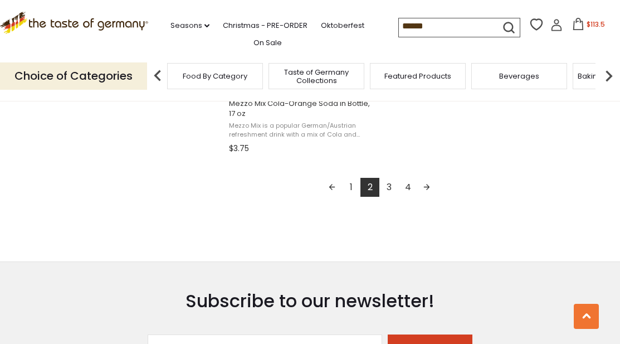
click at [393, 188] on link "3" at bounding box center [388, 187] width 19 height 19
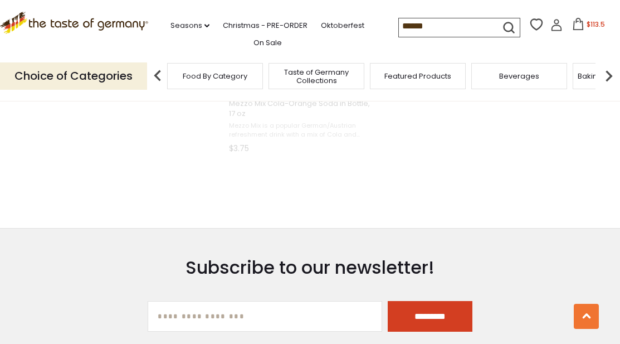
scroll to position [933, 0]
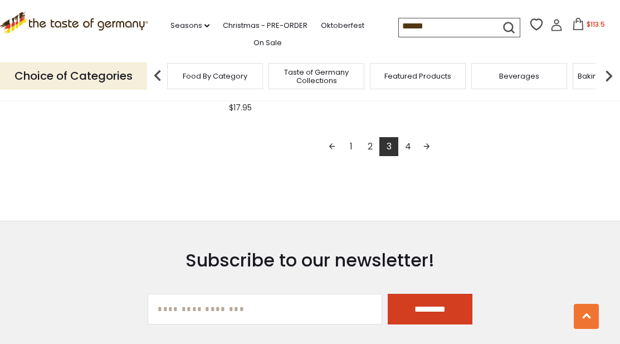
scroll to position [2129, 0]
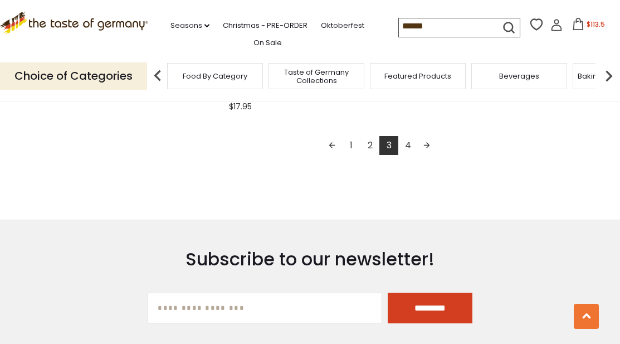
click at [405, 150] on link "4" at bounding box center [407, 145] width 19 height 19
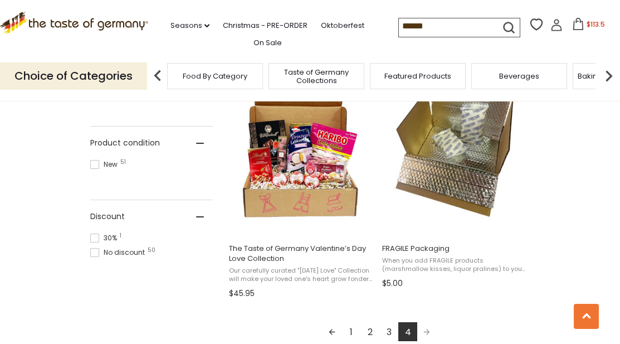
scroll to position [722, 0]
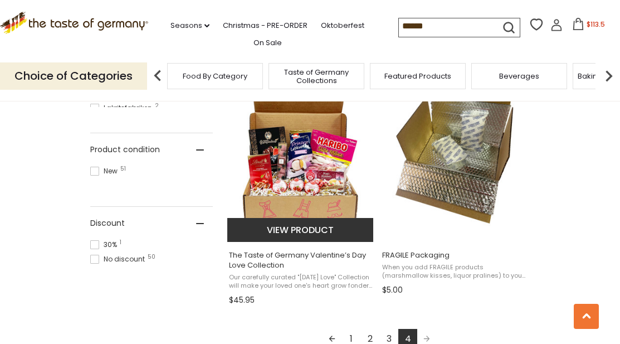
click at [287, 166] on img "The Taste of Germany Valentine’s Day Love Collection" at bounding box center [301, 158] width 148 height 148
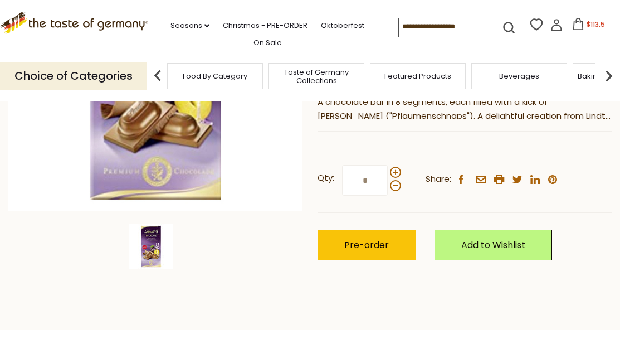
scroll to position [131, 0]
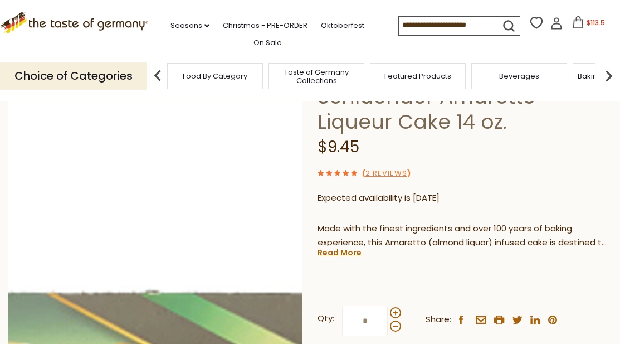
scroll to position [93, 0]
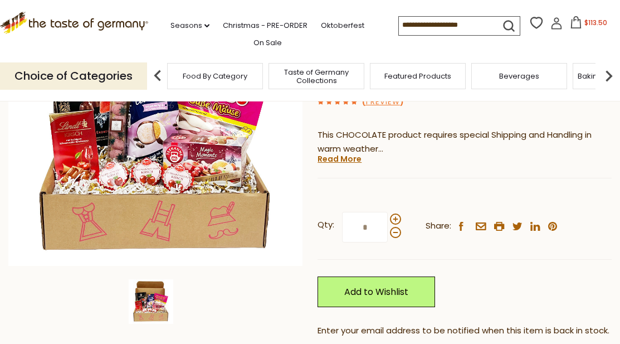
scroll to position [188, 0]
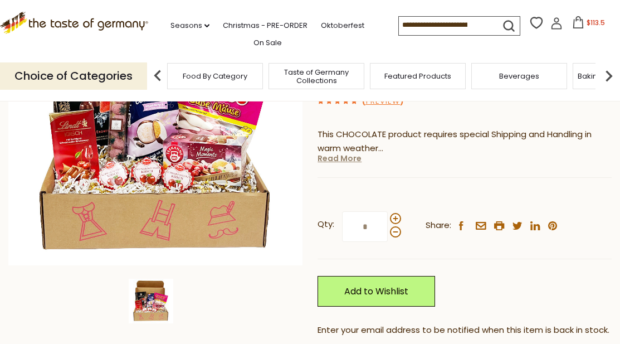
click at [339, 159] on link "Read More" at bounding box center [339, 158] width 44 height 11
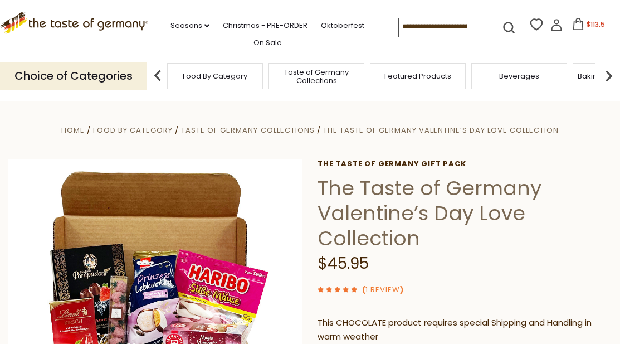
scroll to position [91, 0]
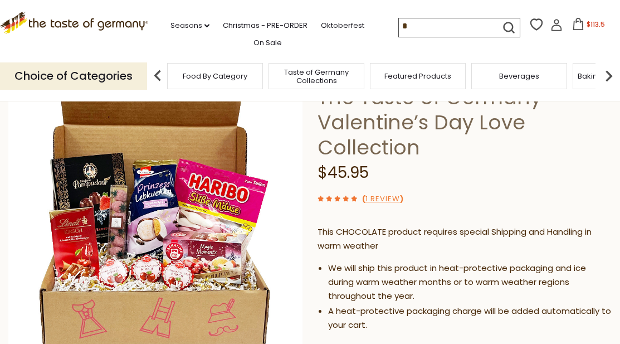
drag, startPoint x: 431, startPoint y: 30, endPoint x: 414, endPoint y: 27, distance: 17.5
click at [414, 27] on input "*" at bounding box center [446, 26] width 94 height 16
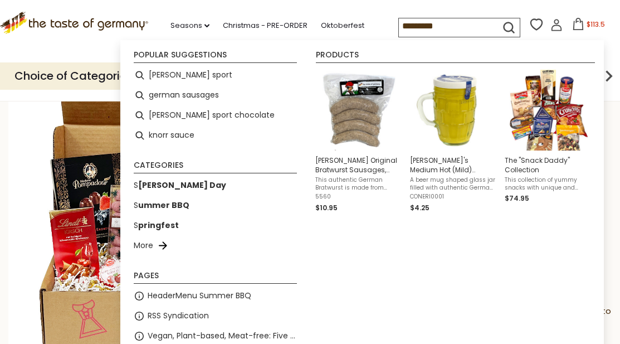
type input "**********"
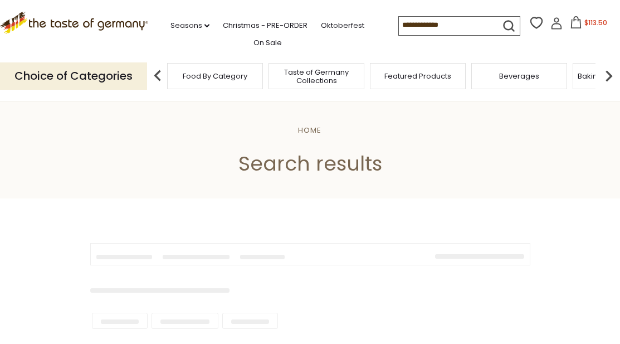
type input "**********"
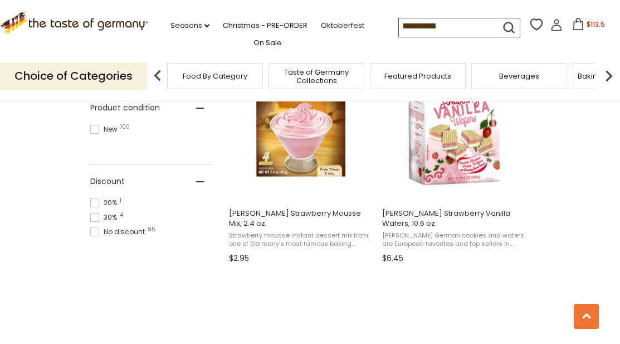
scroll to position [760, 0]
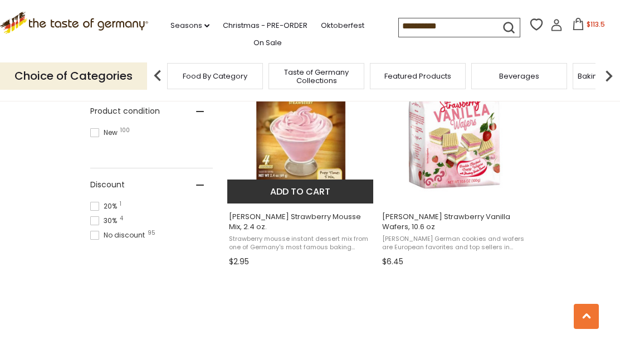
click at [320, 192] on button "Add to cart" at bounding box center [300, 191] width 146 height 24
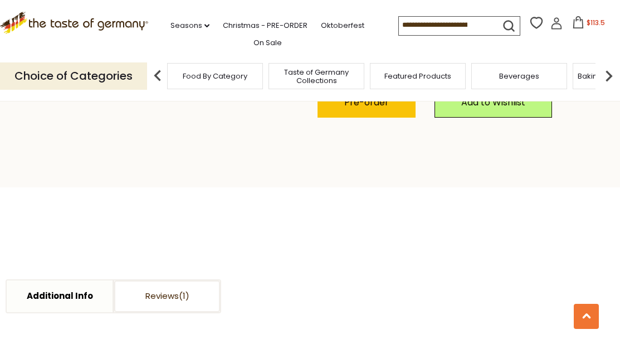
scroll to position [425, 0]
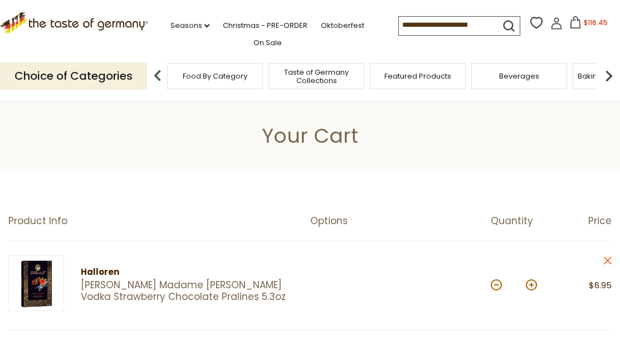
click at [415, 16] on div at bounding box center [459, 25] width 122 height 19
click at [416, 18] on input at bounding box center [446, 25] width 94 height 16
type input "*"
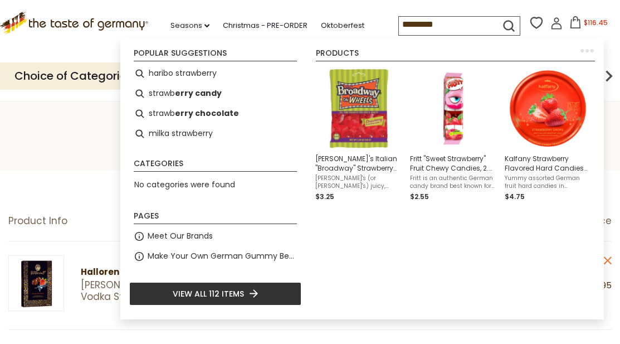
type input "**********"
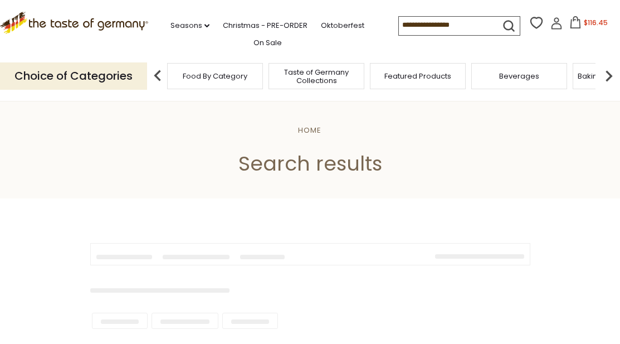
type input "**********"
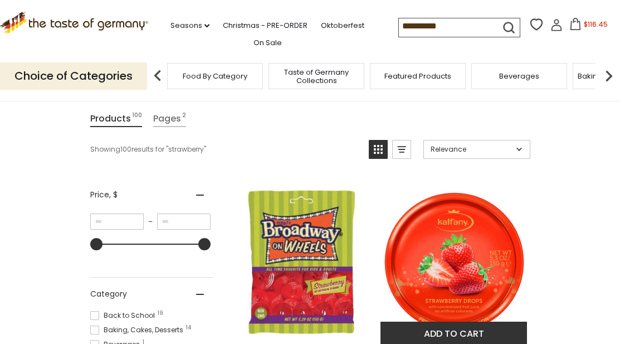
scroll to position [111, 0]
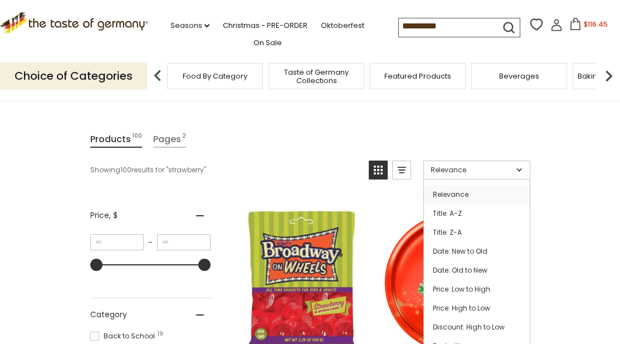
click at [466, 168] on span "Relevance" at bounding box center [471, 170] width 82 height 10
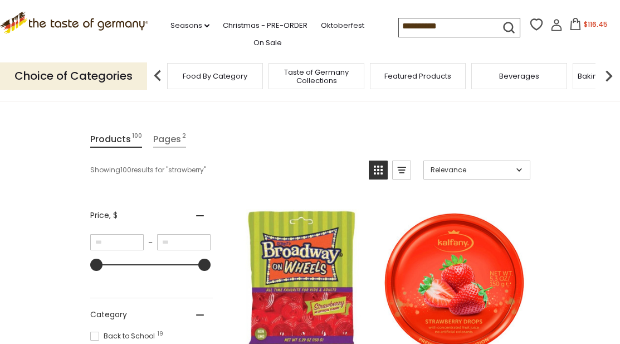
click at [462, 172] on span "Relevance" at bounding box center [471, 170] width 82 height 10
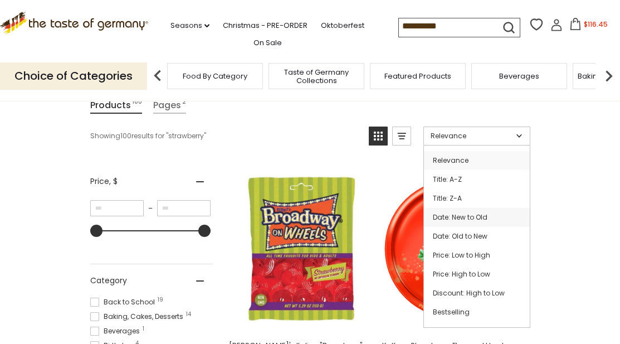
scroll to position [146, 0]
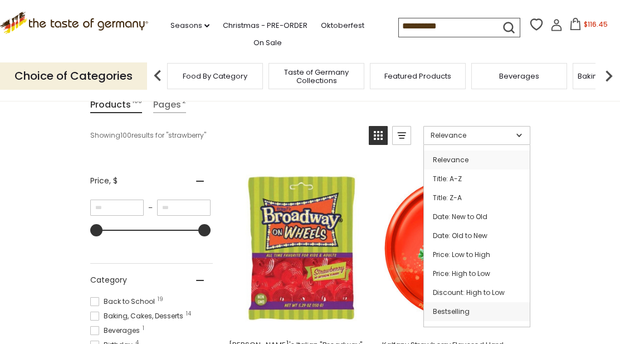
click at [440, 311] on link "Bestselling" at bounding box center [477, 311] width 106 height 19
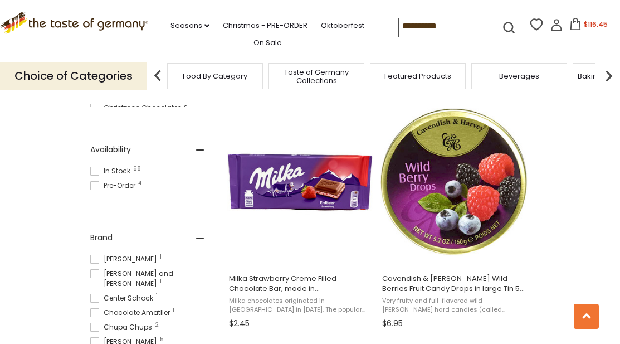
scroll to position [456, 0]
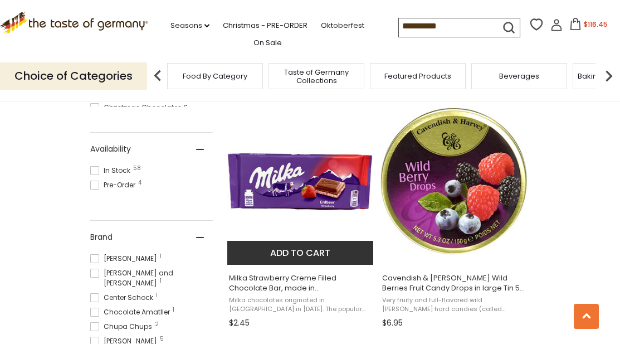
click at [320, 258] on button "Add to cart" at bounding box center [300, 253] width 146 height 24
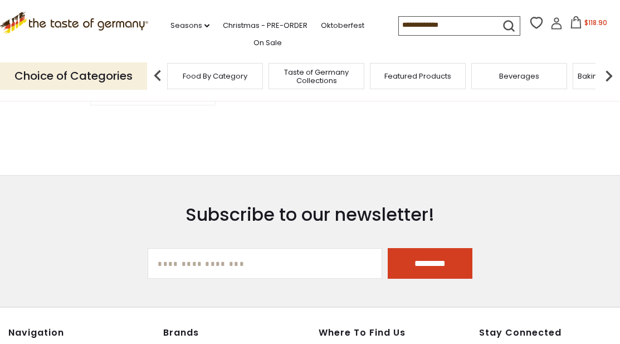
type input "**********"
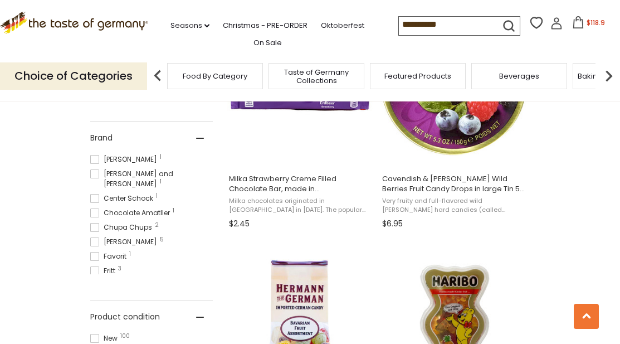
scroll to position [497, 0]
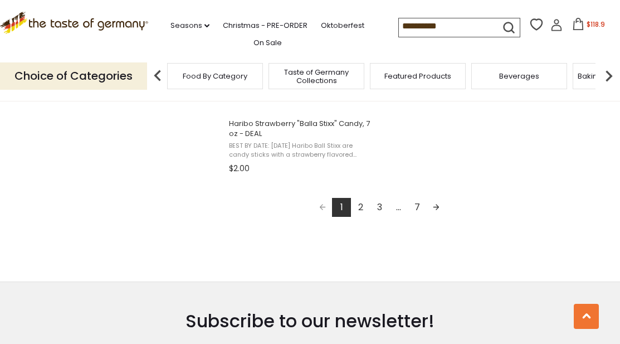
click at [363, 203] on link "2" at bounding box center [360, 207] width 19 height 19
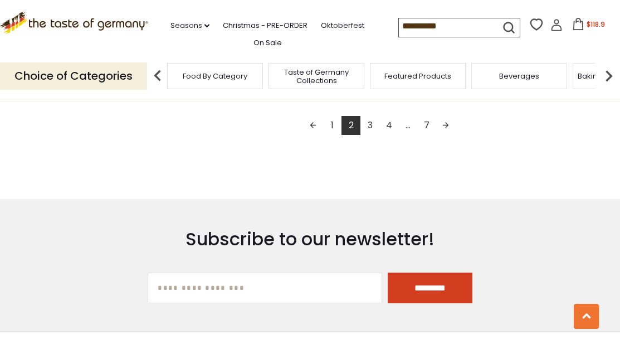
scroll to position [2152, 0]
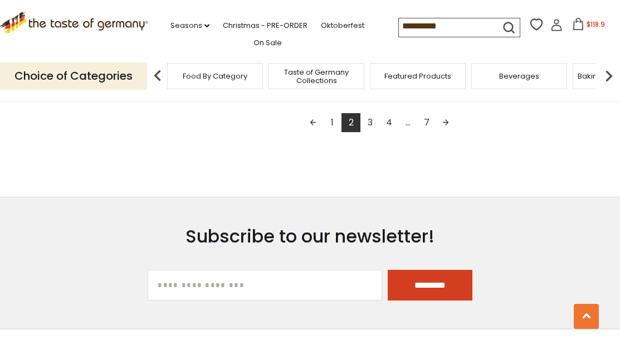
click at [366, 128] on link "3" at bounding box center [369, 122] width 19 height 19
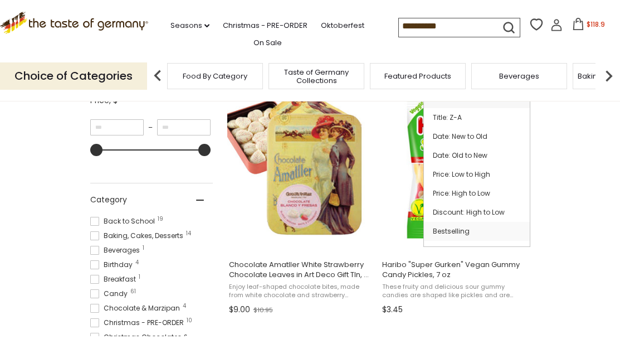
scroll to position [227, 0]
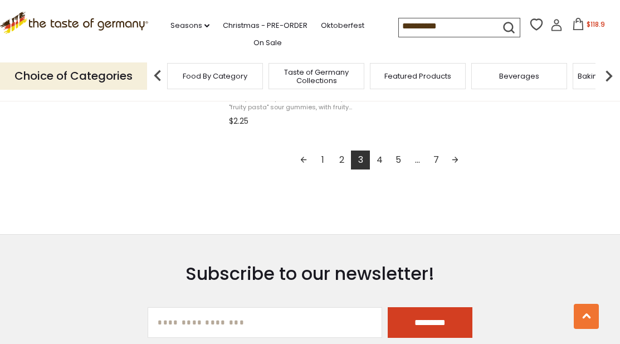
click at [379, 159] on link "4" at bounding box center [379, 159] width 19 height 19
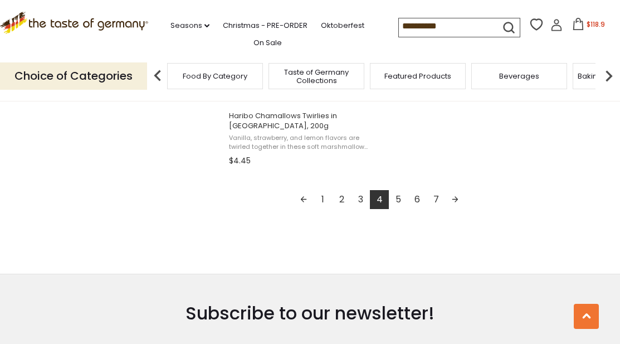
scroll to position [2076, 0]
click at [397, 198] on link "5" at bounding box center [398, 198] width 19 height 19
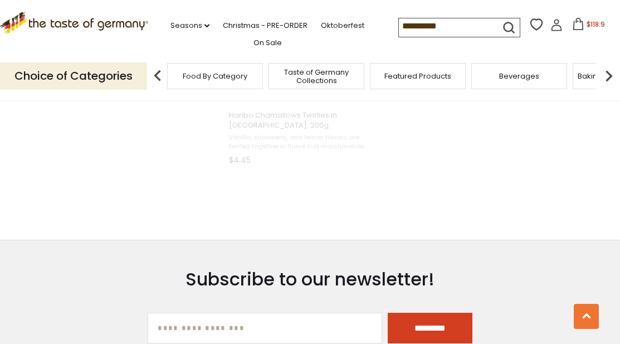
scroll to position [804, 0]
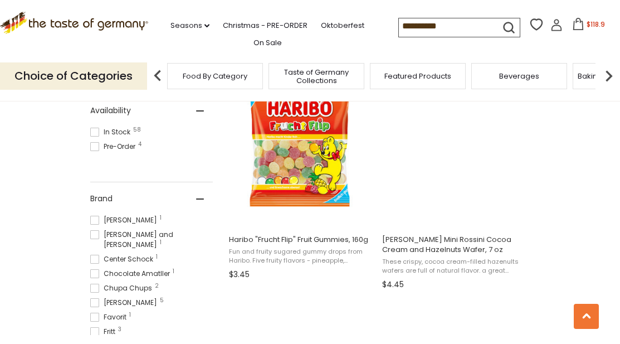
scroll to position [494, 0]
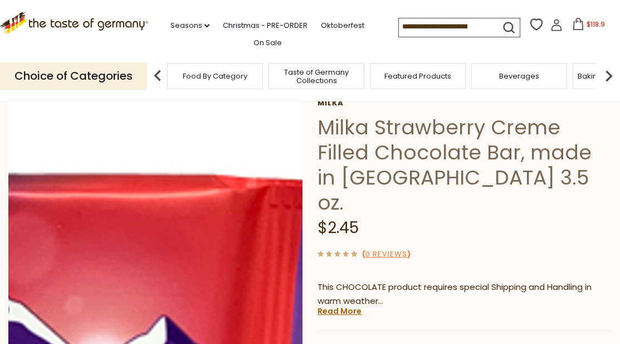
scroll to position [61, 0]
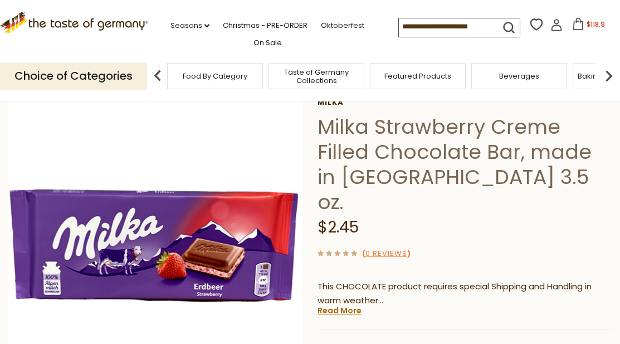
click at [338, 278] on div "[PERSON_NAME] Strawberry Creme Filled Chocolate Bar, made in [GEOGRAPHIC_DATA] …" at bounding box center [464, 290] width 294 height 385
click at [343, 305] on link "Read More" at bounding box center [339, 310] width 44 height 11
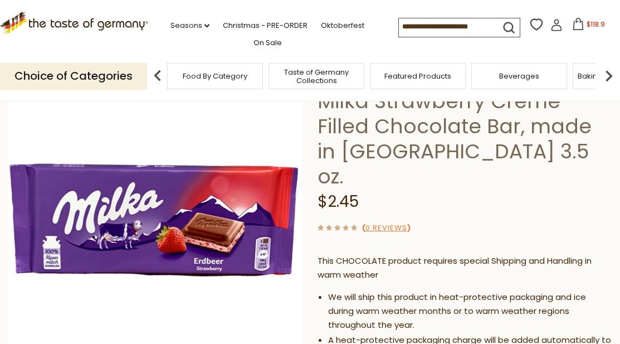
scroll to position [82, 0]
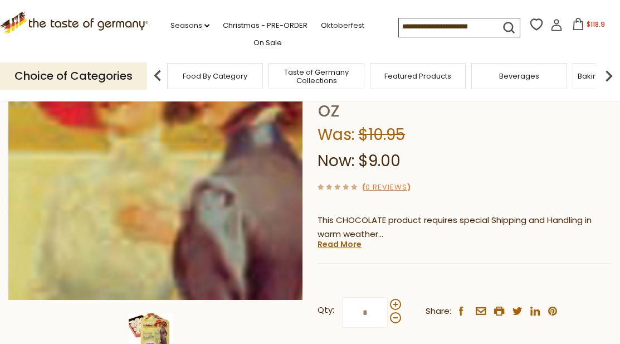
scroll to position [216, 0]
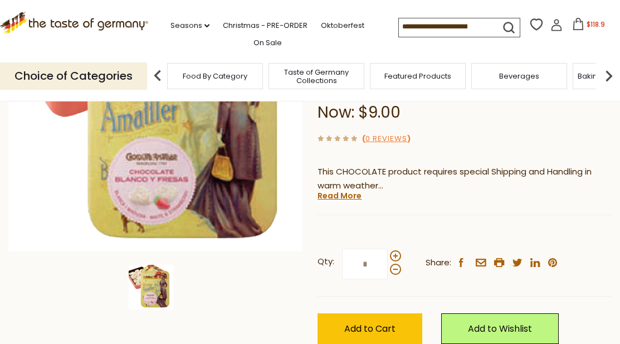
click at [342, 165] on p "This CHOCOLATE product requires special Shipping and Handling in warm weather" at bounding box center [464, 179] width 294 height 28
click at [346, 190] on link "Read More" at bounding box center [339, 195] width 44 height 11
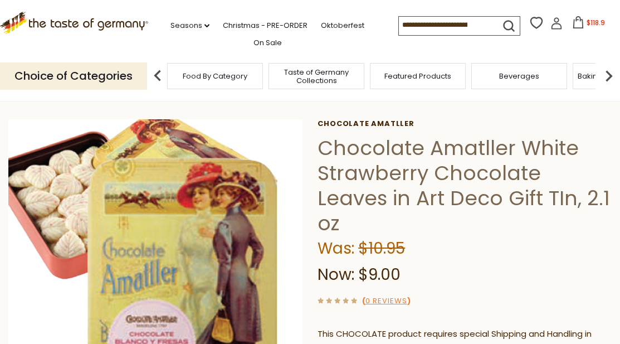
scroll to position [52, 0]
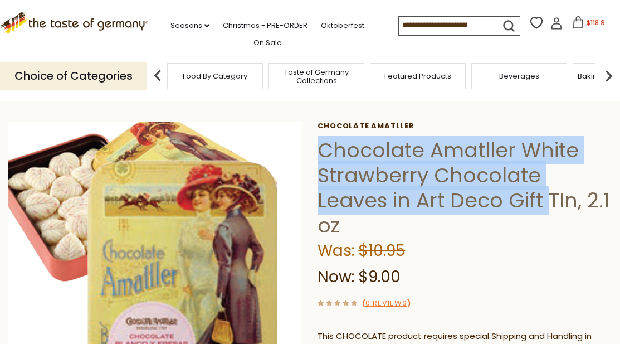
drag, startPoint x: 320, startPoint y: 141, endPoint x: 469, endPoint y: 194, distance: 157.8
click at [469, 194] on h1 "Chocolate Amatller White Strawberry Chocolate Leaves in Art Deco Gift TIn, 2.1 …" at bounding box center [464, 188] width 294 height 100
copy h1 "Chocolate Amatller White Strawberry Chocolate Leaves in Art Deco Gift"
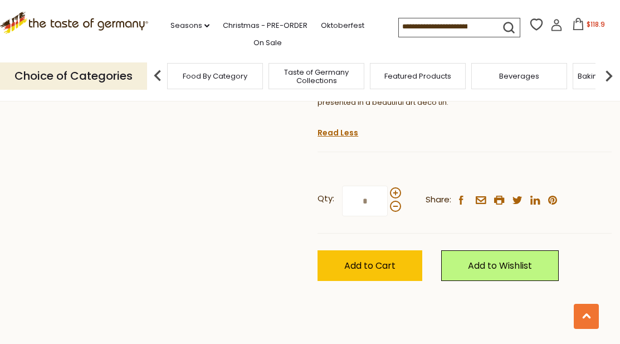
scroll to position [491, 0]
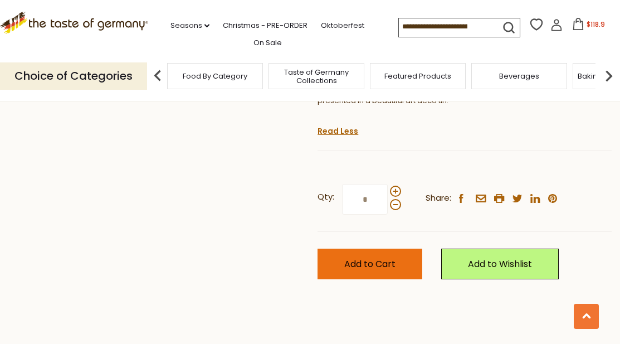
click at [384, 257] on span "Add to Cart" at bounding box center [369, 263] width 51 height 13
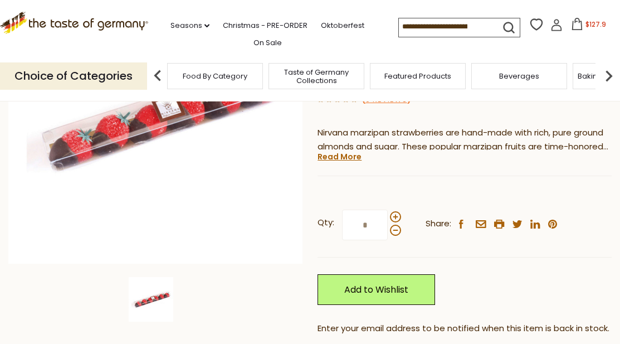
scroll to position [190, 0]
click at [339, 157] on link "Read More" at bounding box center [339, 155] width 44 height 11
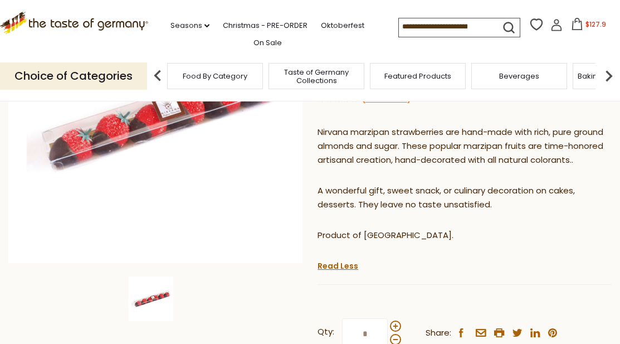
click at [589, 27] on span "$127.9" at bounding box center [595, 23] width 21 height 9
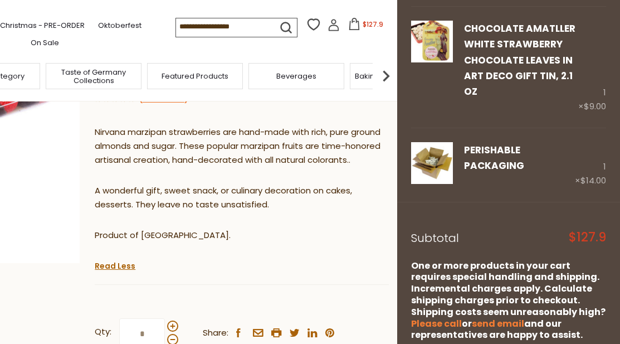
scroll to position [1457, 0]
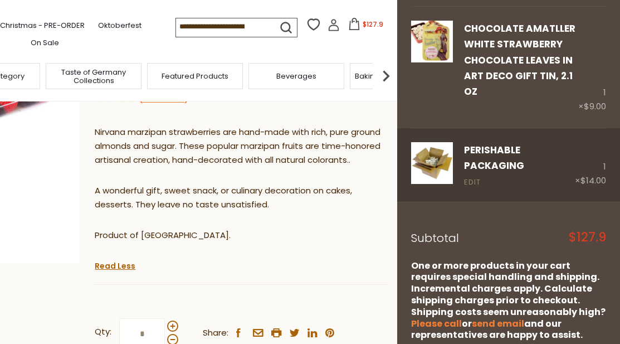
click at [471, 177] on link "Edit" at bounding box center [472, 183] width 17 height 12
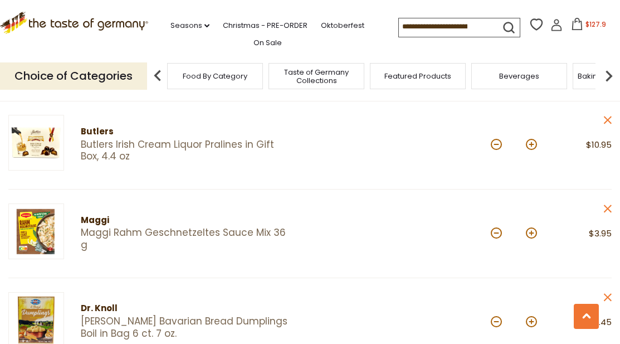
scroll to position [760, 0]
click at [492, 143] on button at bounding box center [496, 144] width 11 height 11
type input "*"
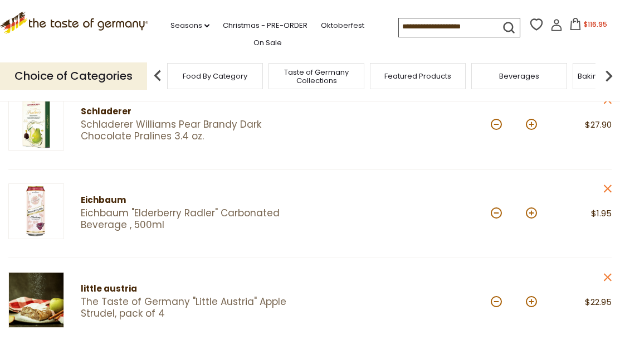
scroll to position [248, 0]
click at [497, 124] on button at bounding box center [496, 124] width 11 height 11
type input "*"
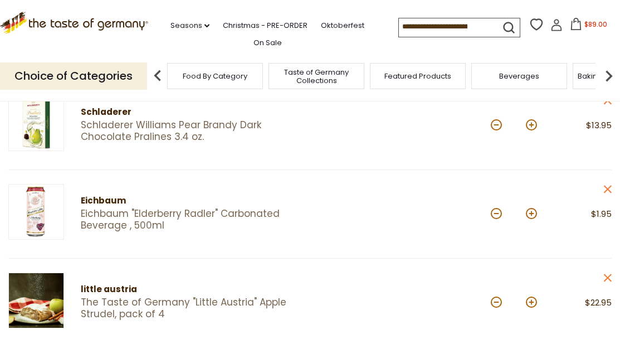
click at [497, 124] on button at bounding box center [496, 124] width 11 height 11
type input "*"
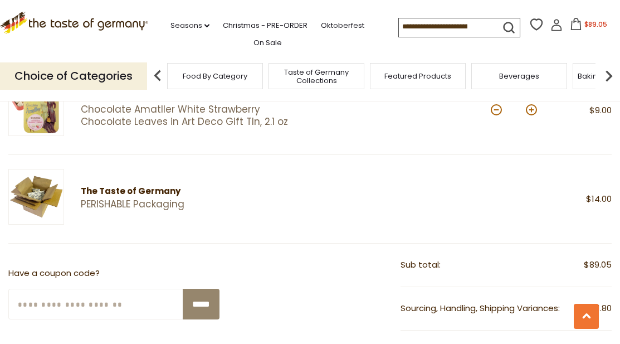
scroll to position [1148, 0]
click at [199, 199] on link "PERISHABLE Packaging" at bounding box center [202, 205] width 243 height 12
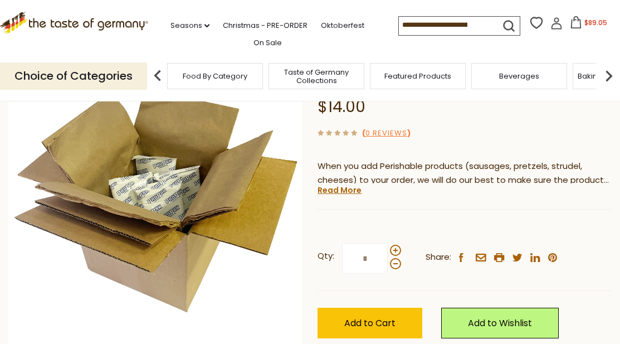
scroll to position [107, 0]
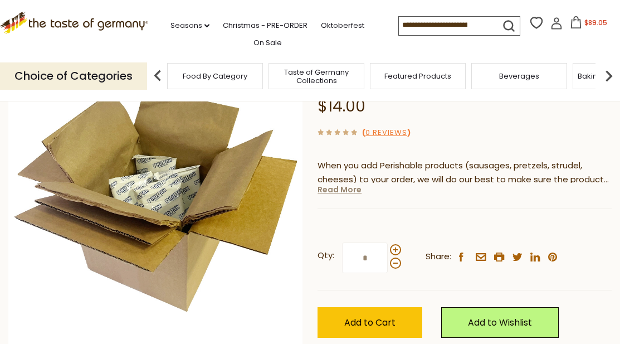
click at [343, 193] on link "Read More" at bounding box center [339, 189] width 44 height 11
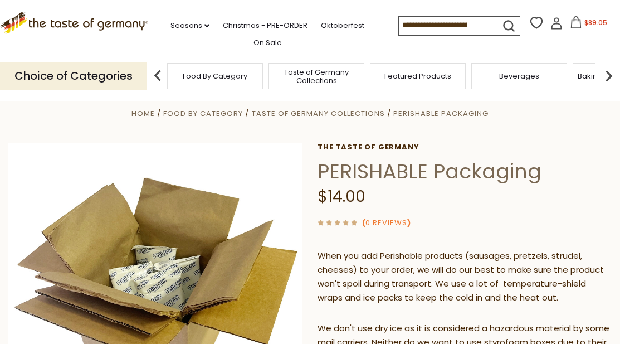
scroll to position [0, 0]
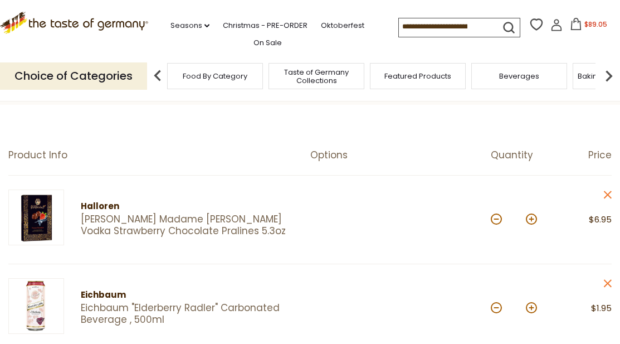
scroll to position [67, 0]
click at [493, 212] on div "*" at bounding box center [514, 218] width 46 height 31
click at [495, 213] on button at bounding box center [496, 217] width 11 height 11
type input "*"
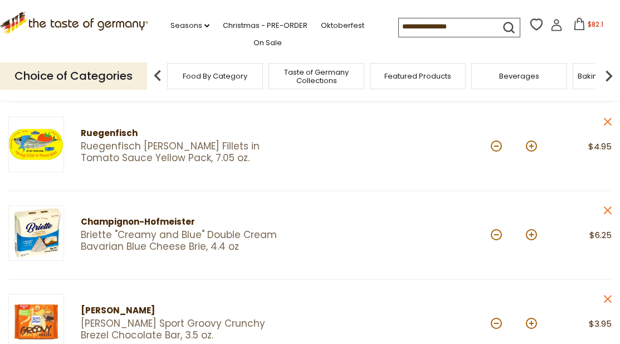
scroll to position [315, 0]
click at [604, 208] on icon "close" at bounding box center [607, 211] width 8 height 8
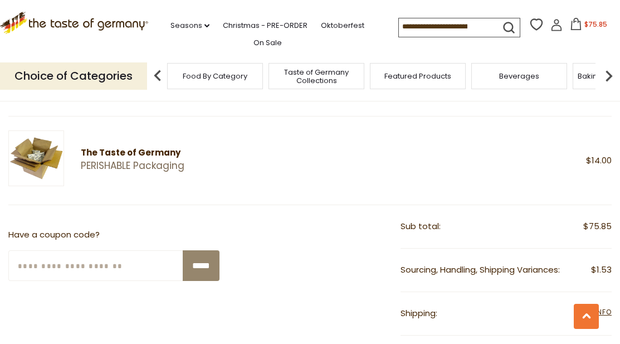
scroll to position [1010, 0]
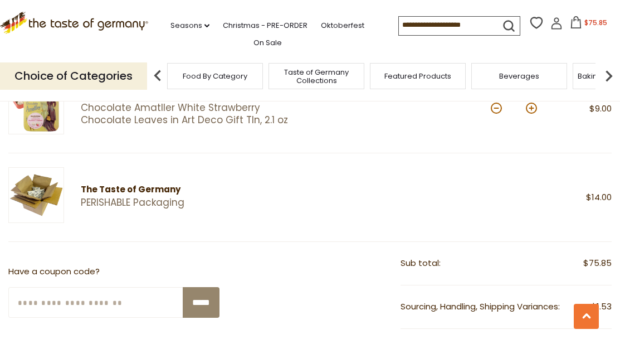
scroll to position [971, 0]
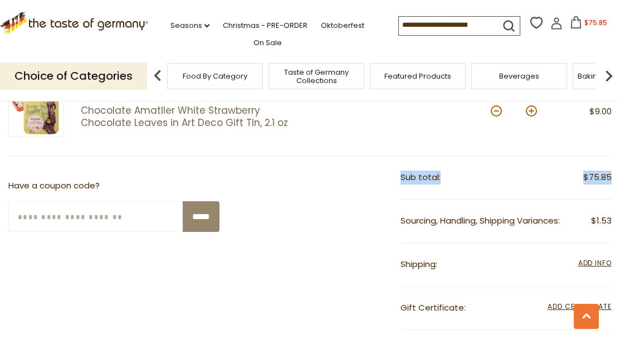
drag, startPoint x: 368, startPoint y: 183, endPoint x: 370, endPoint y: 197, distance: 14.0
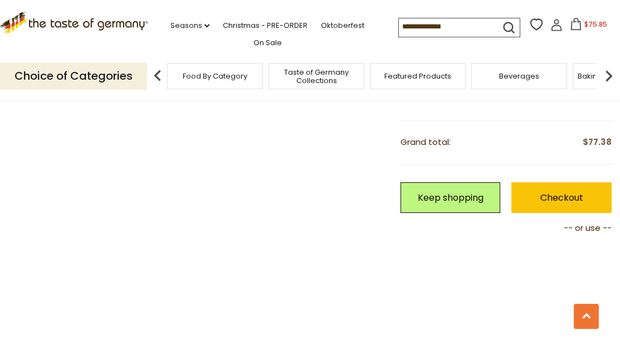
click at [318, 212] on div "**********" at bounding box center [309, 144] width 603 height 394
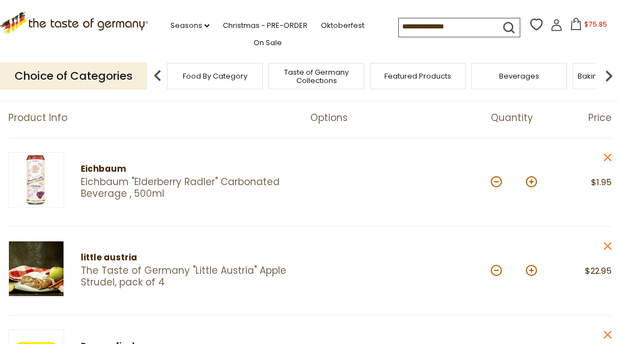
scroll to position [104, 0]
click at [608, 245] on icon at bounding box center [608, 246] width 8 height 8
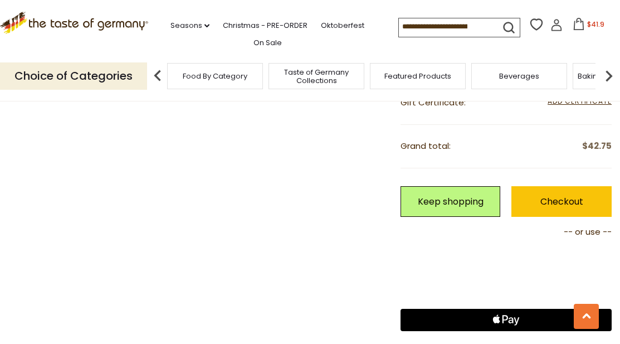
scroll to position [1176, 0]
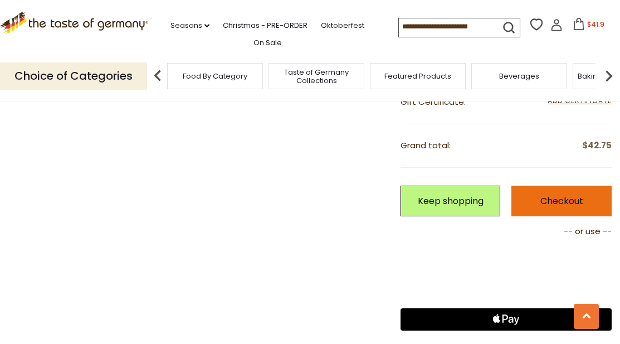
click at [539, 199] on link "Checkout" at bounding box center [561, 200] width 100 height 31
